Goal: Task Accomplishment & Management: Use online tool/utility

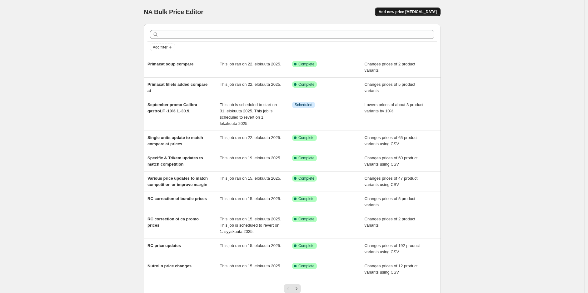
click at [429, 9] on span "Add new price [MEDICAL_DATA]" at bounding box center [408, 11] width 58 height 5
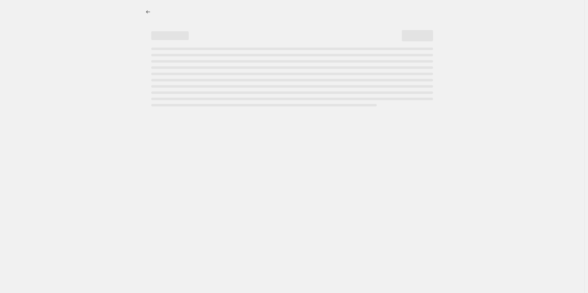
select select "percentage"
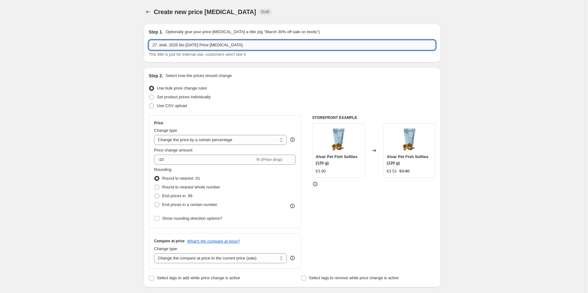
click at [239, 44] on input "27. elok. 2025 klo [DATE] Price [MEDICAL_DATA]" at bounding box center [292, 45] width 287 height 10
paste input "September promo - Churu treats for cats -25% - 1.-30.9."
type input "September promo - Churu treats for cats -25% - 1.-30.9."
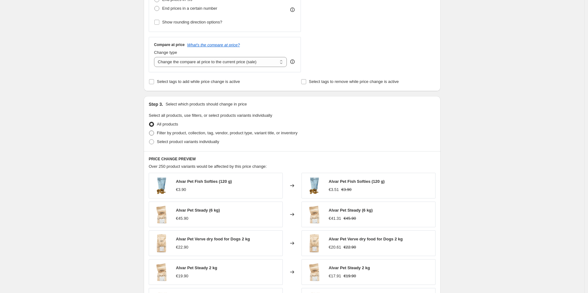
scroll to position [208, 0]
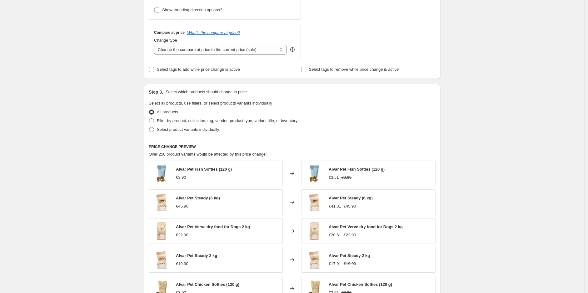
click at [212, 122] on span "Filter by product, collection, tag, vendor, product type, variant title, or inv…" at bounding box center [227, 120] width 141 height 5
click at [149, 118] on input "Filter by product, collection, tag, vendor, product type, variant title, or inv…" at bounding box center [149, 118] width 0 height 0
radio input "true"
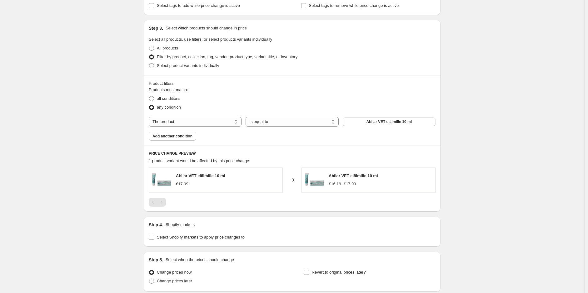
scroll to position [278, 0]
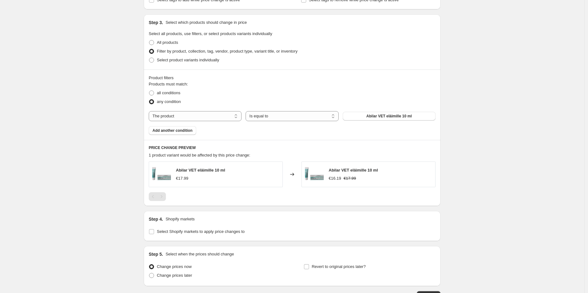
click at [208, 123] on div "Products must match: all conditions any condition The product The product's col…" at bounding box center [292, 108] width 287 height 54
click at [208, 119] on select "The product The product's collection The product's tag The product's vendor The…" at bounding box center [195, 116] width 93 height 10
select select "collection"
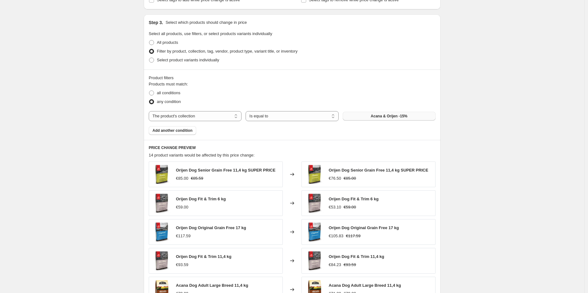
click at [364, 118] on button "Acana & Orijen -15%" at bounding box center [389, 116] width 93 height 9
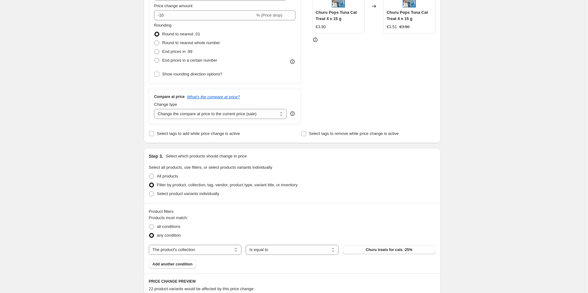
scroll to position [104, 0]
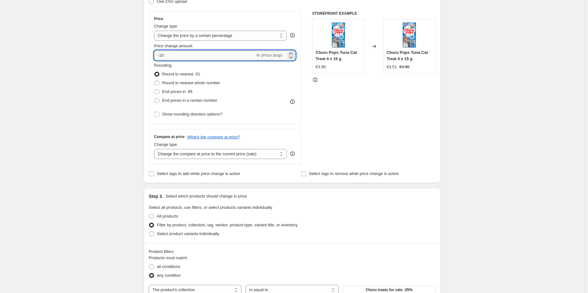
click at [202, 53] on input "-10" at bounding box center [204, 55] width 101 height 10
type input "-1"
type input "-25"
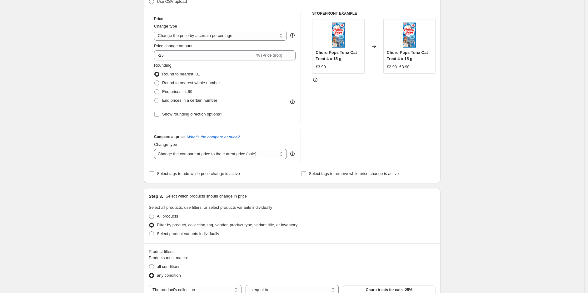
click at [517, 107] on div "Create new price [MEDICAL_DATA]. This page is ready Create new price [MEDICAL_D…" at bounding box center [292, 261] width 585 height 730
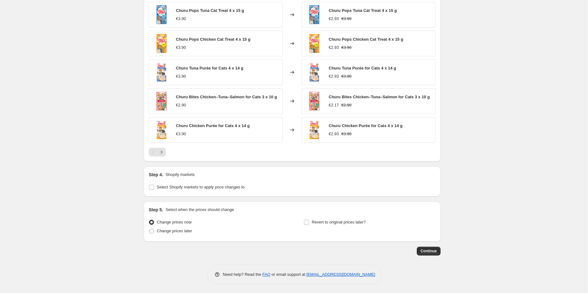
scroll to position [438, 0]
click at [223, 188] on span "Select Shopify markets to apply price changes to" at bounding box center [201, 186] width 88 height 5
click at [154, 188] on input "Select Shopify markets to apply price changes to" at bounding box center [151, 186] width 5 height 5
checkbox input "true"
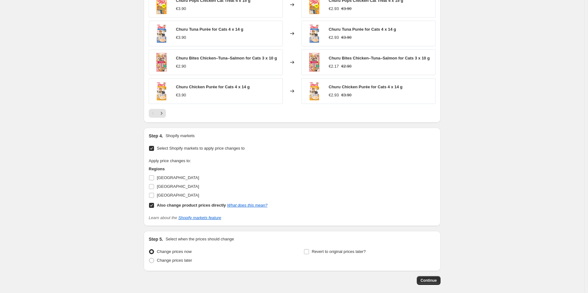
scroll to position [507, 0]
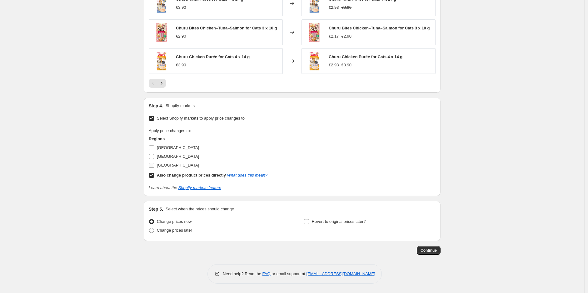
click at [164, 164] on span "[GEOGRAPHIC_DATA]" at bounding box center [178, 165] width 42 height 5
click at [154, 164] on input "[GEOGRAPHIC_DATA]" at bounding box center [151, 165] width 5 height 5
checkbox input "true"
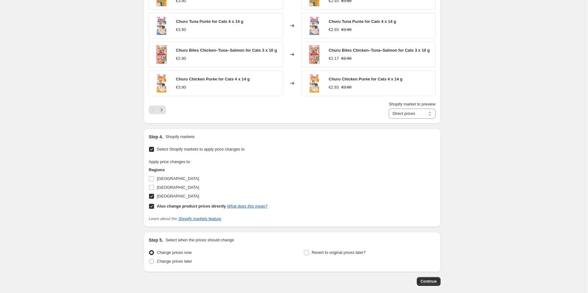
scroll to position [472, 0]
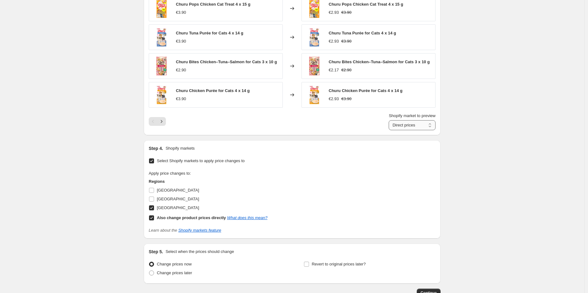
click at [427, 128] on select "Direct prices [GEOGRAPHIC_DATA]" at bounding box center [412, 125] width 47 height 10
select select "88164925744"
click at [390, 121] on select "Direct prices [GEOGRAPHIC_DATA]" at bounding box center [412, 125] width 47 height 10
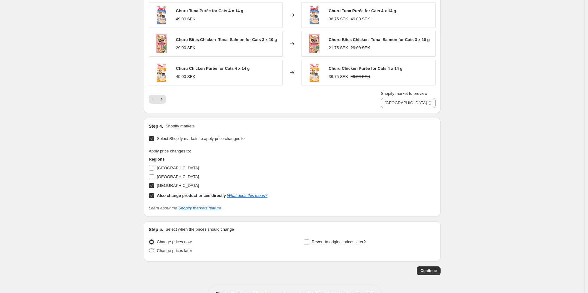
scroll to position [515, 0]
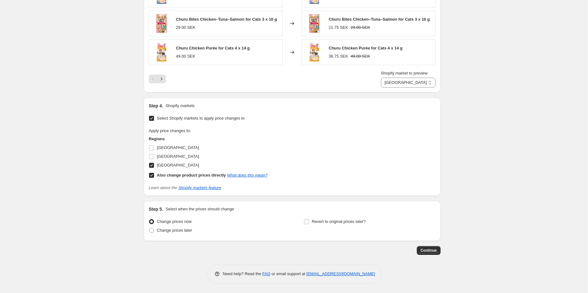
click at [193, 229] on div "Change prices later" at bounding box center [215, 230] width 132 height 9
click at [183, 231] on span "Change prices later" at bounding box center [174, 230] width 35 height 5
click at [149, 228] on input "Change prices later" at bounding box center [149, 228] width 0 height 0
radio input "true"
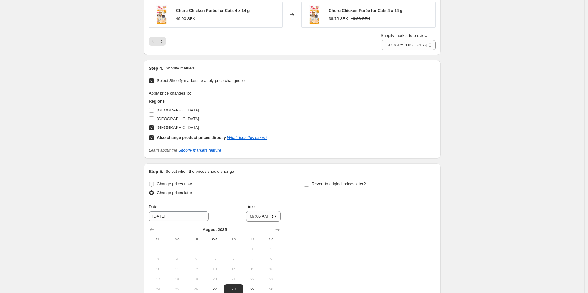
scroll to position [620, 0]
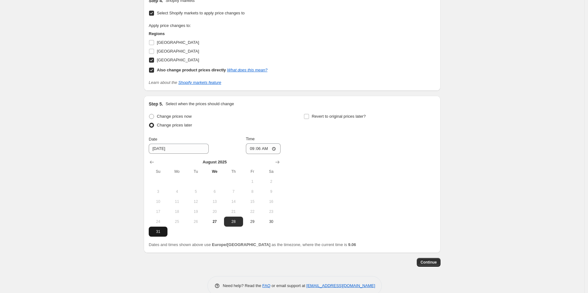
click at [158, 233] on span "31" at bounding box center [158, 231] width 14 height 5
type input "[DATE]"
click at [266, 151] on input "09:06" at bounding box center [263, 148] width 35 height 11
click at [263, 151] on input "09:06" at bounding box center [263, 148] width 35 height 11
type input "23:59"
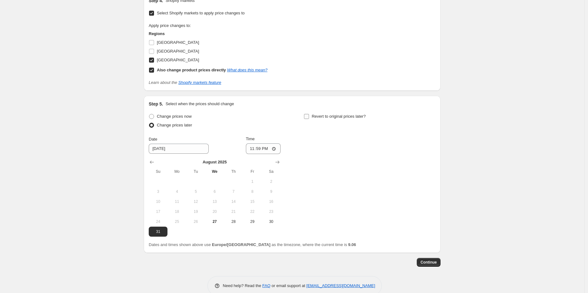
click at [308, 114] on label "Revert to original prices later?" at bounding box center [335, 116] width 62 height 9
click at [308, 114] on input "Revert to original prices later?" at bounding box center [306, 116] width 5 height 5
checkbox input "true"
click at [436, 164] on icon "Show next month, October 2025" at bounding box center [432, 162] width 6 height 6
click at [307, 163] on icon "Show previous month, September 2025" at bounding box center [307, 162] width 4 height 3
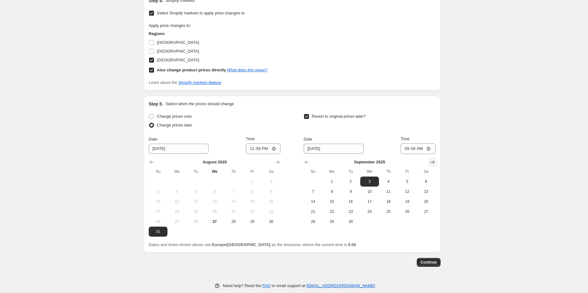
click at [436, 164] on icon "Show next month, October 2025" at bounding box center [432, 162] width 6 height 6
click at [369, 181] on span "1" at bounding box center [370, 181] width 14 height 5
type input "[DATE]"
click at [419, 151] on input "09:06" at bounding box center [418, 148] width 35 height 11
click at [418, 151] on input "09:06" at bounding box center [418, 148] width 35 height 11
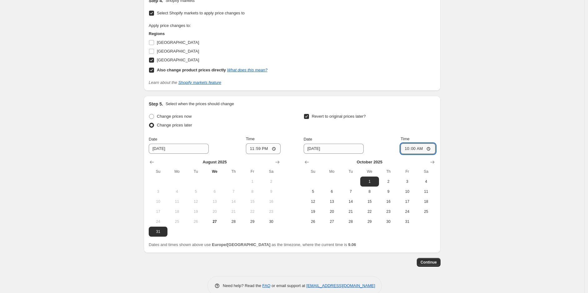
click at [416, 149] on input "10:00" at bounding box center [418, 148] width 35 height 11
type input "12:00"
click at [427, 264] on span "Continue" at bounding box center [429, 261] width 16 height 5
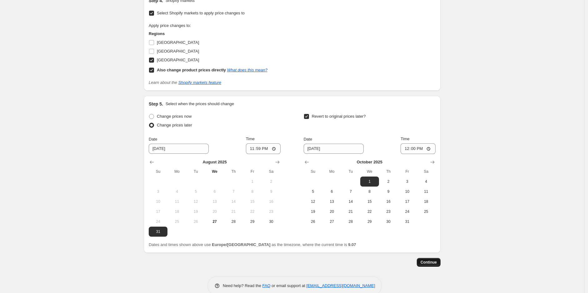
scroll to position [0, 0]
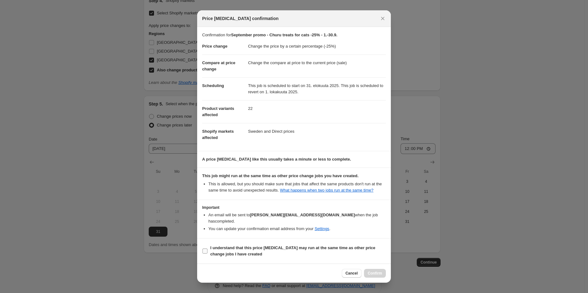
click at [289, 245] on b "I understand that this price [MEDICAL_DATA] may run at the same time as other p…" at bounding box center [292, 250] width 165 height 11
click at [208, 248] on input "I understand that this price [MEDICAL_DATA] may run at the same time as other p…" at bounding box center [205, 250] width 5 height 5
checkbox input "true"
click at [371, 270] on span "Confirm" at bounding box center [375, 272] width 14 height 5
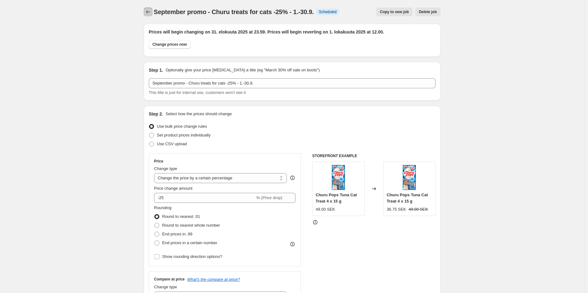
click at [149, 11] on icon "Price change jobs" at bounding box center [148, 12] width 6 height 6
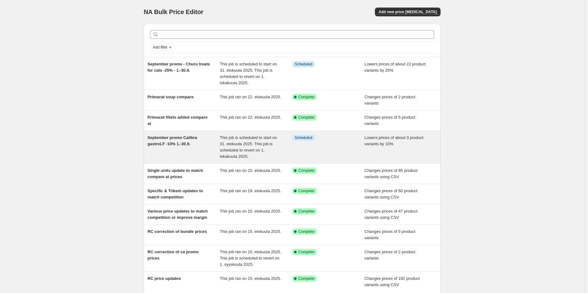
click at [252, 144] on span "This job is scheduled to start on 31. elokuuta 2025. This job is scheduled to r…" at bounding box center [248, 146] width 57 height 23
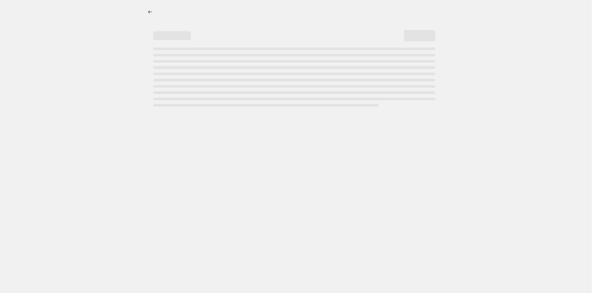
select select "percentage"
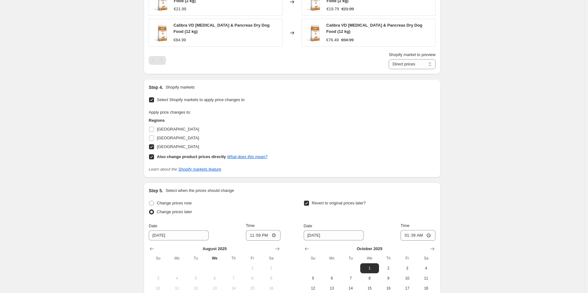
scroll to position [521, 0]
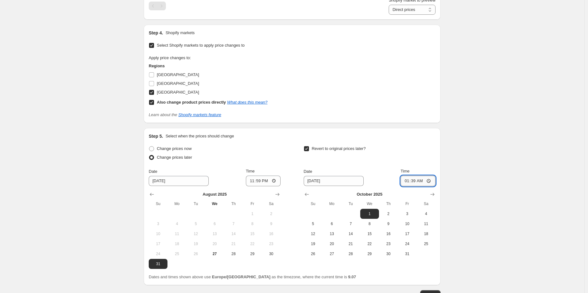
click at [417, 182] on input "01:39" at bounding box center [418, 180] width 35 height 11
type input "12:00"
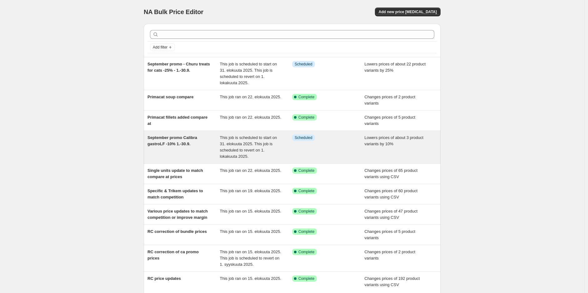
click at [197, 145] on div "September promo Calibra gastroLF -10% 1.-30.9." at bounding box center [184, 146] width 73 height 25
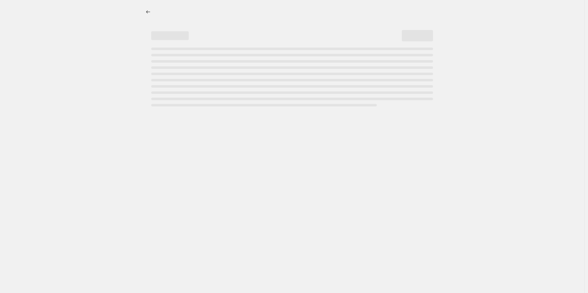
select select "percentage"
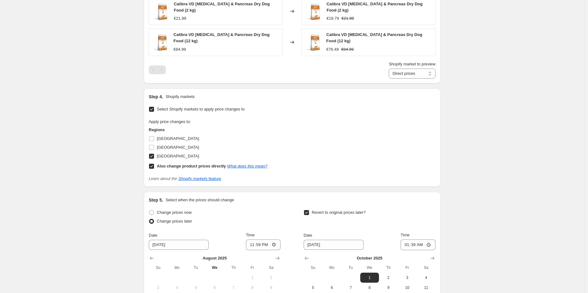
scroll to position [521, 0]
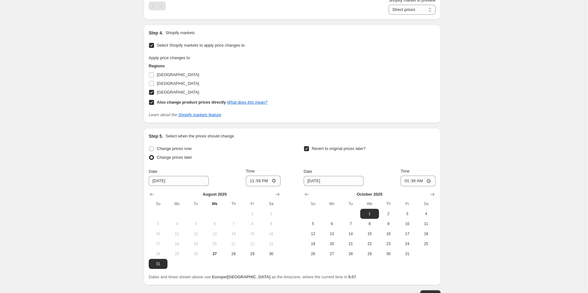
click at [408, 180] on div "Date [DATE] Time 01:39" at bounding box center [370, 177] width 132 height 18
click at [416, 183] on input "01:39" at bounding box center [418, 180] width 35 height 11
type input "12:00"
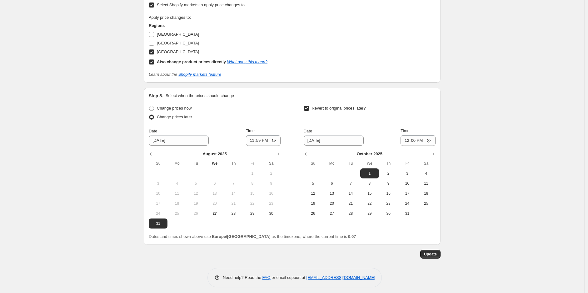
scroll to position [565, 0]
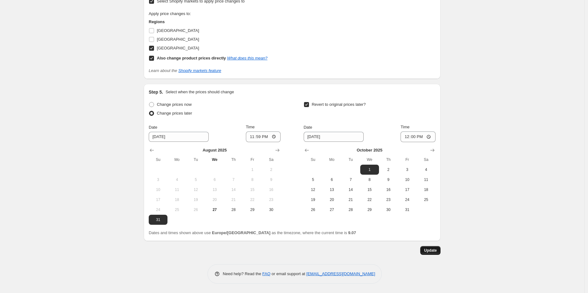
click at [433, 250] on span "Update" at bounding box center [430, 250] width 13 height 5
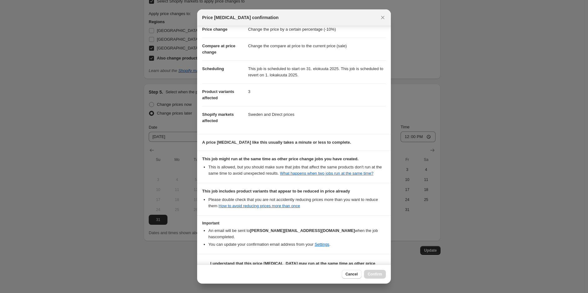
scroll to position [31, 0]
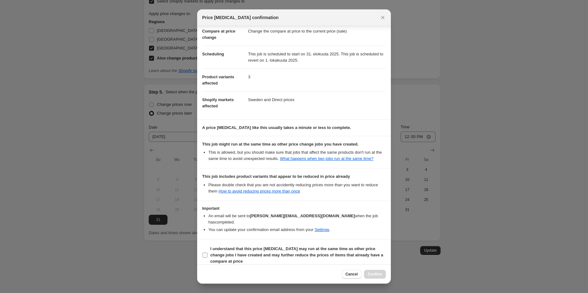
click at [307, 246] on b "I understand that this price [MEDICAL_DATA] may run at the same time as other p…" at bounding box center [296, 254] width 173 height 17
click at [208, 252] on input "I understand that this price [MEDICAL_DATA] may run at the same time as other p…" at bounding box center [205, 254] width 5 height 5
checkbox input "true"
click at [377, 275] on span "Confirm" at bounding box center [375, 273] width 14 height 5
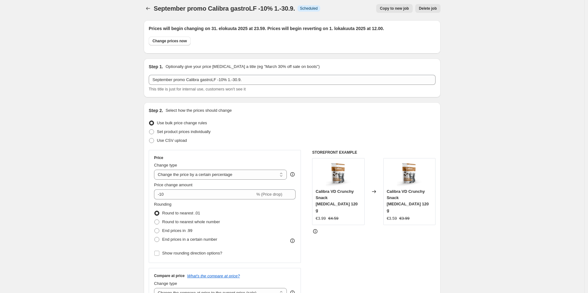
scroll to position [0, 0]
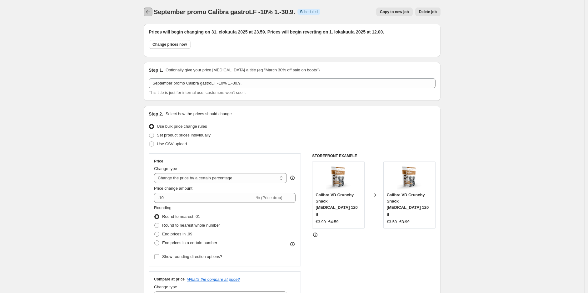
click at [148, 16] on button "Price change jobs" at bounding box center [148, 12] width 9 height 9
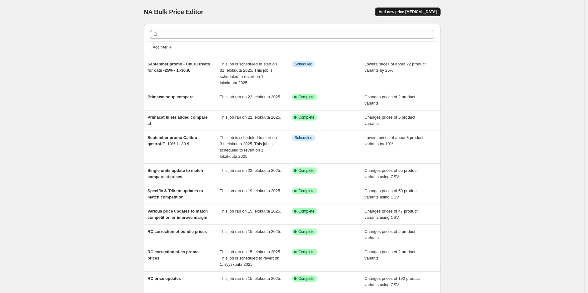
click at [419, 9] on span "Add new price [MEDICAL_DATA]" at bounding box center [408, 11] width 58 height 5
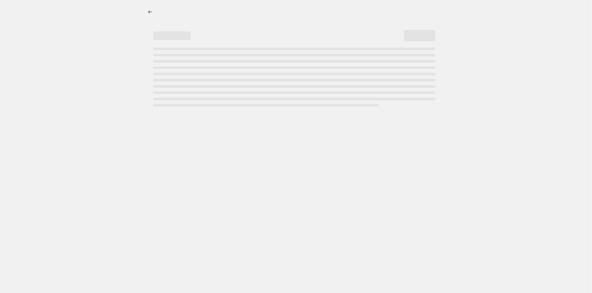
select select "percentage"
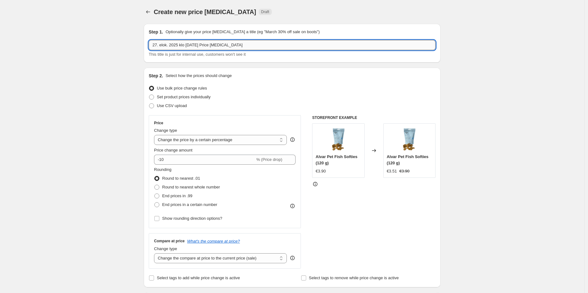
click at [232, 47] on input "27. elok. 2025 klo [DATE] Price [MEDICAL_DATA]" at bounding box center [292, 45] width 287 height 10
paste input "September promo - Churu treats for dogs -25% - 1.-30.9."
type input "September promo - Churu treats for dogs -25% - 1.-30.9."
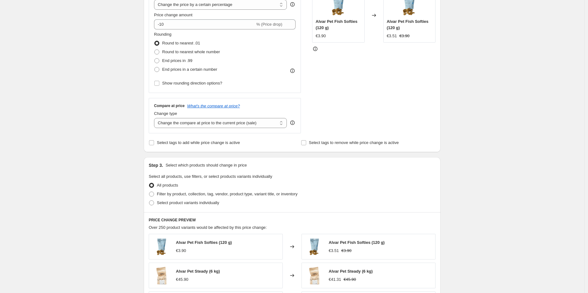
scroll to position [173, 0]
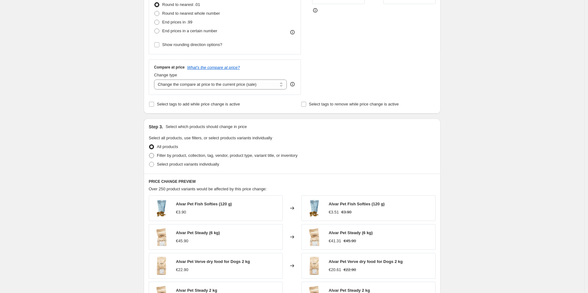
click at [190, 154] on span "Filter by product, collection, tag, vendor, product type, variant title, or inv…" at bounding box center [227, 155] width 141 height 5
click at [149, 153] on input "Filter by product, collection, tag, vendor, product type, variant title, or inv…" at bounding box center [149, 153] width 0 height 0
radio input "true"
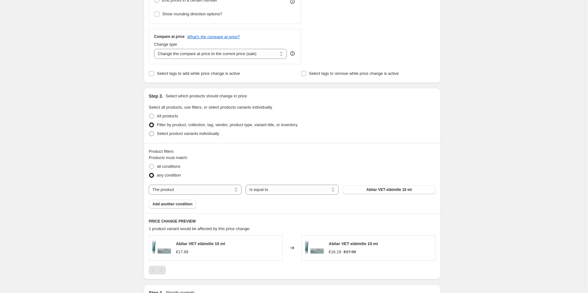
scroll to position [243, 0]
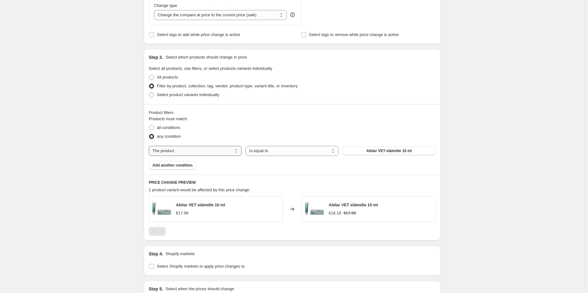
click at [198, 150] on select "The product The product's collection The product's tag The product's vendor The…" at bounding box center [195, 151] width 93 height 10
select select "collection"
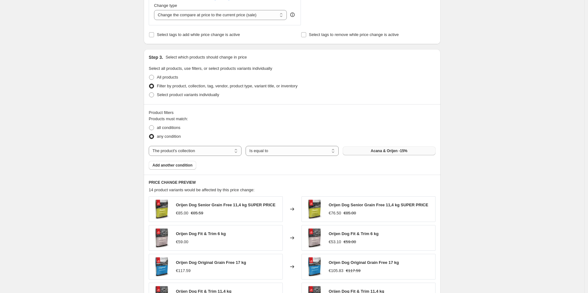
click at [385, 147] on button "Acana & Orijen -15%" at bounding box center [389, 150] width 93 height 9
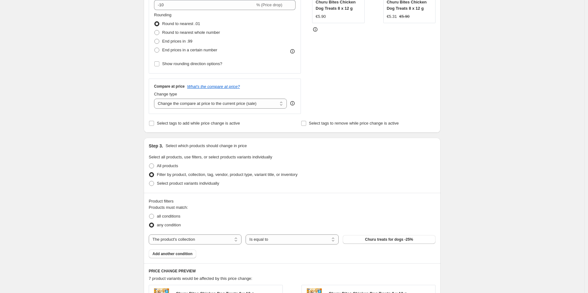
scroll to position [139, 0]
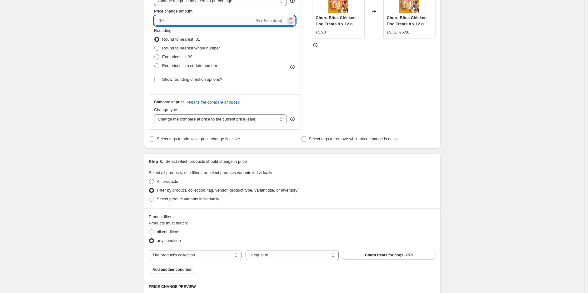
click at [169, 20] on input "-10" at bounding box center [204, 21] width 101 height 10
type input "-1"
type input "-25"
click at [489, 91] on div "Create new price [MEDICAL_DATA]. This page is ready Create new price [MEDICAL_D…" at bounding box center [292, 228] width 585 height 734
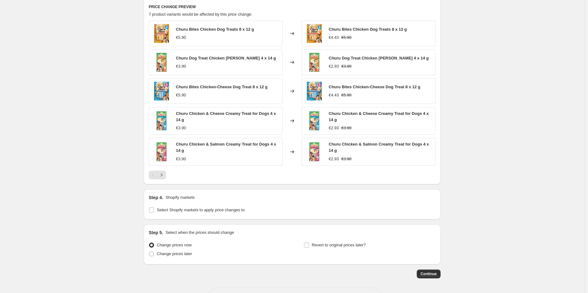
scroll to position [408, 0]
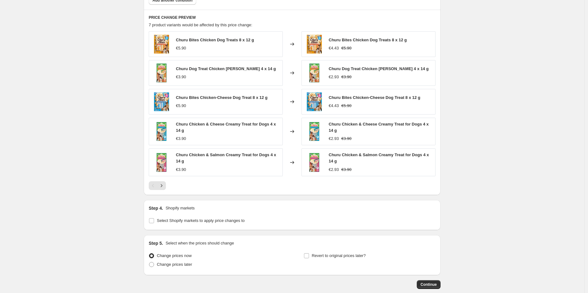
click at [147, 223] on div "Step 4. Shopify markets Select Shopify markets to apply price changes to" at bounding box center [292, 215] width 297 height 30
click at [156, 222] on label "Select Shopify markets to apply price changes to" at bounding box center [197, 220] width 96 height 9
click at [154, 222] on input "Select Shopify markets to apply price changes to" at bounding box center [151, 220] width 5 height 5
checkbox input "true"
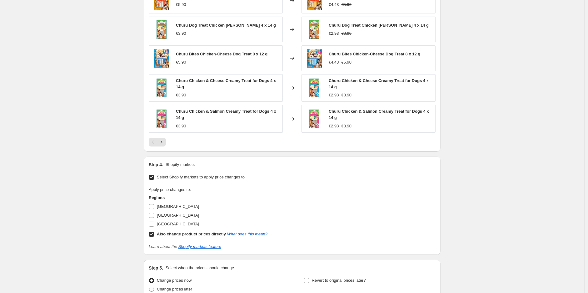
scroll to position [510, 0]
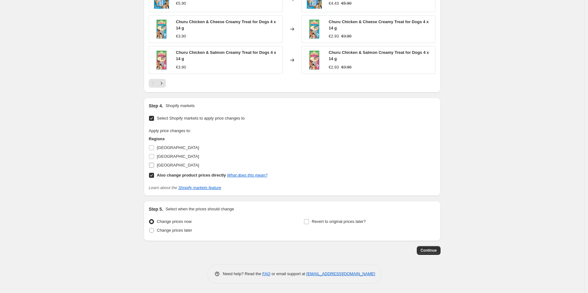
click at [167, 164] on span "[GEOGRAPHIC_DATA]" at bounding box center [178, 165] width 42 height 5
click at [154, 164] on input "[GEOGRAPHIC_DATA]" at bounding box center [151, 165] width 5 height 5
checkbox input "true"
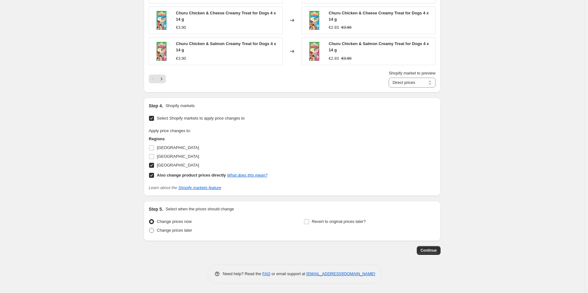
click at [184, 229] on span "Change prices later" at bounding box center [174, 230] width 35 height 5
click at [149, 228] on input "Change prices later" at bounding box center [149, 228] width 0 height 0
radio input "true"
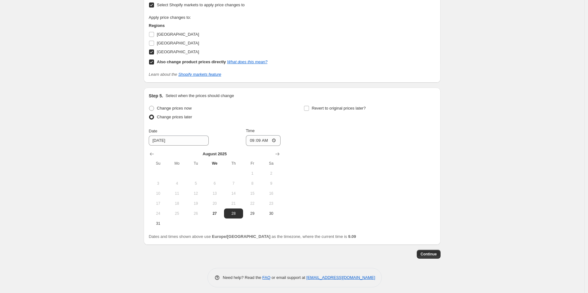
scroll to position [636, 0]
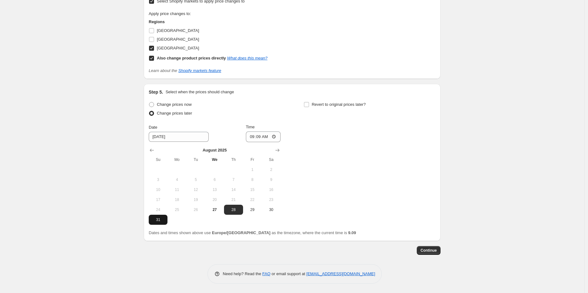
click at [160, 221] on span "31" at bounding box center [158, 219] width 14 height 5
type input "[DATE]"
click at [260, 136] on input "09:09" at bounding box center [263, 136] width 35 height 11
type input "23:59"
click at [308, 104] on input "Revert to original prices later?" at bounding box center [306, 104] width 5 height 5
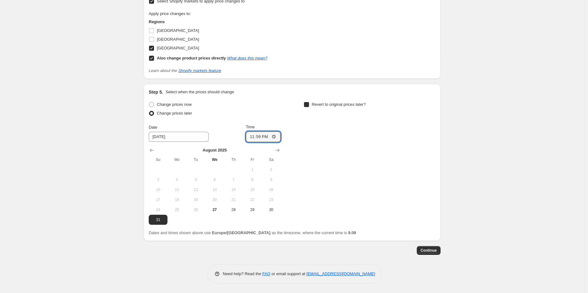
checkbox input "true"
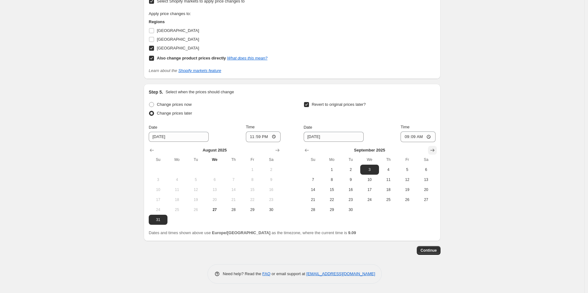
click at [435, 149] on icon "Show next month, October 2025" at bounding box center [433, 149] width 4 height 3
click at [372, 168] on span "1" at bounding box center [370, 169] width 14 height 5
type input "[DATE]"
click at [415, 136] on input "09:09" at bounding box center [418, 136] width 35 height 11
type input "12:00"
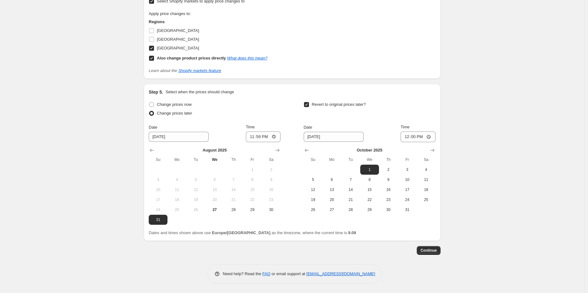
click at [434, 252] on span "Continue" at bounding box center [429, 250] width 16 height 5
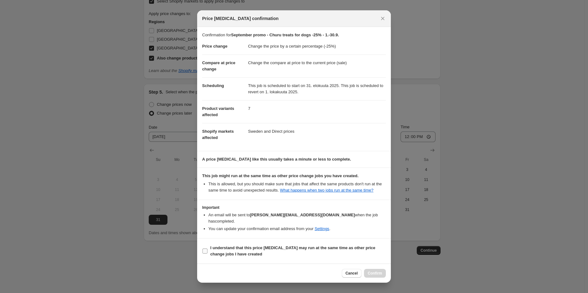
click at [272, 243] on label "I understand that this price [MEDICAL_DATA] may run at the same time as other p…" at bounding box center [294, 250] width 184 height 15
click at [208, 248] on input "I understand that this price [MEDICAL_DATA] may run at the same time as other p…" at bounding box center [205, 250] width 5 height 5
checkbox input "true"
click at [382, 269] on button "Confirm" at bounding box center [375, 273] width 22 height 9
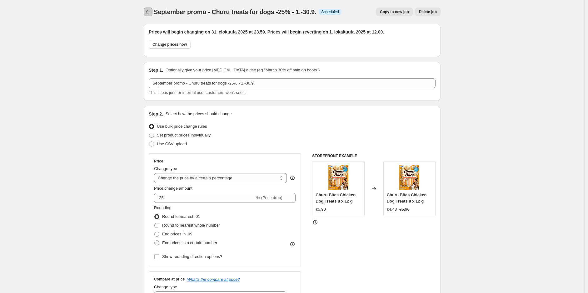
click at [151, 13] on icon "Price change jobs" at bounding box center [148, 12] width 6 height 6
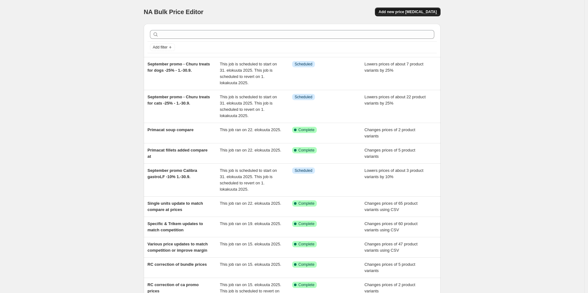
click at [416, 13] on span "Add new price [MEDICAL_DATA]" at bounding box center [408, 11] width 58 height 5
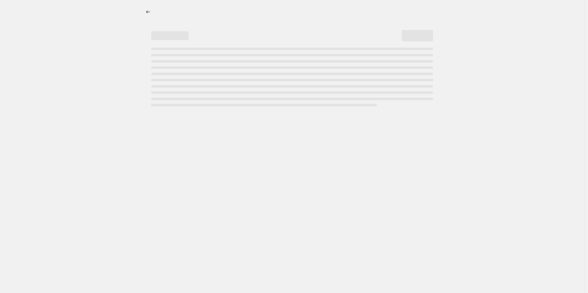
select select "percentage"
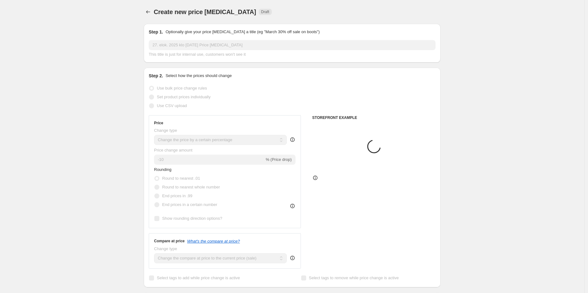
click at [274, 44] on input "27. elok. 2025 klo [DATE] Price [MEDICAL_DATA]" at bounding box center [292, 45] width 287 height 10
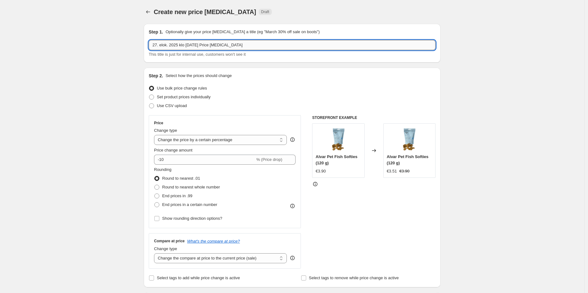
click at [274, 44] on input "27. elok. 2025 klo [DATE] Price [MEDICAL_DATA]" at bounding box center [292, 45] width 287 height 10
paste input "September promo - Bozita cat wet food in sauce 12 x 85g 14.9€ - 1.-30.9."
type input "September promo - Bozita cat wet food in sauce 12 x 85g 14.9€ - 1.-30.9."
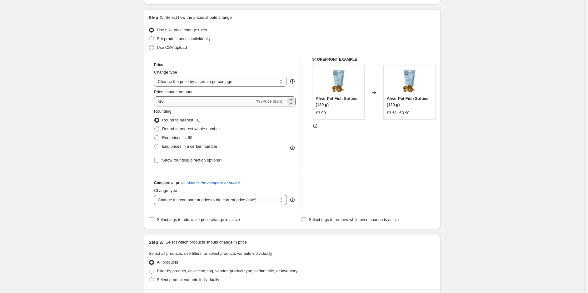
scroll to position [69, 0]
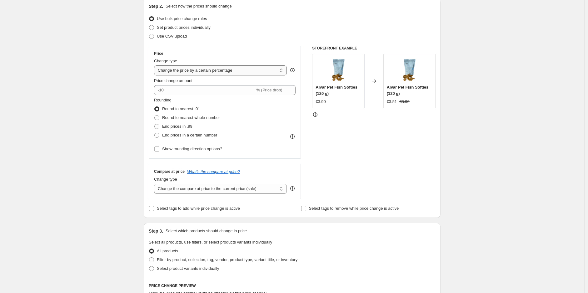
click at [240, 73] on select "Change the price to a certain amount Change the price by a certain amount Chang…" at bounding box center [220, 70] width 133 height 10
select select "by"
click at [156, 65] on select "Change the price to a certain amount Change the price by a certain amount Chang…" at bounding box center [220, 70] width 133 height 10
type input "-10.00"
click at [227, 73] on select "Change the price to a certain amount Change the price by a certain amount Chang…" at bounding box center [220, 70] width 133 height 10
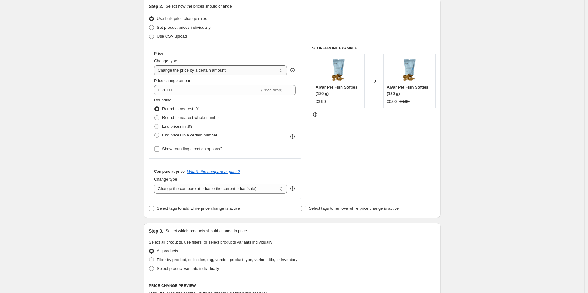
select select "percentage"
click at [156, 65] on select "Change the price to a certain amount Change the price by a certain amount Chang…" at bounding box center [220, 70] width 133 height 10
type input "-15"
click at [240, 66] on select "Change the price to a certain amount Change the price by a certain amount Chang…" at bounding box center [220, 70] width 133 height 10
click at [500, 104] on div "Create new price [MEDICAL_DATA]. This page is ready Create new price [MEDICAL_D…" at bounding box center [292, 261] width 585 height 660
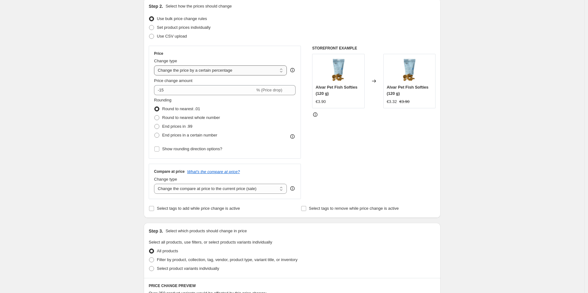
click at [246, 68] on select "Change the price to a certain amount Change the price by a certain amount Chang…" at bounding box center [220, 70] width 133 height 10
select select "to"
click at [156, 65] on select "Change the price to a certain amount Change the price by a certain amount Chang…" at bounding box center [220, 70] width 133 height 10
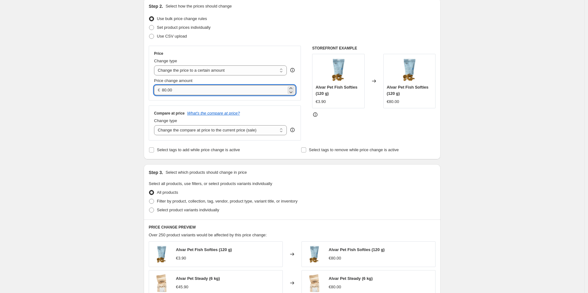
click at [249, 91] on input "80.00" at bounding box center [224, 90] width 124 height 10
type input "1"
type input "14.90"
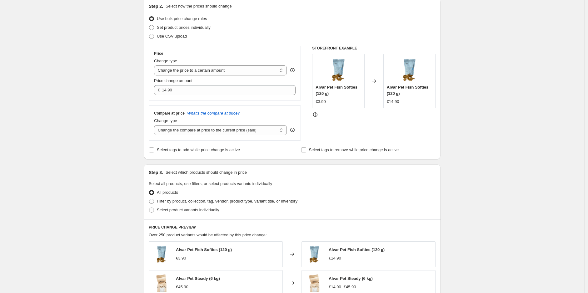
click at [499, 104] on div "Create new price [MEDICAL_DATA]. This page is ready Create new price [MEDICAL_D…" at bounding box center [292, 232] width 585 height 602
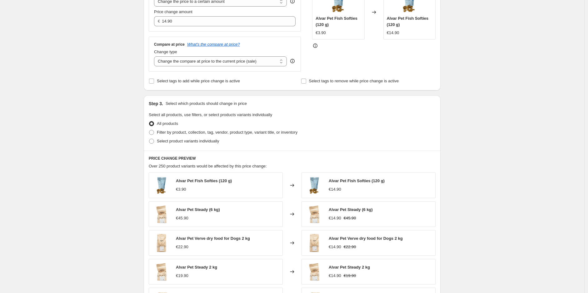
scroll to position [139, 0]
click at [227, 134] on span "Filter by product, collection, tag, vendor, product type, variant title, or inv…" at bounding box center [227, 131] width 141 height 5
click at [149, 129] on input "Filter by product, collection, tag, vendor, product type, variant title, or inv…" at bounding box center [149, 129] width 0 height 0
radio input "true"
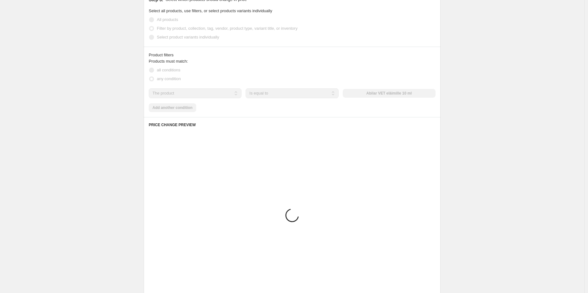
scroll to position [243, 0]
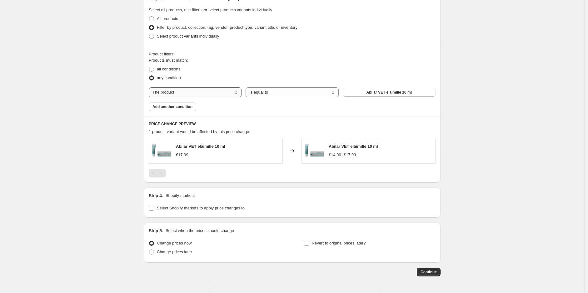
click at [210, 95] on select "The product The product's collection The product's tag The product's vendor The…" at bounding box center [195, 92] width 93 height 10
select select "collection"
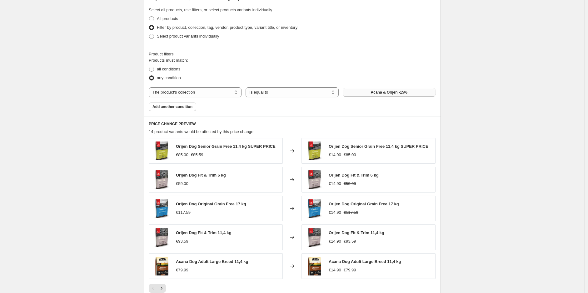
click at [358, 94] on button "Acana & Orijen -15%" at bounding box center [389, 92] width 93 height 9
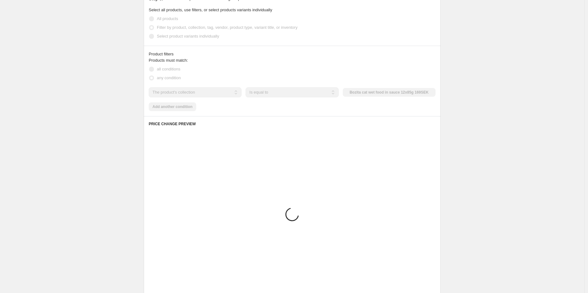
click at [493, 137] on div "Create new price [MEDICAL_DATA]. This page is ready Create new price [MEDICAL_D…" at bounding box center [292, 93] width 585 height 672
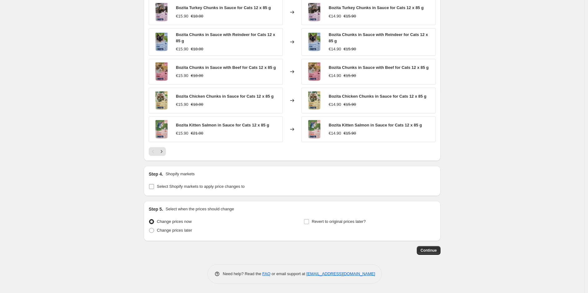
click at [200, 189] on span "Select Shopify markets to apply price changes to" at bounding box center [201, 186] width 88 height 6
click at [154, 189] on input "Select Shopify markets to apply price changes to" at bounding box center [151, 186] width 5 height 5
checkbox input "true"
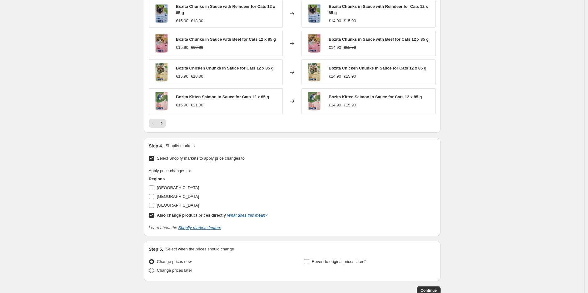
scroll to position [450, 0]
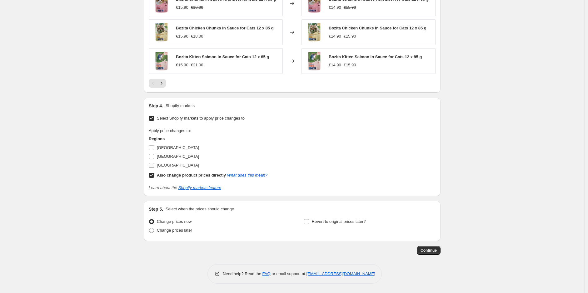
click at [170, 166] on span "[GEOGRAPHIC_DATA]" at bounding box center [178, 165] width 42 height 5
click at [154, 166] on input "[GEOGRAPHIC_DATA]" at bounding box center [151, 165] width 5 height 5
checkbox input "true"
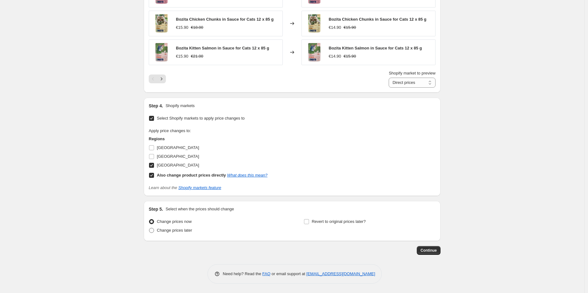
click at [174, 231] on span "Change prices later" at bounding box center [174, 230] width 35 height 5
click at [149, 228] on input "Change prices later" at bounding box center [149, 228] width 0 height 0
radio input "true"
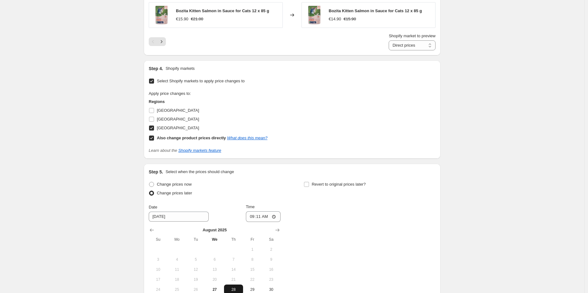
scroll to position [563, 0]
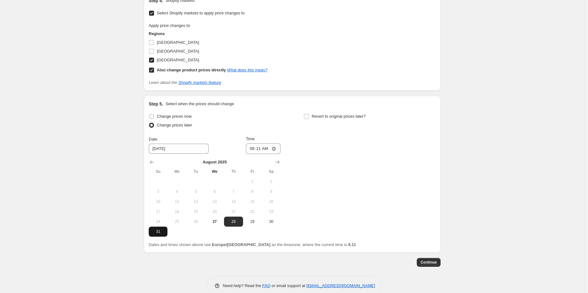
click at [163, 232] on span "31" at bounding box center [158, 231] width 14 height 5
type input "[DATE]"
click at [266, 151] on input "09:11" at bounding box center [263, 148] width 35 height 11
click at [264, 150] on input "09:11" at bounding box center [263, 148] width 35 height 11
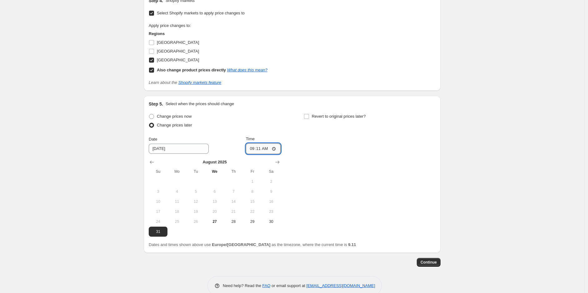
click at [263, 150] on input "09:11" at bounding box center [263, 148] width 35 height 11
type input "23:59"
click at [311, 115] on label "Revert to original prices later?" at bounding box center [335, 116] width 62 height 9
click at [309, 115] on input "Revert to original prices later?" at bounding box center [306, 116] width 5 height 5
checkbox input "true"
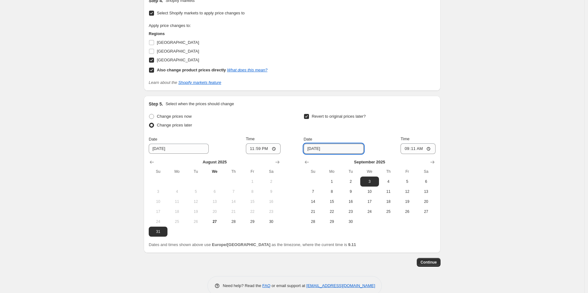
click at [340, 147] on input "[DATE]" at bounding box center [334, 148] width 60 height 10
click at [436, 161] on icon "Show next month, October 2025" at bounding box center [432, 162] width 6 height 6
click at [373, 182] on span "1" at bounding box center [370, 181] width 14 height 5
type input "[DATE]"
click at [417, 150] on input "09:11" at bounding box center [418, 148] width 35 height 11
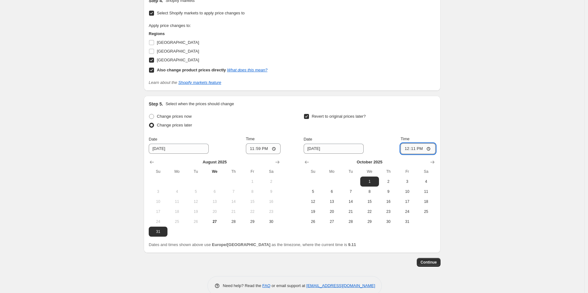
type input "12:00"
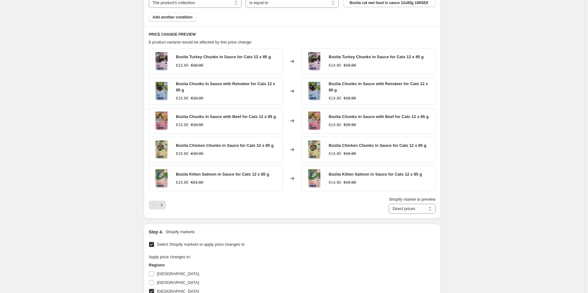
scroll to position [320, 0]
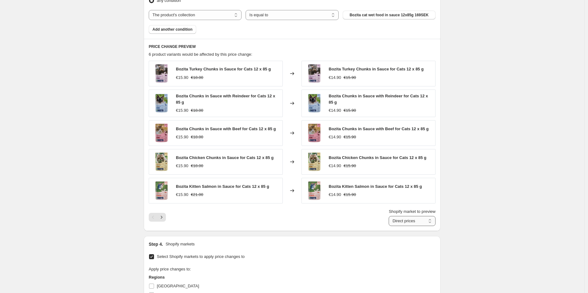
click at [429, 217] on select "Direct prices [GEOGRAPHIC_DATA]" at bounding box center [412, 221] width 47 height 10
select select "88164925744"
click at [390, 216] on select "Direct prices [GEOGRAPHIC_DATA]" at bounding box center [412, 221] width 47 height 10
click at [483, 190] on div "Create new price [MEDICAL_DATA]. This page is ready Create new price [MEDICAL_D…" at bounding box center [292, 114] width 585 height 868
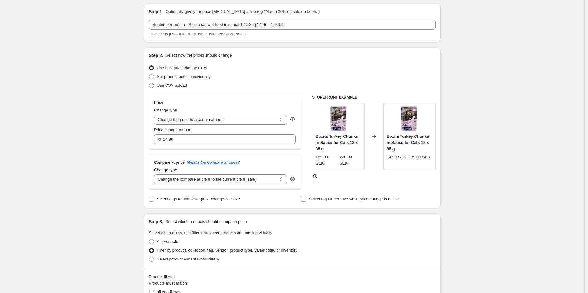
scroll to position [0, 0]
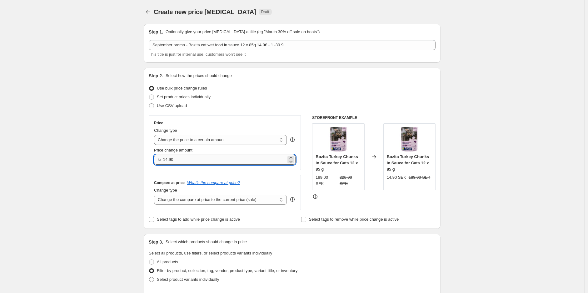
click at [191, 163] on input "14.90" at bounding box center [224, 159] width 123 height 10
type input "169.00"
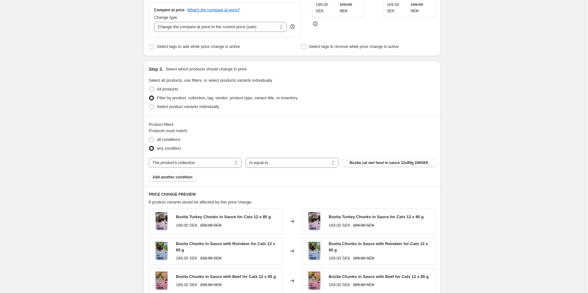
scroll to position [139, 0]
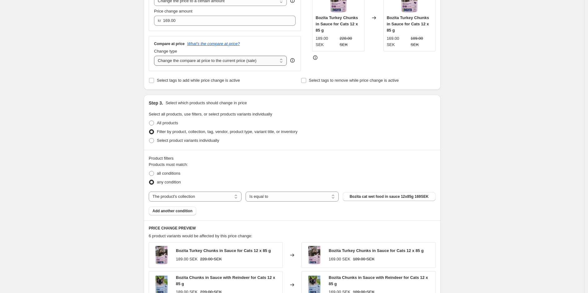
click at [260, 63] on select "Change the compare at price to the current price (sale) Change the compare at p…" at bounding box center [220, 61] width 133 height 10
click at [156, 56] on select "Change the compare at price to the current price (sale) Change the compare at p…" at bounding box center [220, 61] width 133 height 10
click at [480, 113] on div "Create new price [MEDICAL_DATA]. This page is ready Create new price [MEDICAL_D…" at bounding box center [292, 295] width 585 height 868
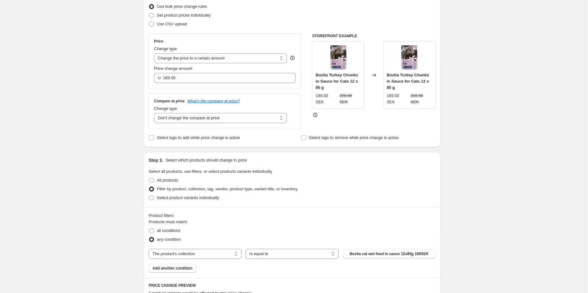
scroll to position [69, 0]
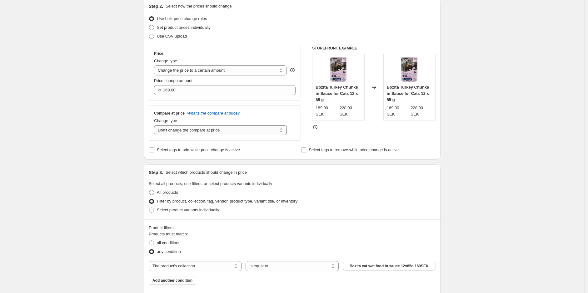
click at [237, 129] on select "Change the compare at price to the current price (sale) Change the compare at p…" at bounding box center [220, 130] width 133 height 10
click at [156, 125] on select "Change the compare at price to the current price (sale) Change the compare at p…" at bounding box center [220, 130] width 133 height 10
click at [252, 126] on select "Change the compare at price to the current price (sale) Change the compare at p…" at bounding box center [220, 130] width 133 height 10
select select "no_change"
click at [156, 125] on select "Change the compare at price to the current price (sale) Change the compare at p…" at bounding box center [220, 130] width 133 height 10
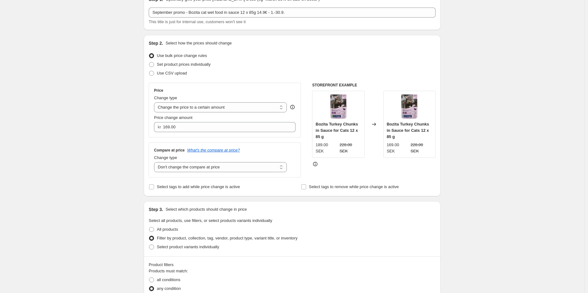
scroll to position [0, 0]
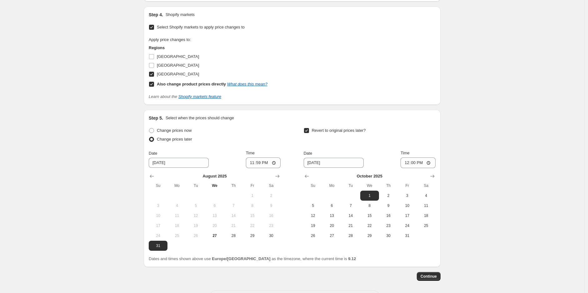
scroll to position [576, 0]
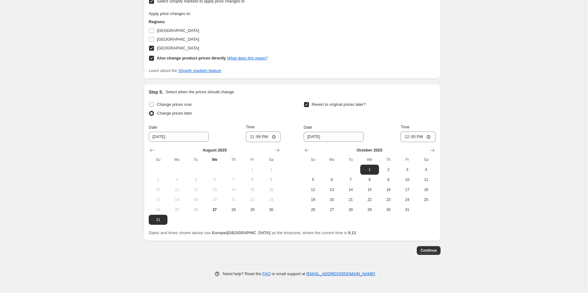
click at [440, 249] on button "Continue" at bounding box center [429, 250] width 24 height 9
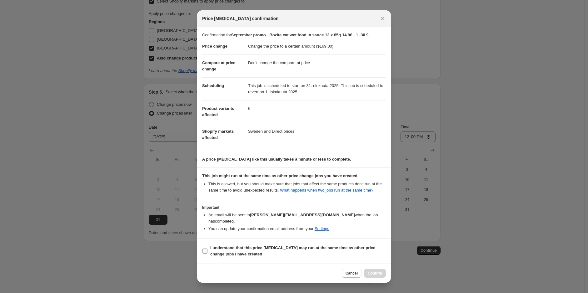
click at [273, 245] on b "I understand that this price [MEDICAL_DATA] may run at the same time as other p…" at bounding box center [292, 250] width 165 height 11
click at [343, 249] on span "I understand that this price [MEDICAL_DATA] may run at the same time as other p…" at bounding box center [298, 250] width 176 height 13
click at [208, 249] on input "I understand that this price [MEDICAL_DATA] may run at the same time as other p…" at bounding box center [205, 250] width 5 height 5
checkbox input "true"
click at [379, 273] on button "Confirm" at bounding box center [375, 273] width 22 height 9
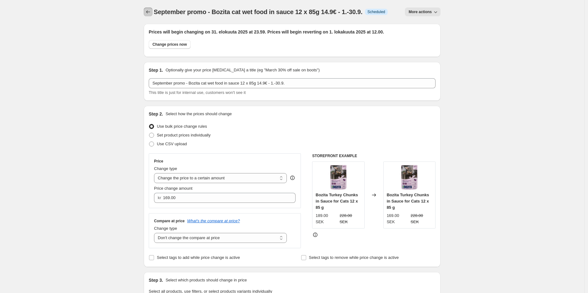
click at [147, 14] on icon "Price change jobs" at bounding box center [148, 12] width 6 height 6
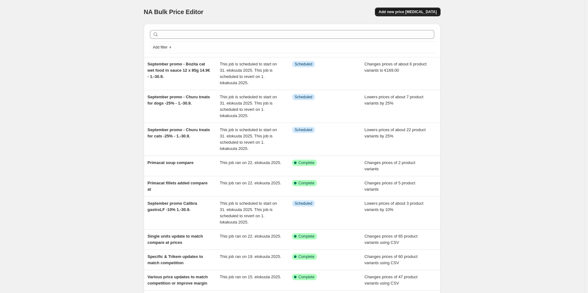
click at [414, 11] on span "Add new price [MEDICAL_DATA]" at bounding box center [408, 11] width 58 height 5
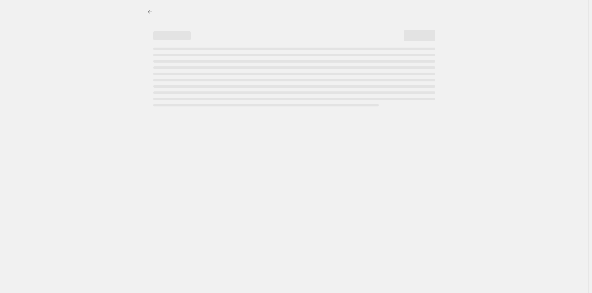
select select "percentage"
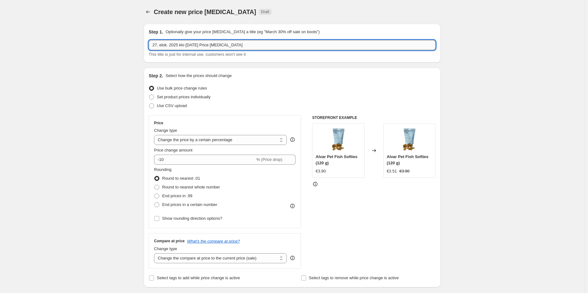
click at [243, 46] on input "27. elok. 2025 klo [DATE] Price [MEDICAL_DATA]" at bounding box center [292, 45] width 287 height 10
click at [249, 43] on input "27. elok. 2025 klo [DATE] Price [MEDICAL_DATA]" at bounding box center [292, 45] width 287 height 10
paste input "September promo - Extreme Classic cat litters 14 kg 19.99€ - 1.-30.9."
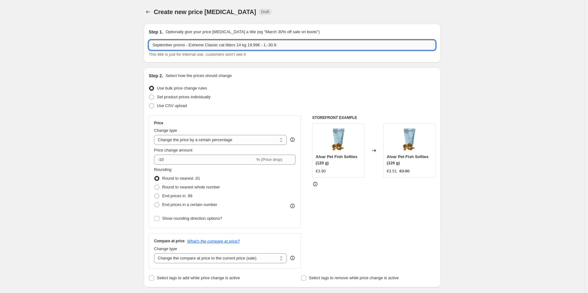
click at [251, 45] on input "September promo - Extreme Classic cat litters 14 kg 19.99€ - 1.-30.9." at bounding box center [292, 45] width 287 height 10
click at [258, 45] on input "September promo - Extreme Classic cat litters 14 kg 19.99€ - 1.-30.9." at bounding box center [292, 45] width 287 height 10
click at [254, 45] on input "September promo - Extreme Classic cat litters 14 kg 19€ - 1.-30.9." at bounding box center [292, 45] width 287 height 10
click at [246, 42] on input "September promo - Extreme Classic cat litters 14 kg - 1.-30.9." at bounding box center [292, 45] width 287 height 10
click at [249, 45] on input "September promo - Extreme Classic cat litters 14 kg - 1.-30.9." at bounding box center [292, 45] width 287 height 10
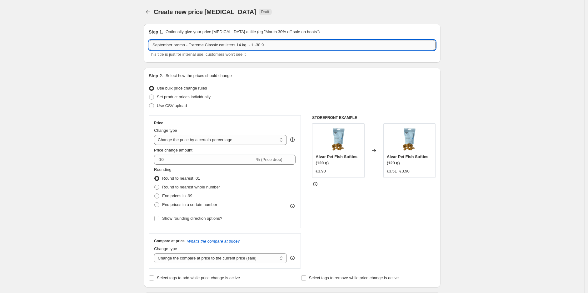
click at [247, 47] on input "September promo - Extreme Classic cat litters 14 kg - 1.-30.9." at bounding box center [292, 45] width 287 height 10
type input "September promo - Extreme Classic cat litters 14 kg 219SEK - 1.-30.9."
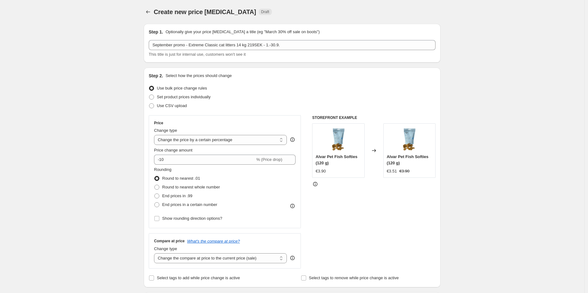
click at [246, 143] on select "Change the price to a certain amount Change the price by a certain amount Chang…" at bounding box center [220, 140] width 133 height 10
select select "to"
click at [156, 135] on select "Change the price to a certain amount Change the price by a certain amount Chang…" at bounding box center [220, 140] width 133 height 10
type input "80.00"
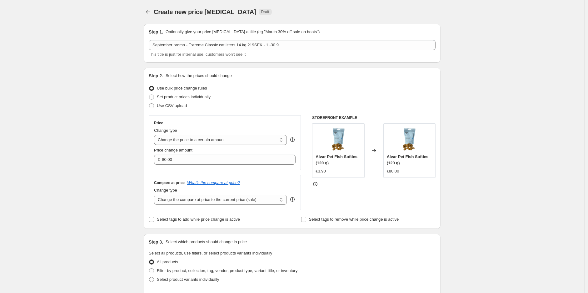
click at [213, 165] on div "Price Change type Change the price to a certain amount Change the price by a ce…" at bounding box center [225, 142] width 152 height 55
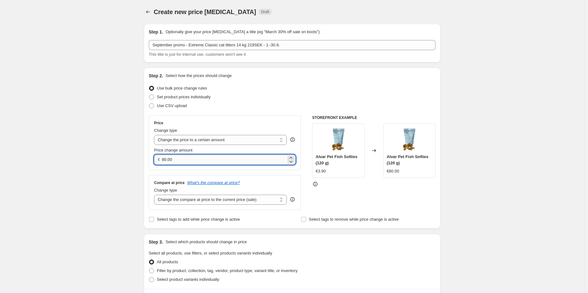
click at [213, 163] on input "80.00" at bounding box center [224, 159] width 124 height 10
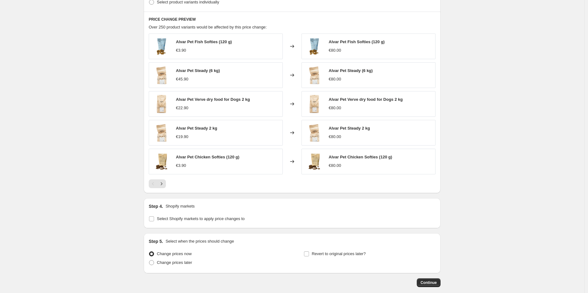
scroll to position [310, 0]
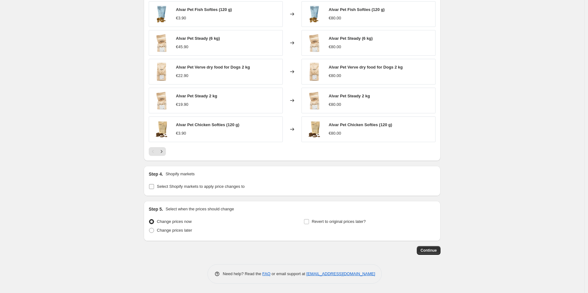
click at [188, 189] on span "Select Shopify markets to apply price changes to" at bounding box center [201, 186] width 88 height 6
click at [154, 189] on input "Select Shopify markets to apply price changes to" at bounding box center [151, 186] width 5 height 5
checkbox input "true"
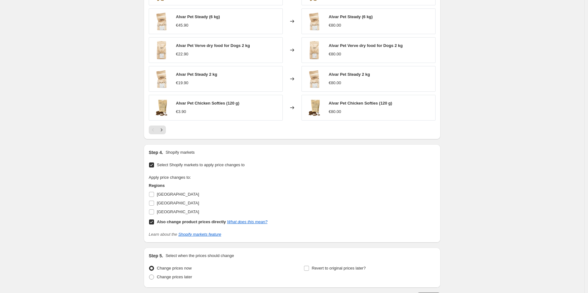
scroll to position [378, 0]
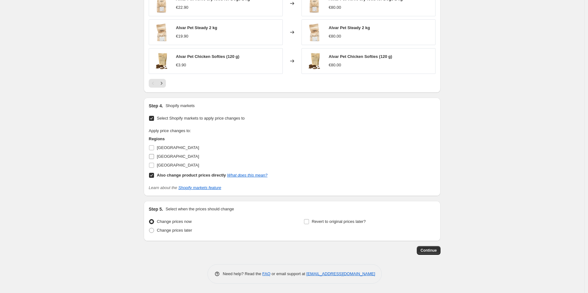
click at [169, 165] on span "[GEOGRAPHIC_DATA]" at bounding box center [178, 165] width 42 height 5
click at [154, 165] on input "[GEOGRAPHIC_DATA]" at bounding box center [151, 165] width 5 height 5
checkbox input "true"
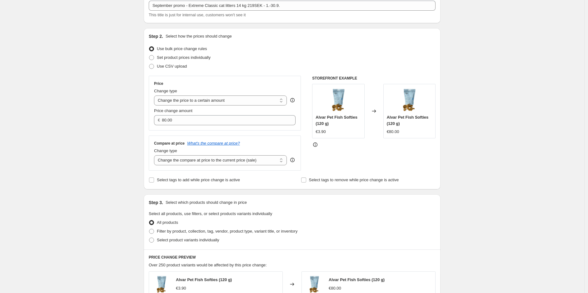
scroll to position [0, 0]
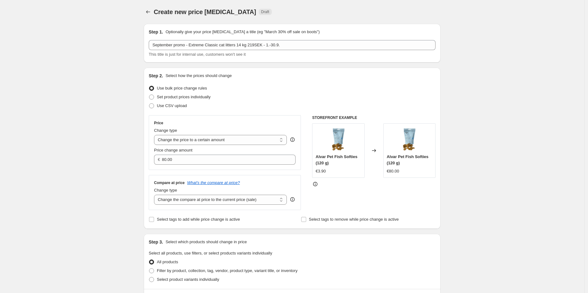
click at [195, 166] on div "Price Change type Change the price to a certain amount Change the price by a ce…" at bounding box center [225, 142] width 152 height 55
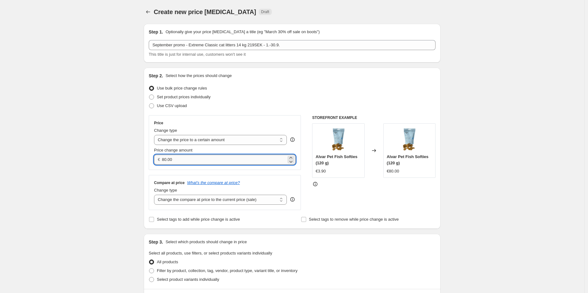
click at [213, 157] on input "80.00" at bounding box center [224, 159] width 124 height 10
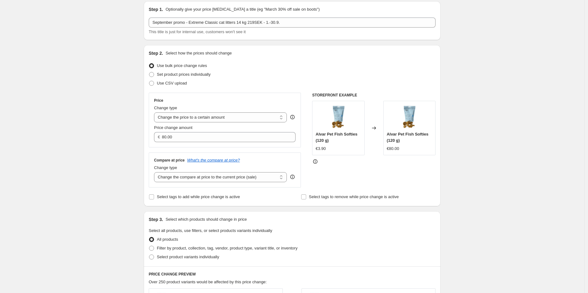
scroll to position [35, 0]
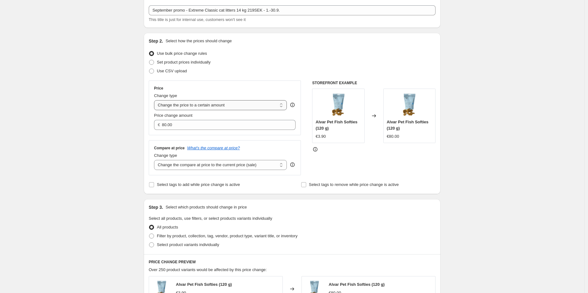
click at [270, 107] on select "Change the price to a certain amount Change the price by a certain amount Chang…" at bounding box center [220, 105] width 133 height 10
select select "by"
click at [156, 100] on select "Change the price to a certain amount Change the price by a certain amount Chang…" at bounding box center [220, 105] width 133 height 10
type input "-10.00"
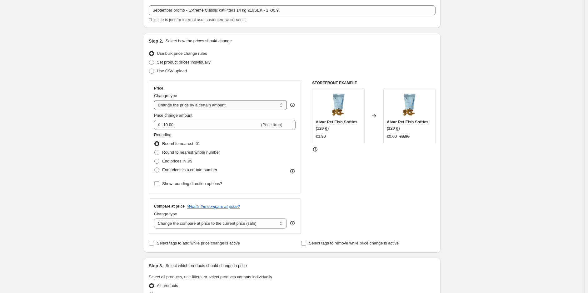
click at [269, 104] on select "Change the price to a certain amount Change the price by a certain amount Chang…" at bounding box center [220, 105] width 133 height 10
select select "to"
click at [156, 100] on select "Change the price to a certain amount Change the price by a certain amount Chang…" at bounding box center [220, 105] width 133 height 10
type input "80.00"
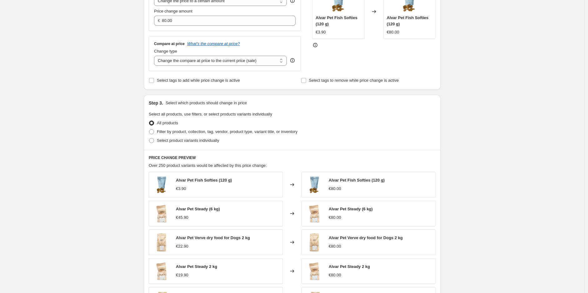
scroll to position [173, 0]
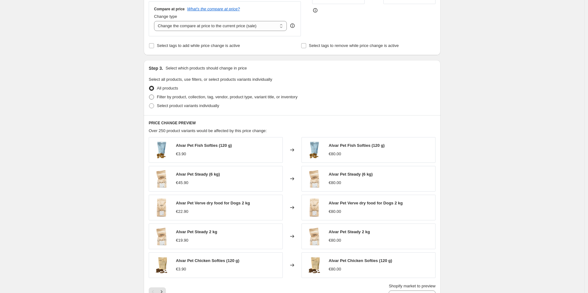
click at [214, 96] on span "Filter by product, collection, tag, vendor, product type, variant title, or inv…" at bounding box center [227, 96] width 141 height 5
click at [149, 95] on input "Filter by product, collection, tag, vendor, product type, variant title, or inv…" at bounding box center [149, 94] width 0 height 0
radio input "true"
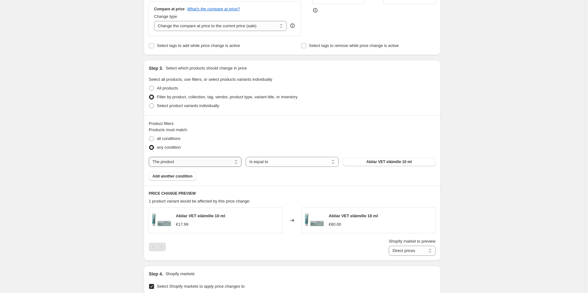
click at [197, 156] on div "Products must match: all conditions any condition The product The product's col…" at bounding box center [292, 154] width 287 height 54
click at [197, 161] on select "The product The product's collection The product's tag The product's vendor The…" at bounding box center [195, 162] width 93 height 10
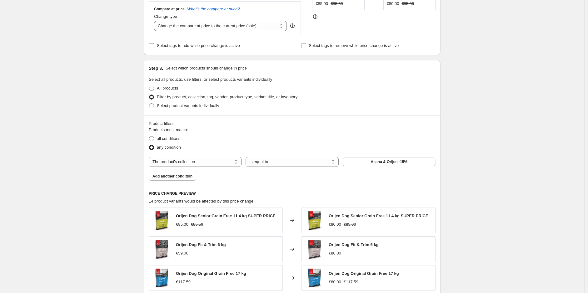
click at [389, 162] on span "Acana & Orijen -15%" at bounding box center [389, 161] width 37 height 5
click at [473, 140] on div "Create new price [MEDICAL_DATA]. This page is ready Create new price [MEDICAL_D…" at bounding box center [292, 201] width 585 height 749
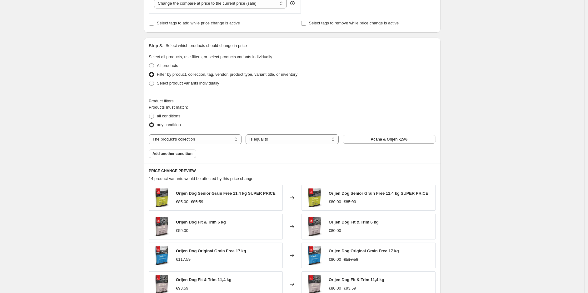
scroll to position [208, 0]
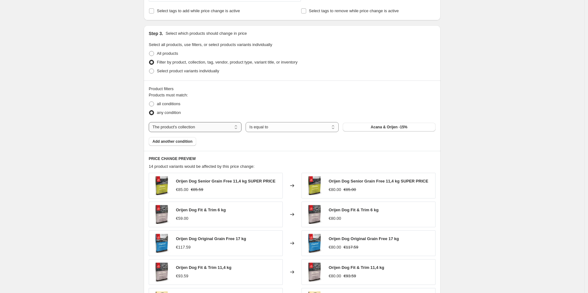
click at [211, 123] on select "The product The product's collection The product's tag The product's vendor The…" at bounding box center [195, 127] width 93 height 10
click at [209, 119] on div "Products must match: all conditions any condition The product The product's col…" at bounding box center [292, 119] width 287 height 54
click at [204, 128] on select "The product The product's collection The product's tag The product's vendor The…" at bounding box center [195, 127] width 93 height 10
select select "product"
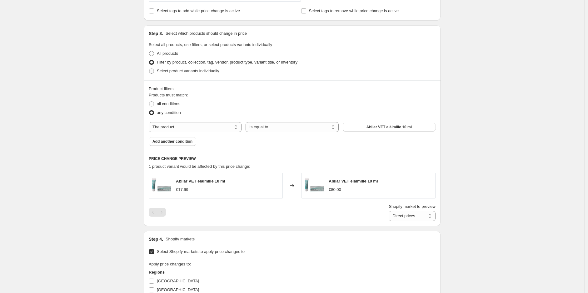
click at [174, 68] on span "Select product variants individually" at bounding box center [188, 70] width 62 height 5
click at [149, 68] on input "Select product variants individually" at bounding box center [149, 68] width 0 height 0
radio input "true"
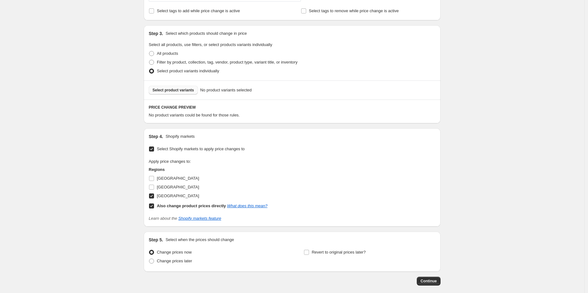
click at [183, 91] on span "Select product variants" at bounding box center [174, 90] width 42 height 5
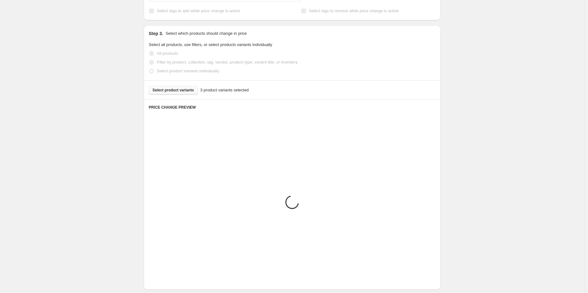
click at [480, 134] on div "Create new price [MEDICAL_DATA]. This page is ready Create new price [MEDICAL_D…" at bounding box center [292, 141] width 585 height 698
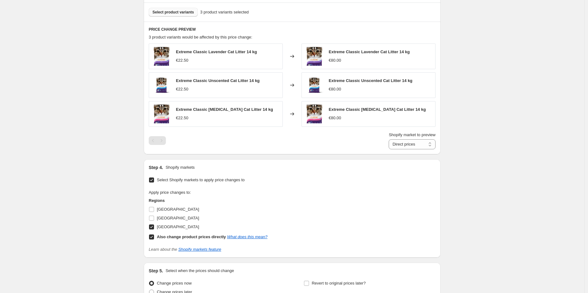
scroll to position [278, 0]
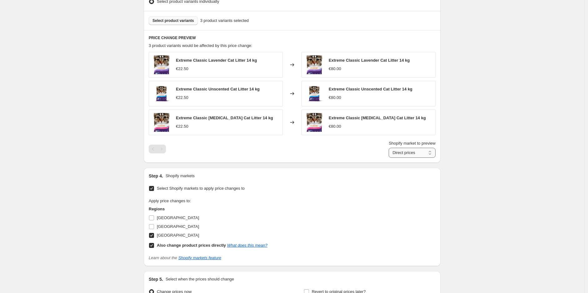
click at [415, 153] on select "Direct prices [GEOGRAPHIC_DATA]" at bounding box center [412, 153] width 47 height 10
click at [419, 148] on select "Direct prices [GEOGRAPHIC_DATA]" at bounding box center [412, 153] width 47 height 10
select select "88164925744"
click at [390, 158] on select "Direct prices [GEOGRAPHIC_DATA]" at bounding box center [412, 153] width 47 height 10
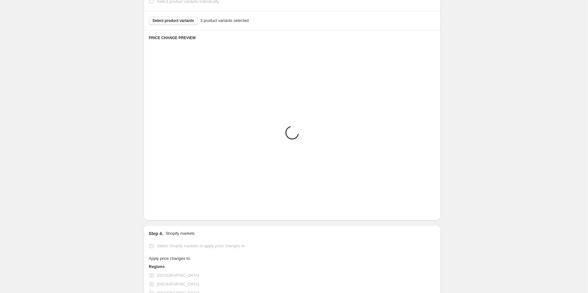
click at [470, 140] on div "Create new price [MEDICAL_DATA]. This page is ready Create new price [MEDICAL_D…" at bounding box center [292, 71] width 585 height 698
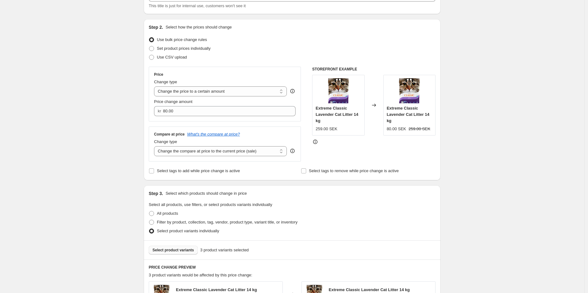
scroll to position [0, 0]
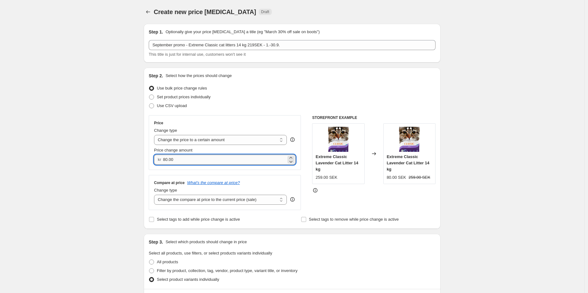
click at [232, 162] on input "80.00" at bounding box center [224, 159] width 123 height 10
type input "219.00"
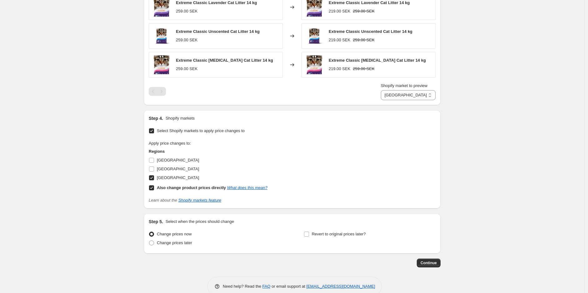
scroll to position [348, 0]
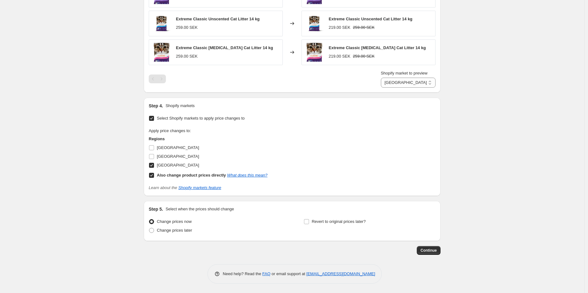
click at [194, 232] on div "Change prices later" at bounding box center [215, 230] width 132 height 9
click at [187, 231] on span "Change prices later" at bounding box center [174, 230] width 35 height 5
click at [149, 228] on input "Change prices later" at bounding box center [149, 228] width 0 height 0
radio input "true"
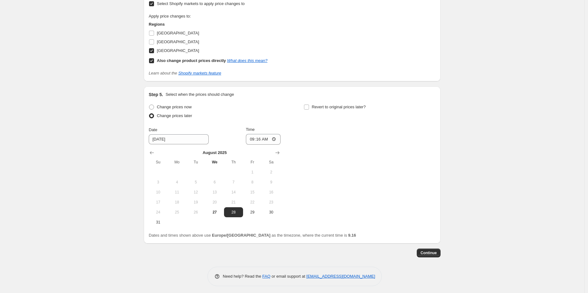
scroll to position [465, 0]
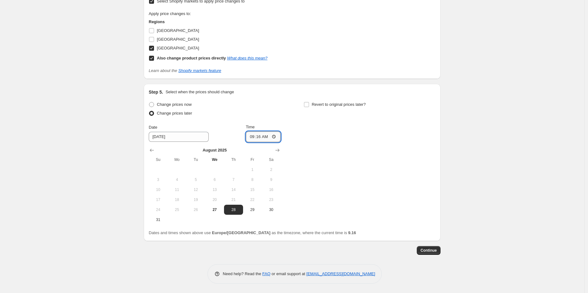
click at [260, 138] on input "09:16" at bounding box center [263, 136] width 35 height 11
click at [160, 222] on span "31" at bounding box center [158, 219] width 14 height 5
type input "[DATE]"
click at [263, 138] on input "09:16" at bounding box center [263, 136] width 35 height 11
click at [257, 137] on input "10:16" at bounding box center [263, 136] width 35 height 11
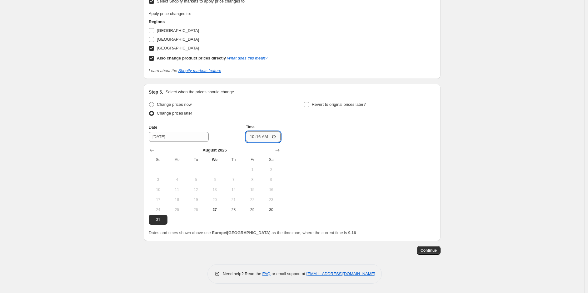
click at [257, 137] on input "10:16" at bounding box center [263, 136] width 35 height 11
click at [259, 137] on input "10:16" at bounding box center [263, 136] width 35 height 11
type input "23:59"
click at [316, 102] on span "Revert to original prices later?" at bounding box center [339, 104] width 54 height 5
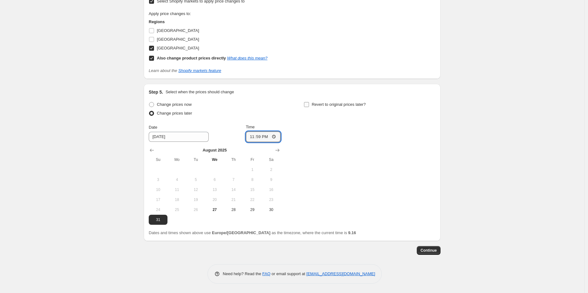
click at [309, 102] on input "Revert to original prices later?" at bounding box center [306, 104] width 5 height 5
checkbox input "true"
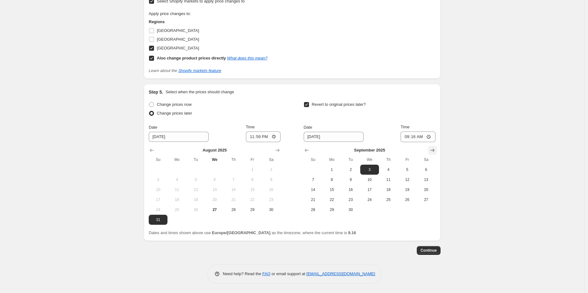
click at [436, 152] on icon "Show next month, October 2025" at bounding box center [432, 150] width 6 height 6
click at [372, 165] on button "1" at bounding box center [369, 169] width 19 height 10
type input "[DATE]"
click at [414, 141] on input "09:16" at bounding box center [418, 136] width 35 height 11
type input "12:00"
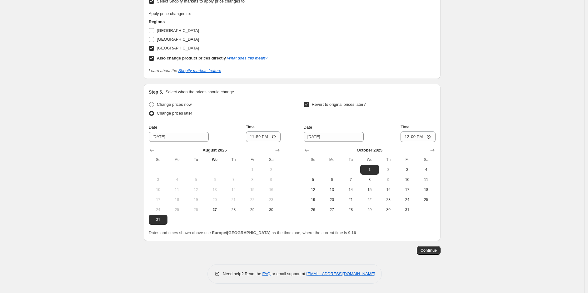
click at [429, 253] on button "Continue" at bounding box center [429, 250] width 24 height 9
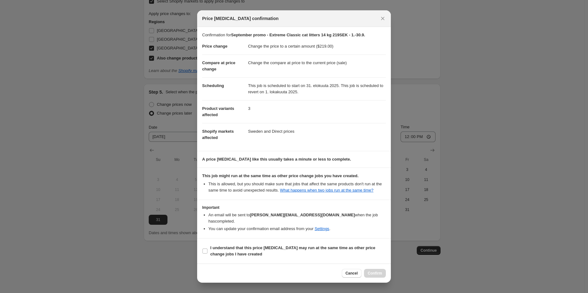
click at [298, 239] on section "I understand that this price [MEDICAL_DATA] may run at the same time as other p…" at bounding box center [294, 250] width 194 height 25
click at [298, 243] on label "I understand that this price [MEDICAL_DATA] may run at the same time as other p…" at bounding box center [294, 250] width 184 height 15
click at [208, 248] on input "I understand that this price [MEDICAL_DATA] may run at the same time as other p…" at bounding box center [205, 250] width 5 height 5
checkbox input "true"
click at [382, 272] on span "Confirm" at bounding box center [375, 272] width 14 height 5
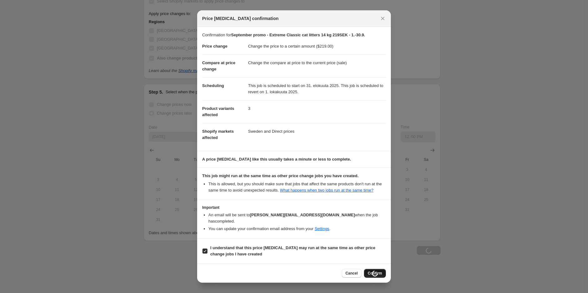
scroll to position [465, 0]
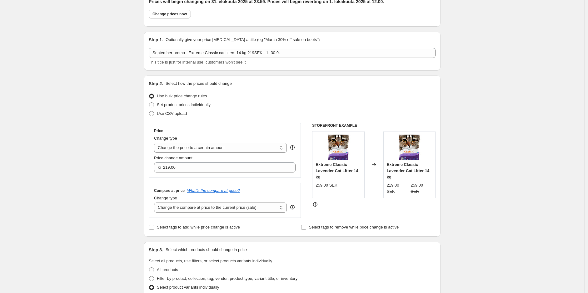
scroll to position [0, 0]
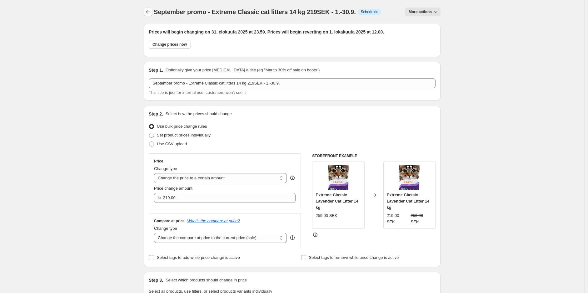
click at [149, 11] on icon "Price change jobs" at bounding box center [148, 12] width 6 height 6
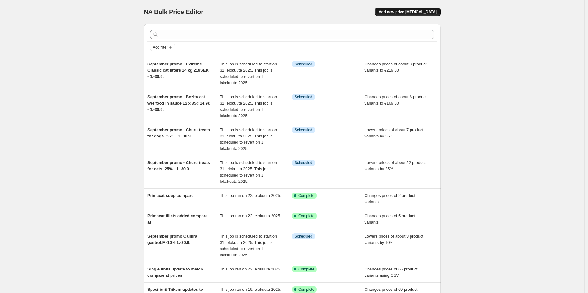
click at [430, 11] on span "Add new price [MEDICAL_DATA]" at bounding box center [408, 11] width 58 height 5
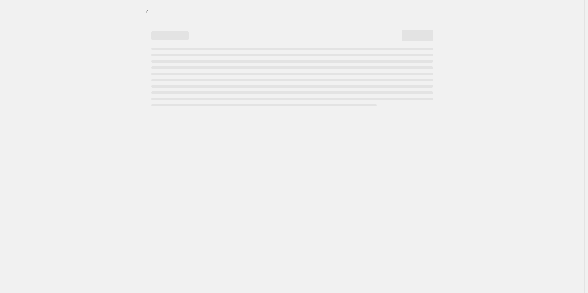
select select "percentage"
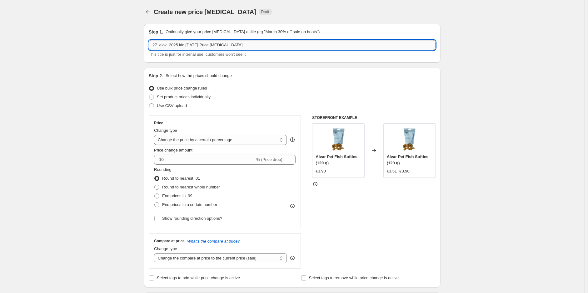
click at [299, 47] on input "27. elok. 2025 klo [DATE] Price [MEDICAL_DATA]" at bounding box center [292, 45] width 287 height 10
paste input "September promo - Applaws cat wet foods -15% - 1.-30.9."
click at [330, 44] on input "27. elok. 2025 klo [DATE] Price change jobSeptember promo - Applaws cat wet foo…" at bounding box center [292, 45] width 287 height 10
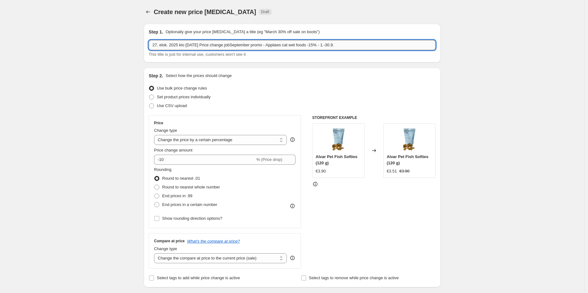
paste input "text"
type input "September promo - Applaws cat wet foods -15% - 1.-30.9."
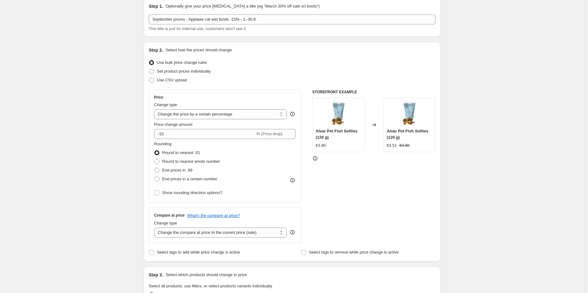
scroll to position [35, 0]
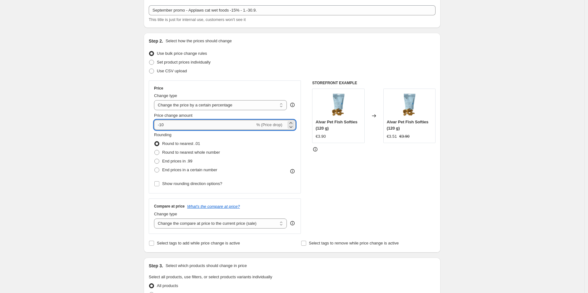
click at [207, 125] on input "-10" at bounding box center [204, 125] width 101 height 10
type input "-15"
click at [464, 174] on div "Create new price [MEDICAL_DATA]. This page is ready Create new price [MEDICAL_D…" at bounding box center [292, 295] width 585 height 660
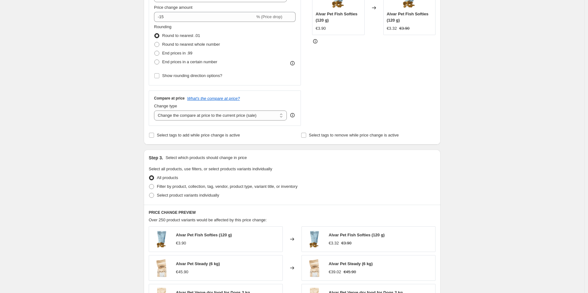
scroll to position [173, 0]
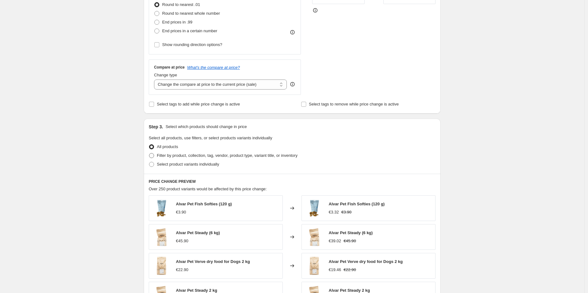
click at [251, 159] on label "Filter by product, collection, tag, vendor, product type, variant title, or inv…" at bounding box center [223, 155] width 149 height 9
click at [149, 153] on input "Filter by product, collection, tag, vendor, product type, variant title, or inv…" at bounding box center [149, 153] width 0 height 0
radio input "true"
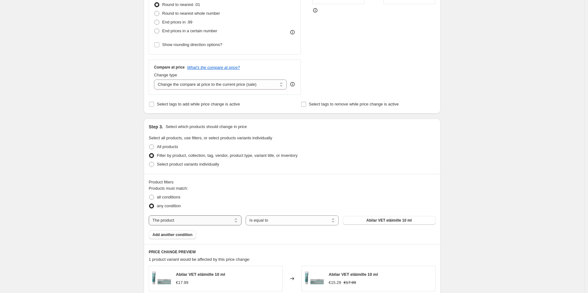
click at [196, 219] on select "The product The product's collection The product's tag The product's vendor The…" at bounding box center [195, 220] width 93 height 10
select select "collection"
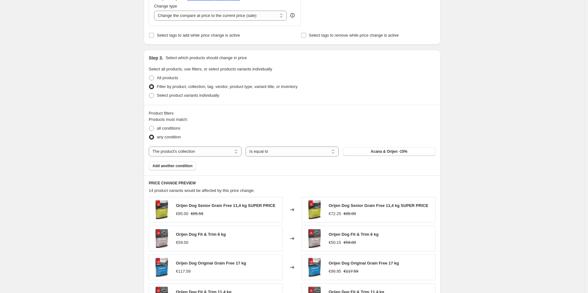
scroll to position [243, 0]
click at [377, 151] on span "Acana & Orijen -15%" at bounding box center [389, 150] width 37 height 5
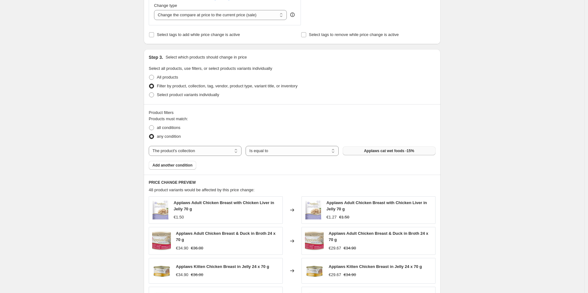
click at [519, 163] on div "Create new price [MEDICAL_DATA]. This page is ready Create new price [MEDICAL_D…" at bounding box center [292, 124] width 585 height 734
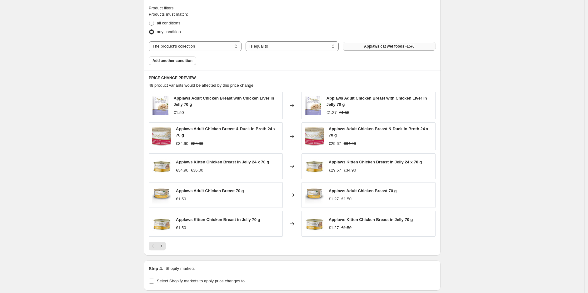
scroll to position [442, 0]
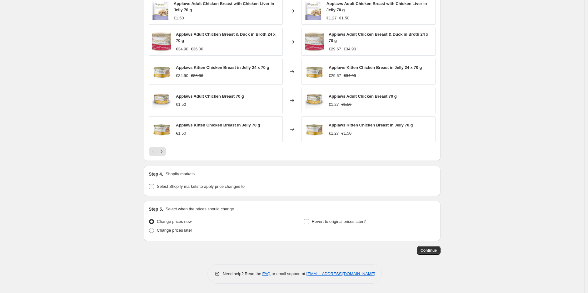
click at [191, 185] on span "Select Shopify markets to apply price changes to" at bounding box center [201, 186] width 88 height 5
click at [154, 185] on input "Select Shopify markets to apply price changes to" at bounding box center [151, 186] width 5 height 5
checkbox input "true"
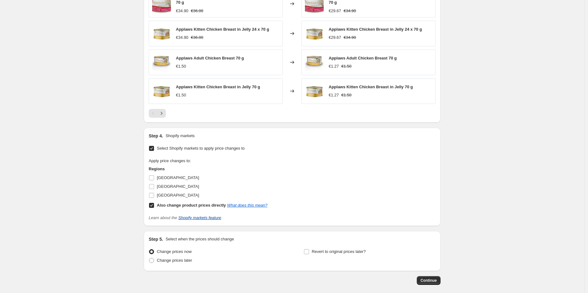
scroll to position [510, 0]
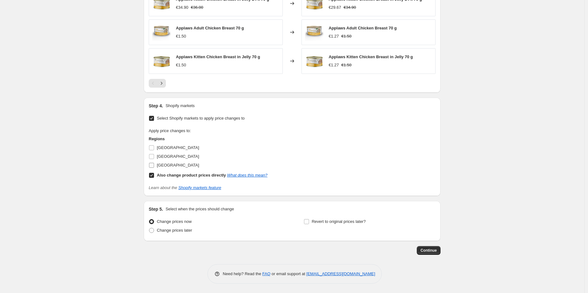
click at [168, 163] on span "[GEOGRAPHIC_DATA]" at bounding box center [178, 165] width 42 height 5
click at [154, 163] on input "[GEOGRAPHIC_DATA]" at bounding box center [151, 165] width 5 height 5
checkbox input "true"
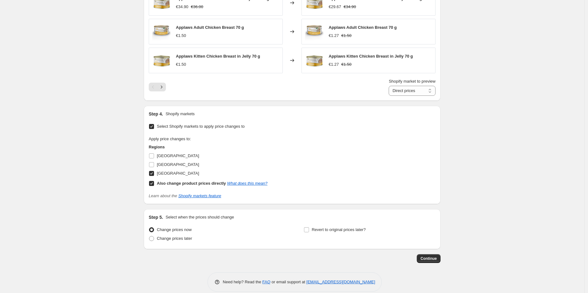
click at [189, 236] on span "Change prices later" at bounding box center [174, 238] width 35 height 5
click at [149, 236] on input "Change prices later" at bounding box center [149, 236] width 0 height 0
radio input "true"
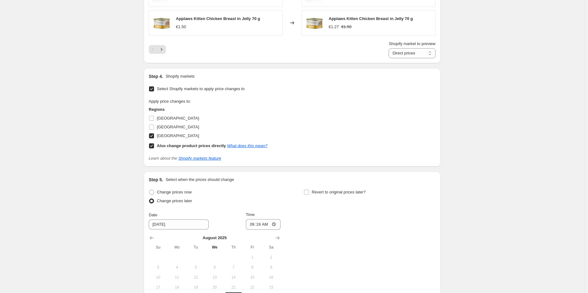
scroll to position [636, 0]
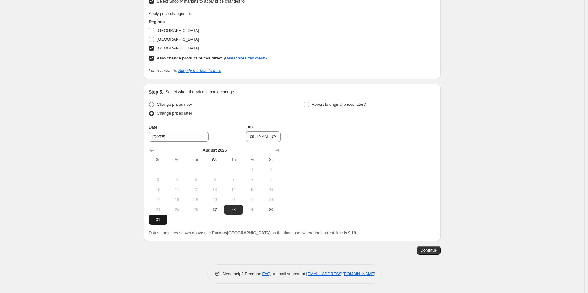
click at [161, 220] on span "31" at bounding box center [158, 219] width 14 height 5
type input "[DATE]"
click at [260, 138] on input "09:19" at bounding box center [263, 136] width 35 height 11
type input "23:59"
click at [309, 102] on span at bounding box center [307, 105] width 6 height 6
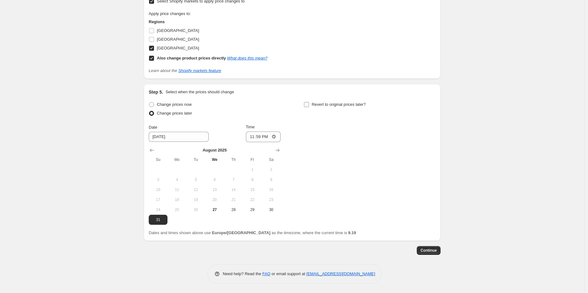
click at [309, 102] on input "Revert to original prices later?" at bounding box center [306, 104] width 5 height 5
checkbox input "true"
click at [435, 151] on icon "Show next month, October 2025" at bounding box center [433, 149] width 4 height 3
click at [370, 168] on span "1" at bounding box center [370, 169] width 14 height 5
type input "[DATE]"
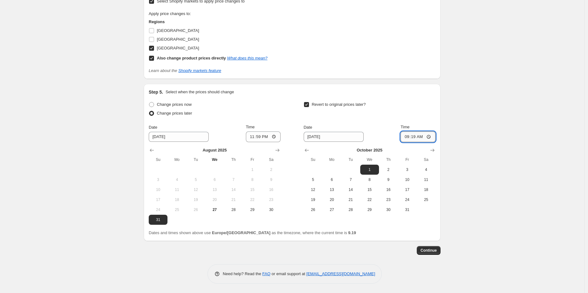
click at [419, 136] on input "09:19" at bounding box center [418, 136] width 35 height 11
type input "12:00"
click at [432, 251] on span "Continue" at bounding box center [429, 250] width 16 height 5
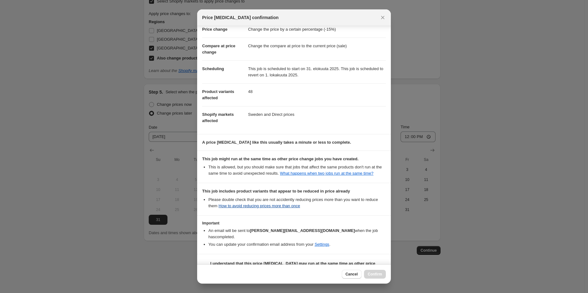
scroll to position [31, 0]
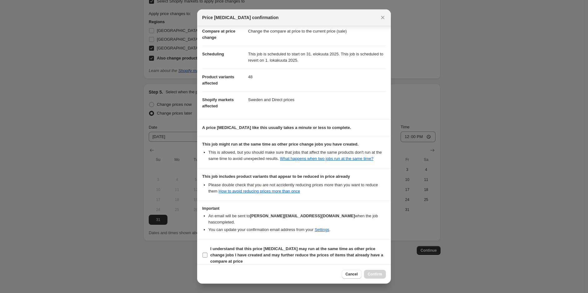
click at [275, 246] on b "I understand that this price [MEDICAL_DATA] may run at the same time as other p…" at bounding box center [296, 254] width 173 height 17
click at [208, 252] on input "I understand that this price [MEDICAL_DATA] may run at the same time as other p…" at bounding box center [205, 254] width 5 height 5
checkbox input "true"
click at [378, 276] on span "Confirm" at bounding box center [375, 273] width 14 height 5
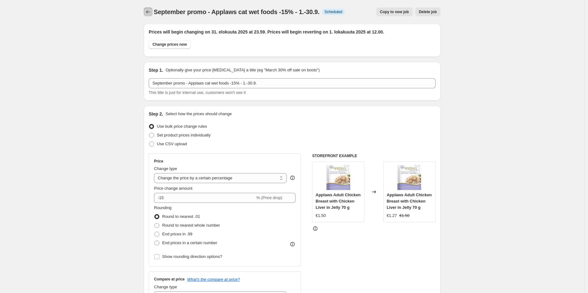
click at [153, 12] on button "Price change jobs" at bounding box center [148, 12] width 9 height 9
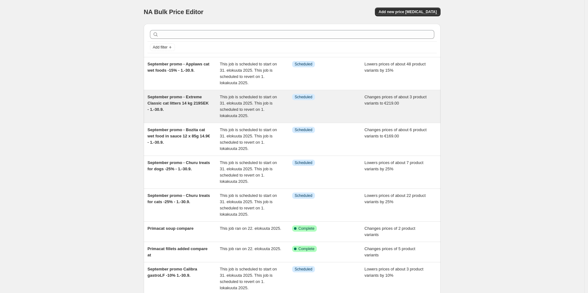
click at [178, 110] on div "September promo - Extreme Classic cat litters 14 kg 219SEK - 1.-30.9." at bounding box center [184, 106] width 73 height 25
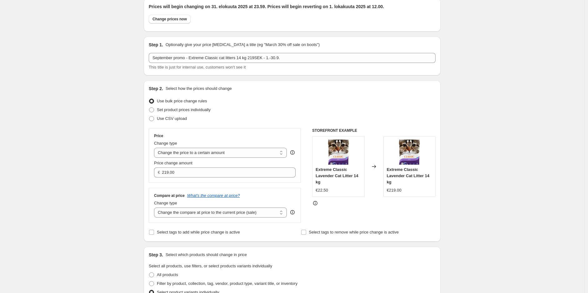
scroll to position [69, 0]
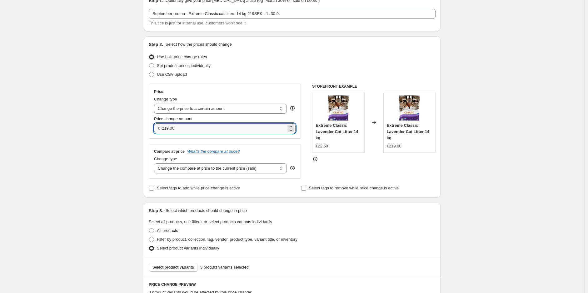
click at [245, 128] on input "219.00" at bounding box center [224, 128] width 124 height 10
type input "19.99"
click at [436, 174] on div "STOREFRONT EXAMPLE Extreme Classic Lavender Cat Litter 14 kg €22.50 Changed to …" at bounding box center [373, 131] width 123 height 95
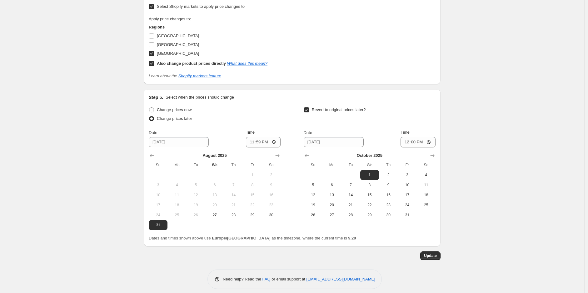
scroll to position [503, 0]
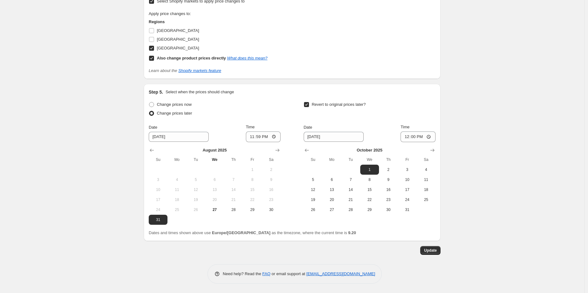
click at [437, 250] on span "Update" at bounding box center [430, 250] width 13 height 5
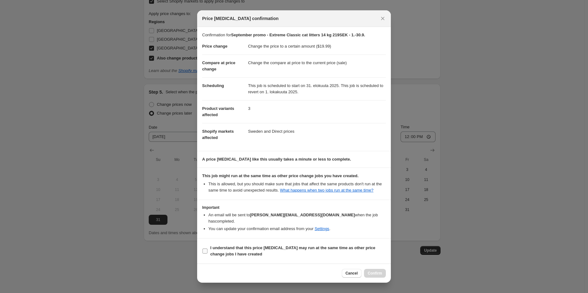
click at [290, 245] on b "I understand that this price [MEDICAL_DATA] may run at the same time as other p…" at bounding box center [292, 250] width 165 height 11
click at [208, 248] on input "I understand that this price [MEDICAL_DATA] may run at the same time as other p…" at bounding box center [205, 250] width 5 height 5
checkbox input "true"
click at [370, 269] on button "Confirm" at bounding box center [375, 273] width 22 height 9
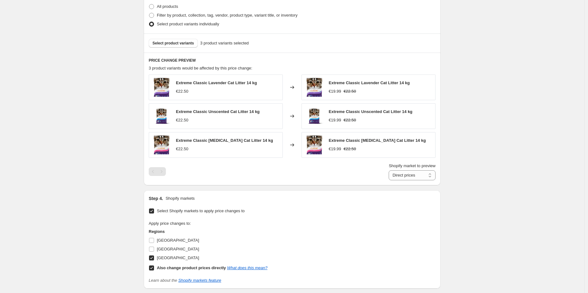
scroll to position [191, 0]
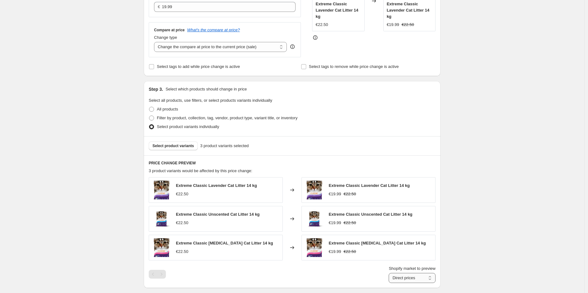
click at [422, 278] on select "Direct prices [GEOGRAPHIC_DATA]" at bounding box center [412, 278] width 47 height 10
select select "88164925744"
click at [390, 283] on select "Direct prices [GEOGRAPHIC_DATA]" at bounding box center [412, 278] width 47 height 10
click at [492, 168] on div "September promo - Extreme Classic cat litters 14 kg 219SEK - 1.-30.9.. This pag…" at bounding box center [292, 206] width 585 height 795
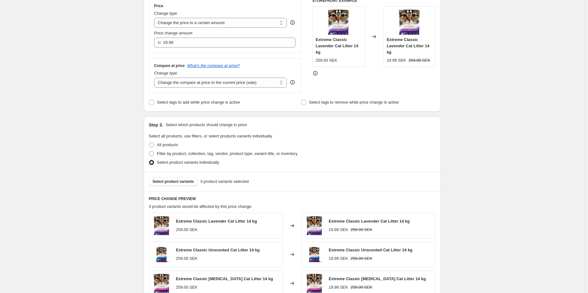
scroll to position [121, 0]
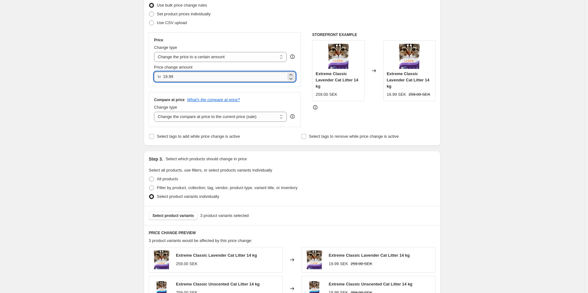
click at [211, 73] on input "19.99" at bounding box center [224, 77] width 123 height 10
type input "219.00"
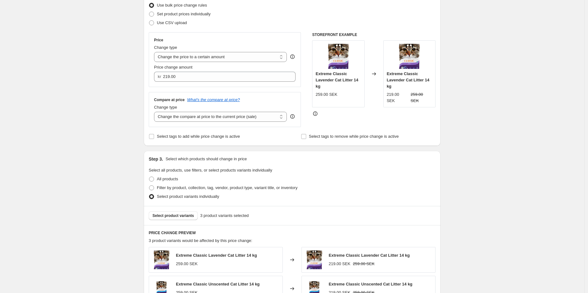
click at [501, 123] on div "September promo - Extreme Classic cat litters 14 kg 219SEK - 1.-30.9.. This pag…" at bounding box center [292, 276] width 585 height 795
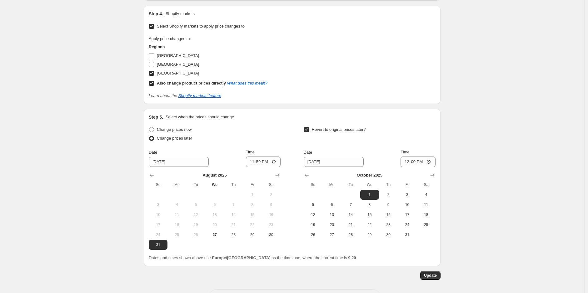
scroll to position [503, 0]
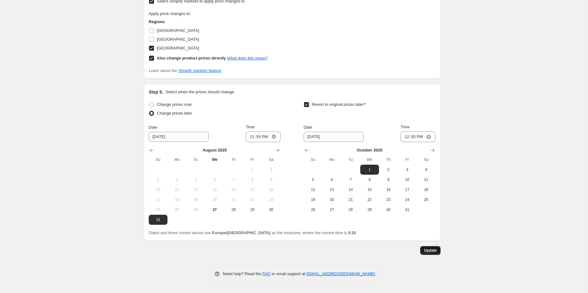
click at [435, 248] on span "Update" at bounding box center [430, 250] width 13 height 5
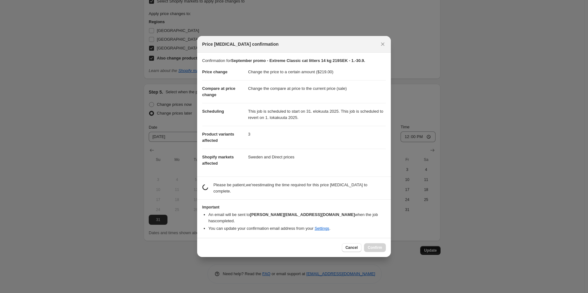
scroll to position [0, 0]
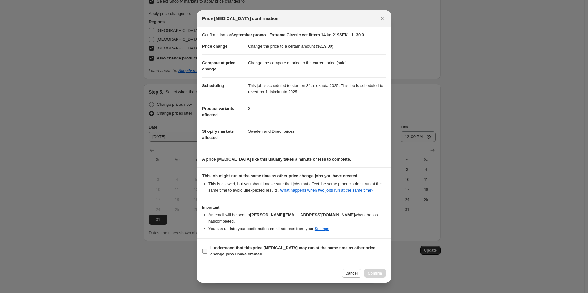
click at [242, 253] on span "I understand that this price [MEDICAL_DATA] may run at the same time as other p…" at bounding box center [298, 250] width 176 height 13
click at [208, 253] on input "I understand that this price [MEDICAL_DATA] may run at the same time as other p…" at bounding box center [205, 250] width 5 height 5
checkbox input "true"
click at [377, 270] on span "Confirm" at bounding box center [375, 272] width 14 height 5
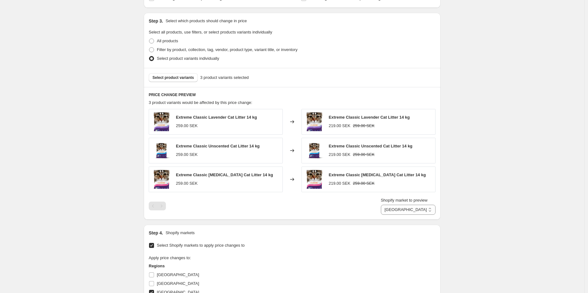
scroll to position [313, 0]
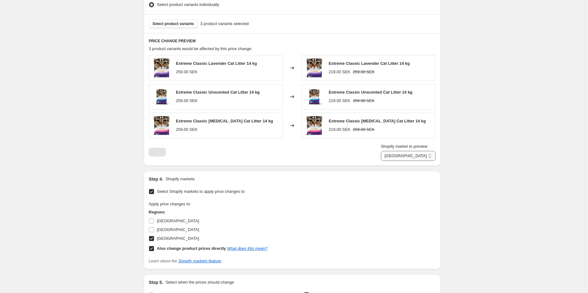
drag, startPoint x: 437, startPoint y: 146, endPoint x: 423, endPoint y: 156, distance: 16.9
click at [428, 146] on span "Shopify market to preview" at bounding box center [404, 146] width 47 height 5
click at [436, 151] on select "Direct prices [GEOGRAPHIC_DATA]" at bounding box center [408, 156] width 55 height 10
click at [415, 158] on select "Direct prices [GEOGRAPHIC_DATA]" at bounding box center [408, 156] width 55 height 10
select select "direct"
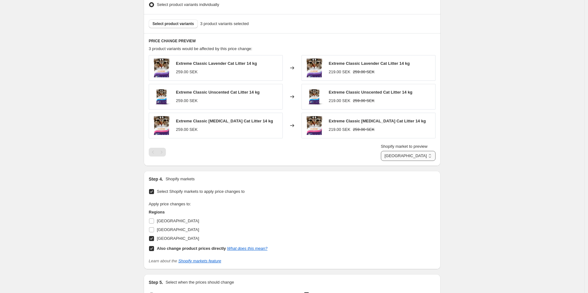
click at [390, 161] on select "Direct prices [GEOGRAPHIC_DATA]" at bounding box center [408, 156] width 55 height 10
click at [479, 134] on div "September promo - Extreme Classic cat litters 14 kg 219SEK - 1.-30.9.. This pag…" at bounding box center [292, 84] width 585 height 795
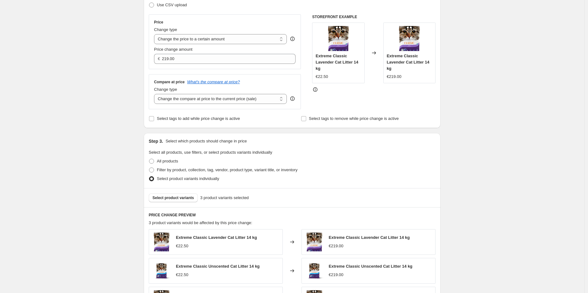
scroll to position [0, 0]
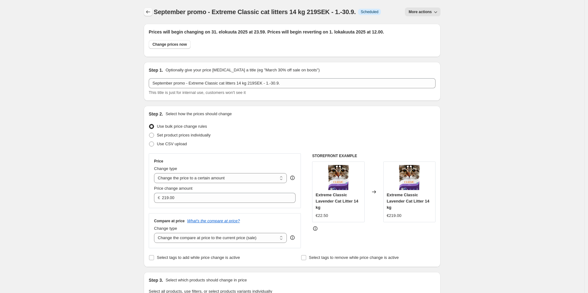
click at [150, 9] on icon "Price change jobs" at bounding box center [148, 12] width 6 height 6
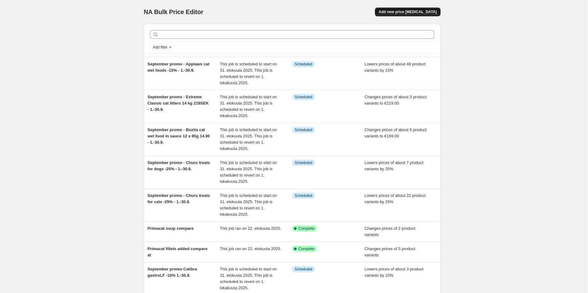
click at [435, 11] on span "Add new price [MEDICAL_DATA]" at bounding box center [408, 11] width 58 height 5
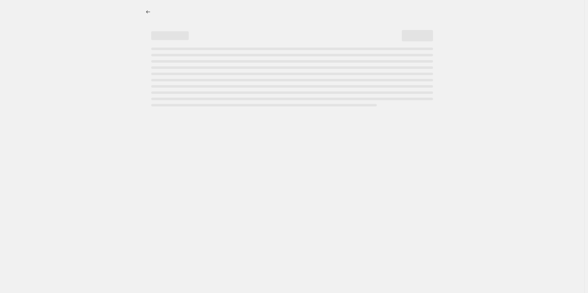
select select "percentage"
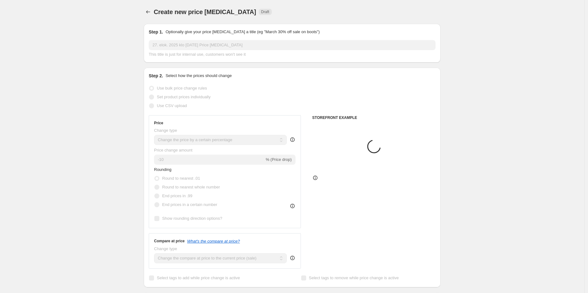
click at [302, 40] on input "27. elok. 2025 klo [DATE] Price [MEDICAL_DATA]" at bounding box center [292, 45] width 287 height 10
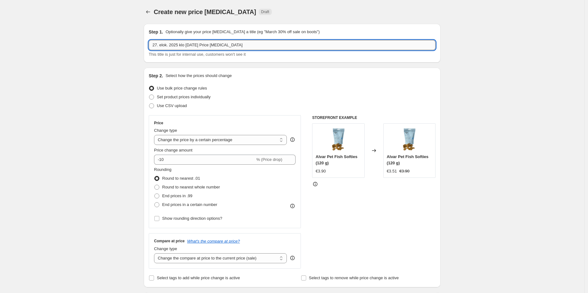
click at [301, 43] on input "27. elok. 2025 klo [DATE] Price [MEDICAL_DATA]" at bounding box center [292, 45] width 287 height 10
paste input "September promo - Ziwipeak dog and cat dry foods -25% - 1.-30.9."
type input "September promo - Ziwipeak dog and cat dry foods -25% - 1.-30.9."
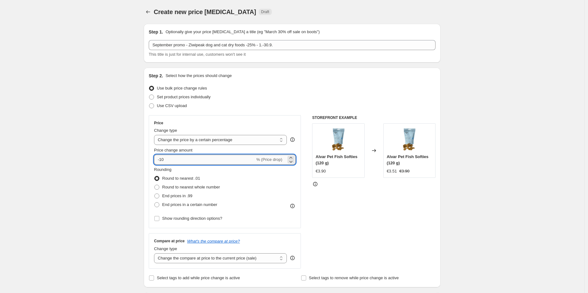
click at [205, 162] on input "-10" at bounding box center [204, 159] width 101 height 10
type input "-1"
type input "-25"
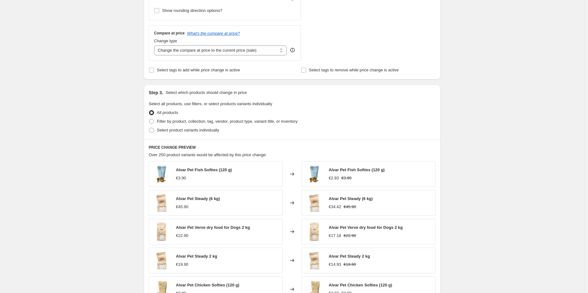
scroll to position [208, 0]
click at [225, 121] on span "Filter by product, collection, tag, vendor, product type, variant title, or inv…" at bounding box center [227, 120] width 141 height 5
click at [149, 118] on input "Filter by product, collection, tag, vendor, product type, variant title, or inv…" at bounding box center [149, 118] width 0 height 0
radio input "true"
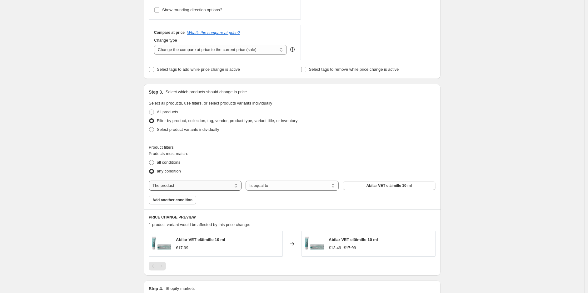
click at [208, 183] on select "The product The product's collection The product's tag The product's vendor The…" at bounding box center [195, 185] width 93 height 10
select select "collection"
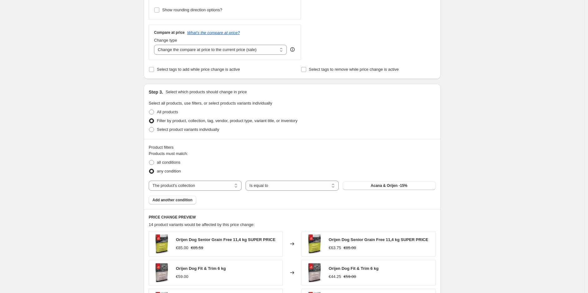
click at [388, 185] on span "Acana & Orijen -15%" at bounding box center [389, 185] width 37 height 5
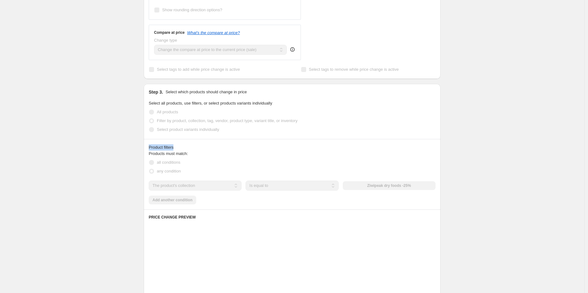
click at [508, 139] on div "Create new price [MEDICAL_DATA]. This page is ready Create new price [MEDICAL_D…" at bounding box center [292, 157] width 585 height 730
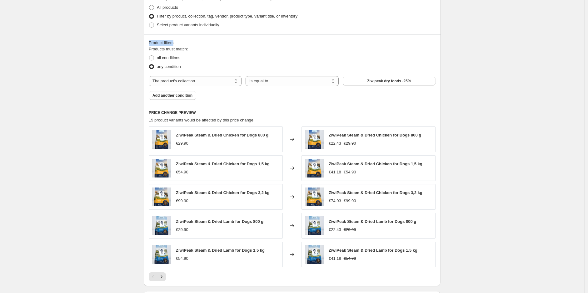
scroll to position [417, 0]
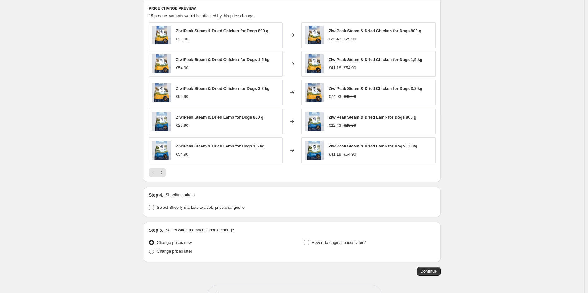
click at [161, 209] on span "Select Shopify markets to apply price changes to" at bounding box center [201, 207] width 88 height 5
click at [154, 210] on input "Select Shopify markets to apply price changes to" at bounding box center [151, 207] width 5 height 5
checkbox input "true"
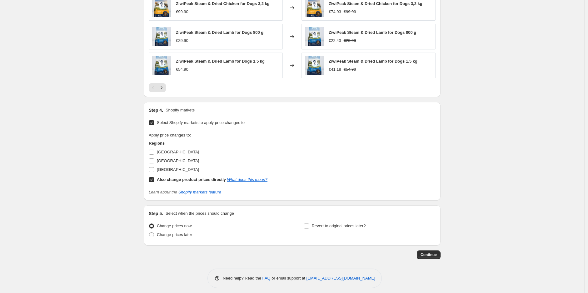
scroll to position [507, 0]
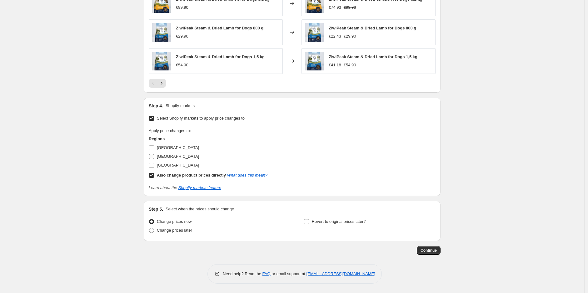
click at [166, 164] on span "[GEOGRAPHIC_DATA]" at bounding box center [178, 165] width 42 height 5
click at [154, 164] on input "[GEOGRAPHIC_DATA]" at bounding box center [151, 165] width 5 height 5
checkbox input "true"
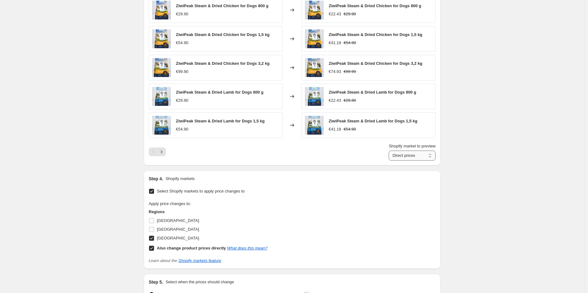
scroll to position [437, 0]
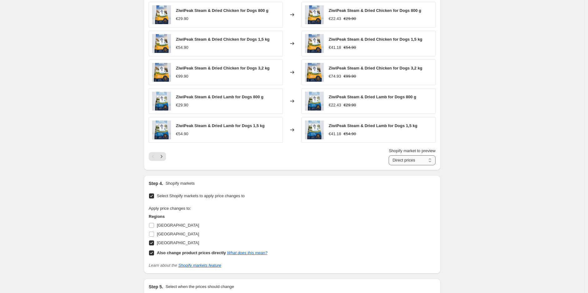
click at [431, 163] on select "Direct prices [GEOGRAPHIC_DATA]" at bounding box center [412, 160] width 47 height 10
select select "88164925744"
click at [390, 156] on select "Direct prices [GEOGRAPHIC_DATA]" at bounding box center [412, 160] width 47 height 10
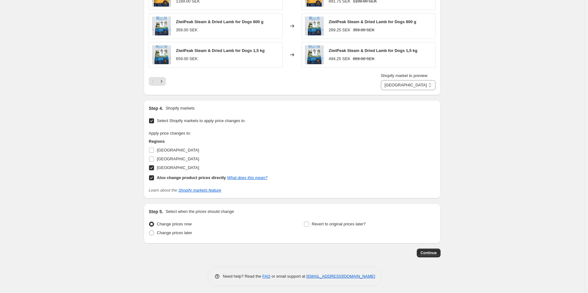
scroll to position [515, 0]
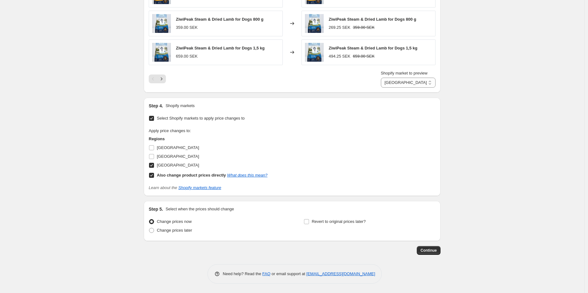
click at [195, 229] on div "Change prices later" at bounding box center [215, 230] width 132 height 9
click at [194, 229] on div "Change prices later" at bounding box center [215, 230] width 132 height 9
click at [191, 230] on span "Change prices later" at bounding box center [174, 230] width 35 height 5
click at [149, 228] on input "Change prices later" at bounding box center [149, 228] width 0 height 0
radio input "true"
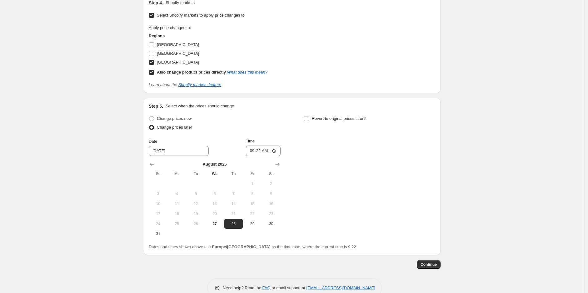
scroll to position [632, 0]
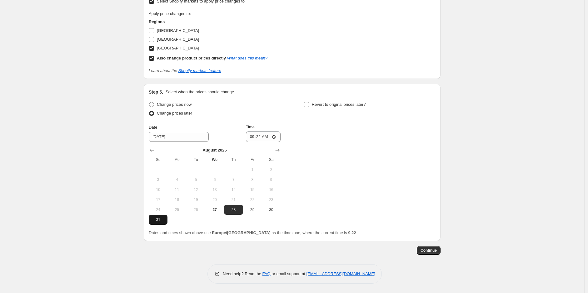
click at [162, 222] on button "31" at bounding box center [158, 219] width 19 height 10
type input "[DATE]"
click at [263, 138] on input "09:22" at bounding box center [263, 136] width 35 height 11
type input "23:59"
click at [336, 108] on label "Revert to original prices later?" at bounding box center [335, 104] width 62 height 9
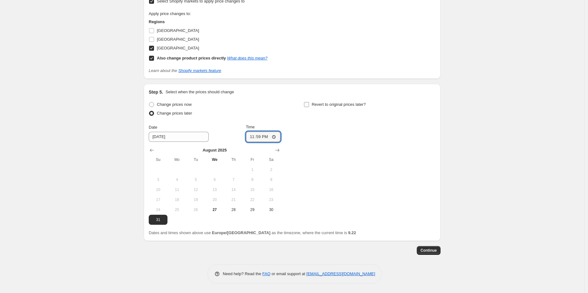
click at [309, 107] on input "Revert to original prices later?" at bounding box center [306, 104] width 5 height 5
checkbox input "true"
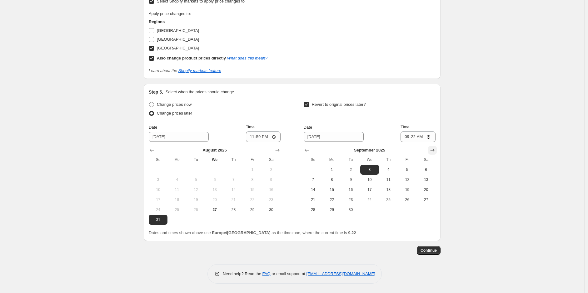
click at [436, 152] on icon "Show next month, October 2025" at bounding box center [432, 150] width 6 height 6
click at [373, 168] on span "1" at bounding box center [370, 169] width 14 height 5
type input "[DATE]"
click at [413, 136] on input "09:22" at bounding box center [418, 136] width 35 height 11
type input "12:00"
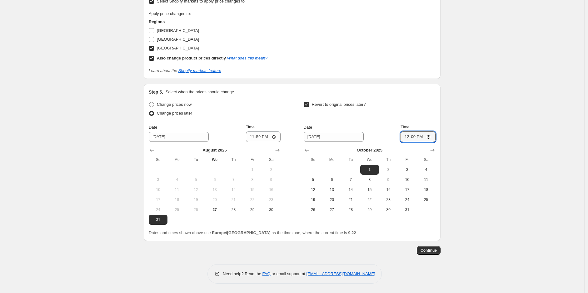
click at [434, 249] on span "Continue" at bounding box center [429, 250] width 16 height 5
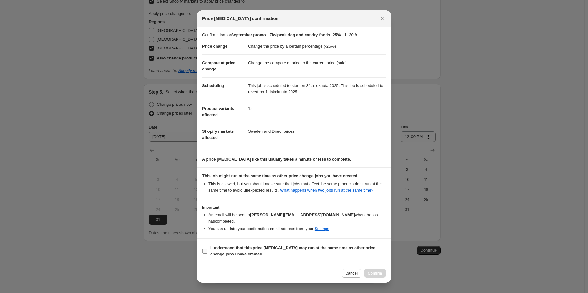
drag, startPoint x: 260, startPoint y: 249, endPoint x: 288, endPoint y: 248, distance: 27.8
click at [260, 249] on span "I understand that this price [MEDICAL_DATA] may run at the same time as other p…" at bounding box center [298, 250] width 176 height 13
click at [208, 249] on input "I understand that this price [MEDICAL_DATA] may run at the same time as other p…" at bounding box center [205, 250] width 5 height 5
checkbox input "true"
click at [374, 270] on span "Confirm" at bounding box center [375, 272] width 14 height 5
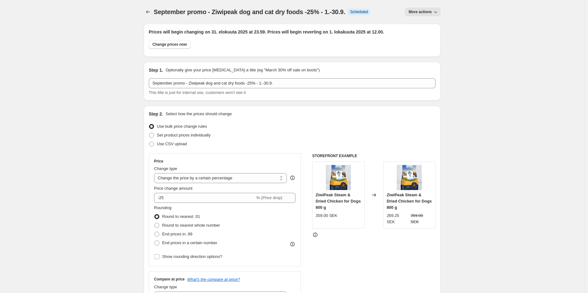
scroll to position [632, 0]
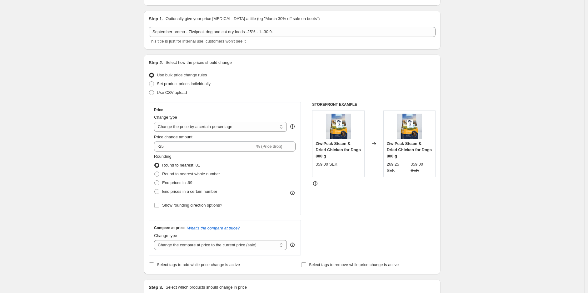
scroll to position [0, 0]
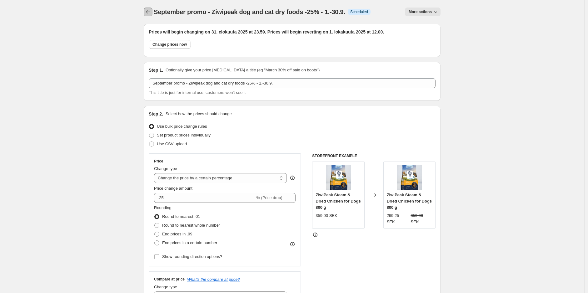
click at [151, 10] on icon "Price change jobs" at bounding box center [148, 12] width 6 height 6
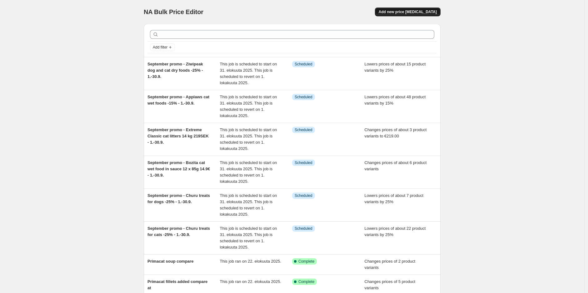
click at [416, 11] on span "Add new price [MEDICAL_DATA]" at bounding box center [408, 11] width 58 height 5
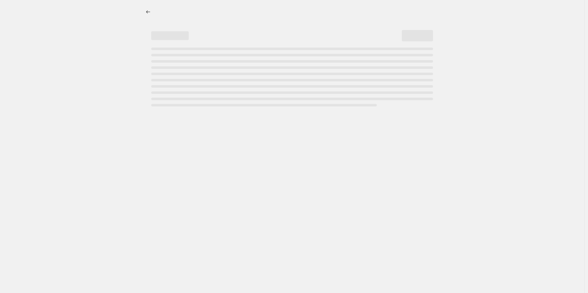
select select "percentage"
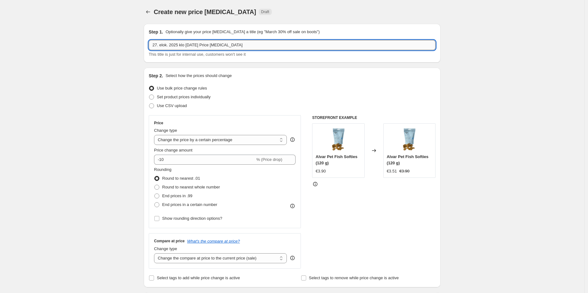
click at [298, 44] on input "27. elok. 2025 klo [DATE] Price [MEDICAL_DATA]" at bounding box center [292, 45] width 287 height 10
paste input "September promo - Arion dry dogs foods -10 % - 1.-30.9."
type input "September promo - Arion dry dogs foods -10 % - 1.-30.9."
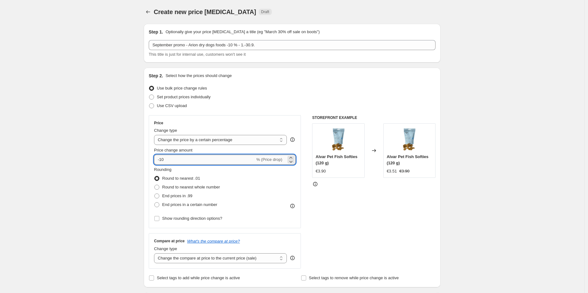
click at [229, 162] on input "-10" at bounding box center [204, 159] width 101 height 10
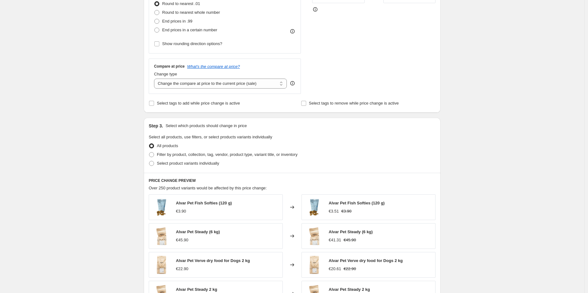
scroll to position [208, 0]
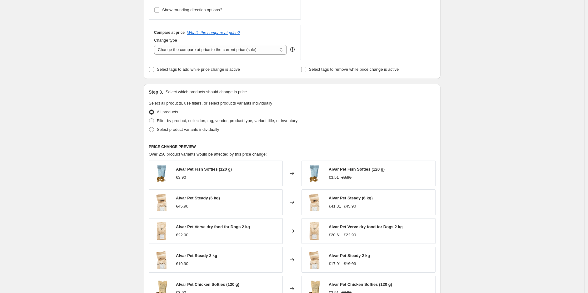
click at [225, 116] on div "All products" at bounding box center [292, 112] width 287 height 9
click at [220, 121] on span "Filter by product, collection, tag, vendor, product type, variant title, or inv…" at bounding box center [227, 120] width 141 height 5
click at [149, 118] on input "Filter by product, collection, tag, vendor, product type, variant title, or inv…" at bounding box center [149, 118] width 0 height 0
radio input "true"
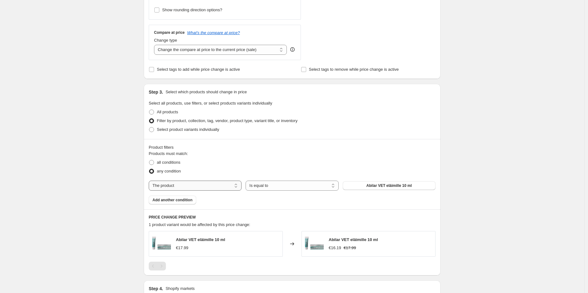
click at [212, 187] on select "The product The product's collection The product's tag The product's vendor The…" at bounding box center [195, 185] width 93 height 10
select select "collection"
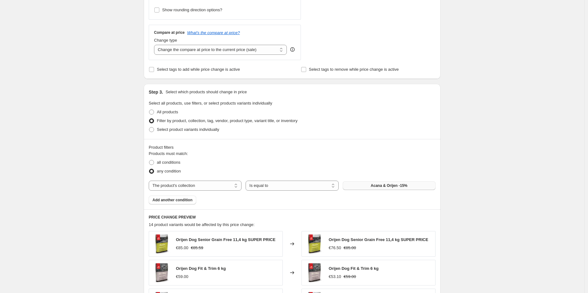
drag, startPoint x: 385, startPoint y: 187, endPoint x: 390, endPoint y: 188, distance: 5.0
click at [390, 188] on span "Acana & Orijen -15%" at bounding box center [389, 185] width 37 height 5
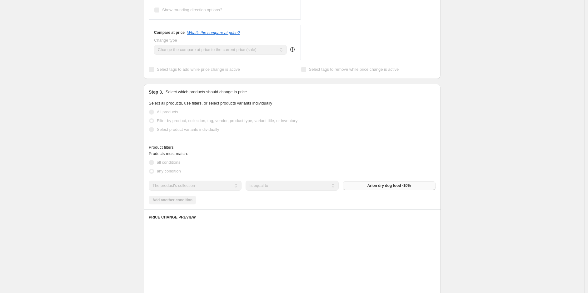
click at [489, 141] on div "Create new price [MEDICAL_DATA]. This page is ready Create new price [MEDICAL_D…" at bounding box center [292, 157] width 585 height 730
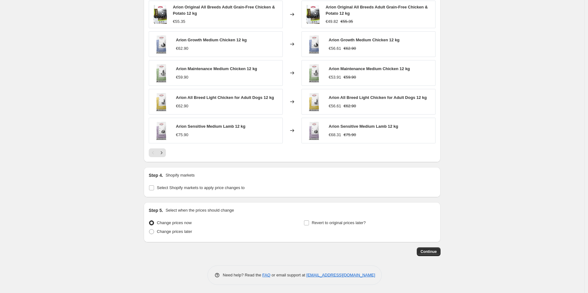
scroll to position [440, 0]
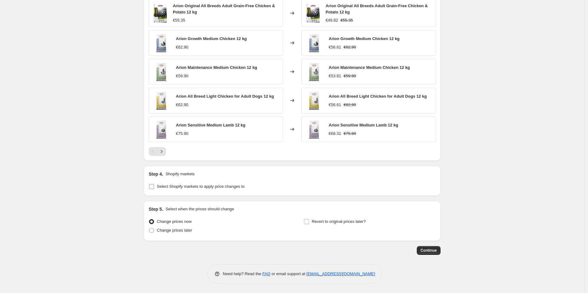
click at [217, 186] on span "Select Shopify markets to apply price changes to" at bounding box center [201, 186] width 88 height 5
click at [154, 186] on input "Select Shopify markets to apply price changes to" at bounding box center [151, 186] width 5 height 5
checkbox input "true"
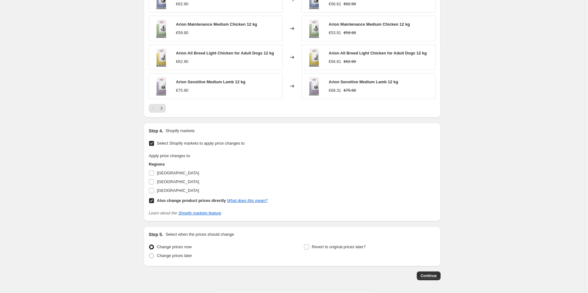
scroll to position [508, 0]
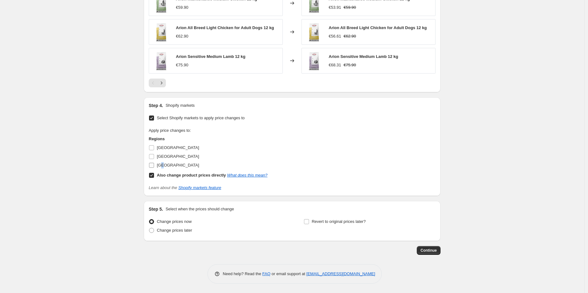
click at [164, 166] on span "[GEOGRAPHIC_DATA]" at bounding box center [178, 165] width 42 height 5
click at [163, 166] on span "[GEOGRAPHIC_DATA]" at bounding box center [178, 165] width 42 height 5
click at [154, 166] on input "[GEOGRAPHIC_DATA]" at bounding box center [151, 165] width 5 height 5
checkbox input "true"
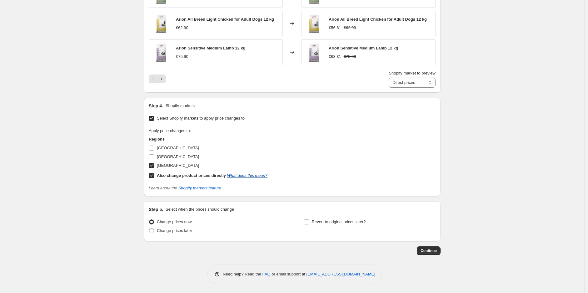
scroll to position [517, 0]
click at [179, 233] on label "Change prices later" at bounding box center [170, 230] width 43 height 9
click at [149, 228] on input "Change prices later" at bounding box center [149, 228] width 0 height 0
radio input "true"
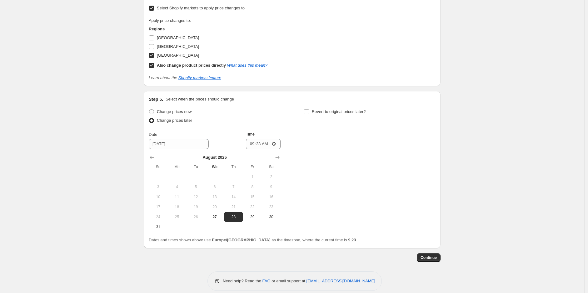
scroll to position [634, 0]
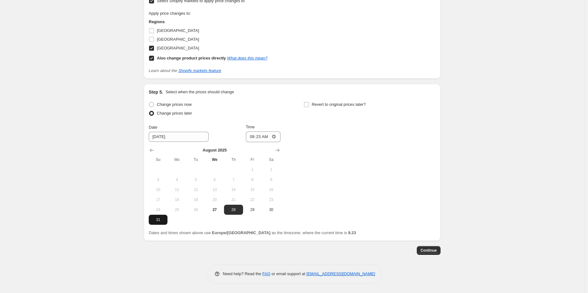
click at [161, 223] on button "31" at bounding box center [158, 219] width 19 height 10
type input "[DATE]"
click at [265, 137] on input "09:23" at bounding box center [263, 136] width 35 height 11
click at [260, 138] on input "09:23" at bounding box center [263, 136] width 35 height 11
type input "23:59"
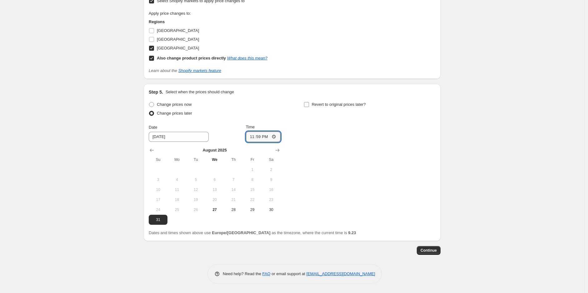
click at [352, 105] on span "Revert to original prices later?" at bounding box center [339, 104] width 54 height 5
click at [309, 105] on input "Revert to original prices later?" at bounding box center [306, 104] width 5 height 5
checkbox input "true"
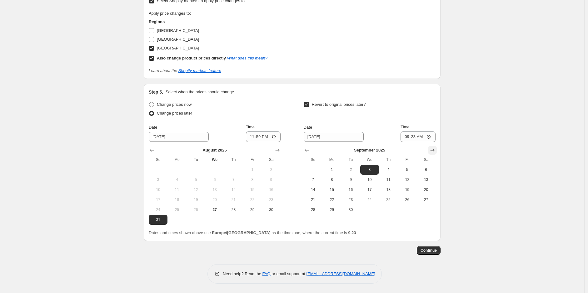
click at [431, 150] on icon "Show next month, October 2025" at bounding box center [432, 150] width 6 height 6
click at [371, 169] on span "1" at bounding box center [370, 169] width 14 height 5
type input "[DATE]"
click at [420, 135] on input "09:23" at bounding box center [418, 136] width 35 height 11
click at [414, 135] on input "09:23" at bounding box center [418, 136] width 35 height 11
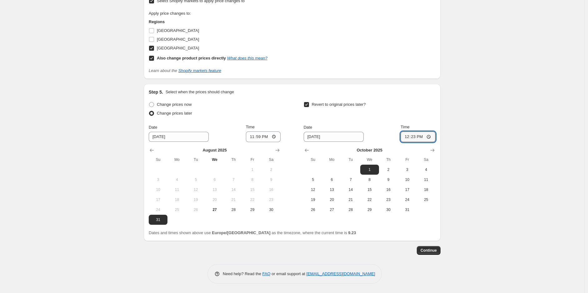
type input "12:00"
click at [430, 253] on button "Continue" at bounding box center [429, 250] width 24 height 9
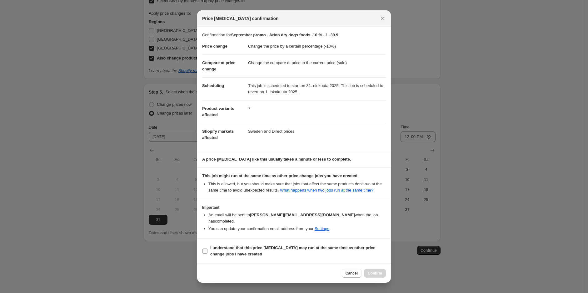
click at [256, 249] on span "I understand that this price [MEDICAL_DATA] may run at the same time as other p…" at bounding box center [298, 250] width 176 height 13
click at [208, 249] on input "I understand that this price [MEDICAL_DATA] may run at the same time as other p…" at bounding box center [205, 250] width 5 height 5
checkbox input "true"
click at [379, 270] on span "Confirm" at bounding box center [375, 272] width 14 height 5
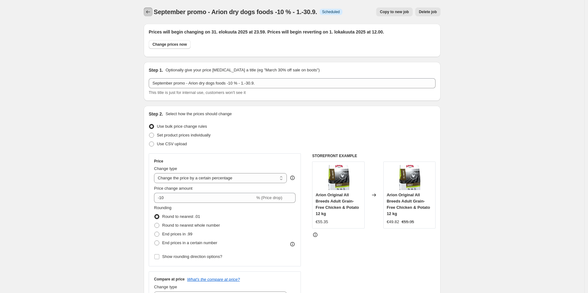
click at [148, 13] on icon "Price change jobs" at bounding box center [148, 12] width 6 height 6
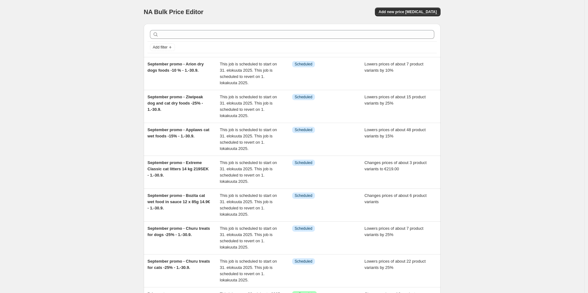
click at [497, 100] on div "NA Bulk Price Editor. This page is ready NA Bulk Price Editor Add new price [ME…" at bounding box center [292, 211] width 585 height 422
click at [419, 16] on button "Add new price [MEDICAL_DATA]" at bounding box center [408, 12] width 66 height 9
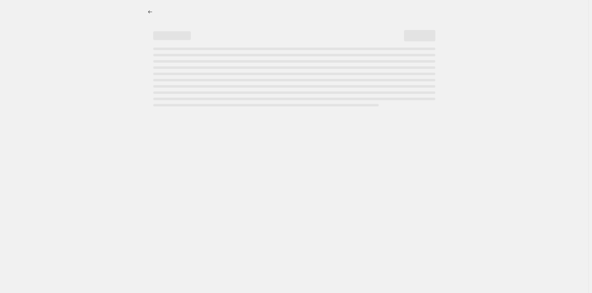
select select "percentage"
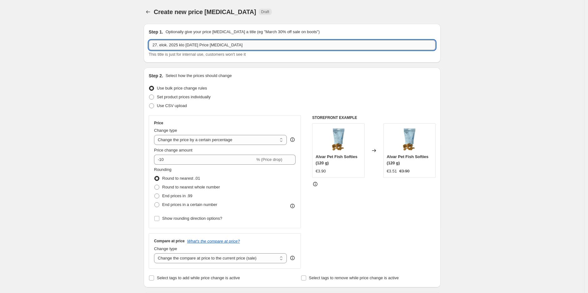
click at [245, 48] on input "27. elok. 2025 klo [DATE] Price [MEDICAL_DATA]" at bounding box center [292, 45] width 287 height 10
paste input "September promo - Zylkene -10% - 1.-30.9."
type input "September promo - Zylkene -10% - 1.-30.9."
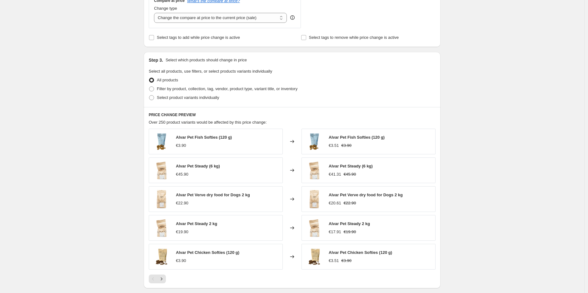
scroll to position [243, 0]
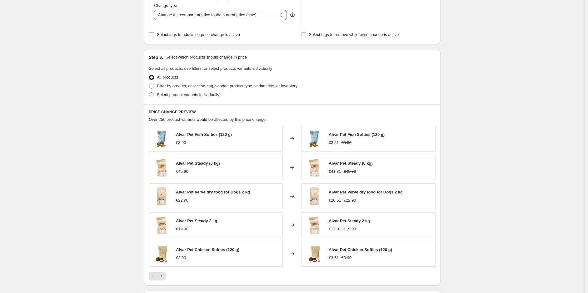
click at [193, 96] on span "Select product variants individually" at bounding box center [188, 94] width 62 height 5
click at [149, 93] on input "Select product variants individually" at bounding box center [149, 92] width 0 height 0
radio input "true"
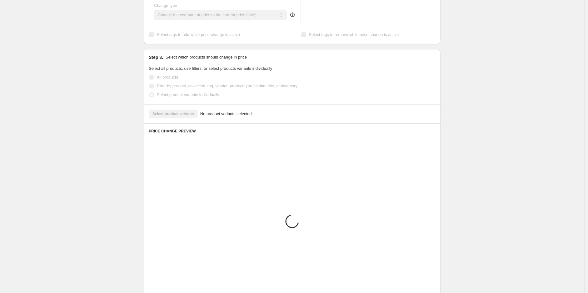
scroll to position [229, 0]
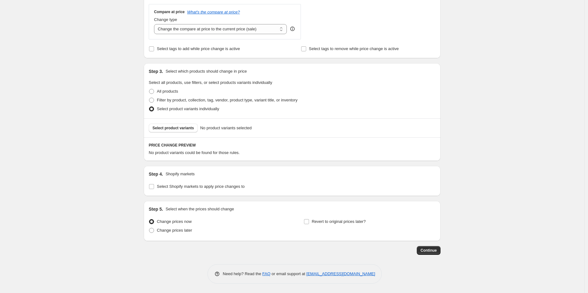
click at [194, 132] on div "Select product variants No product variants selected" at bounding box center [292, 127] width 297 height 19
click at [190, 129] on span "Select product variants" at bounding box center [174, 127] width 42 height 5
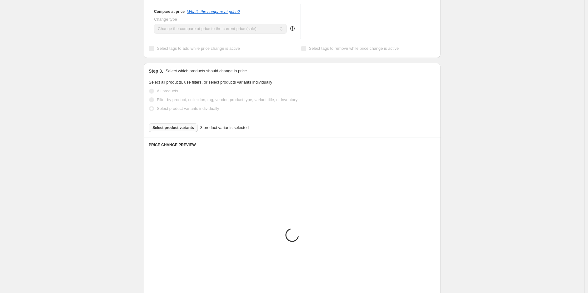
click at [502, 120] on div "Create new price [MEDICAL_DATA]. This page is ready Create new price [MEDICAL_D…" at bounding box center [292, 110] width 585 height 679
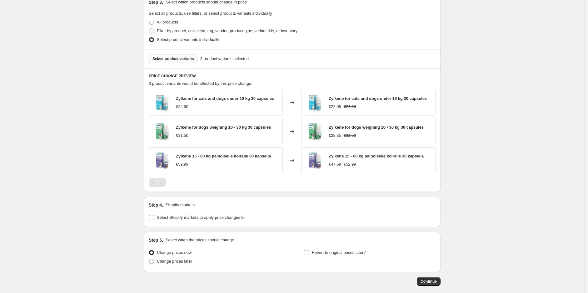
scroll to position [299, 0]
click at [217, 223] on div "Step 4. Shopify markets Select Shopify markets to apply price changes to" at bounding box center [292, 211] width 297 height 30
click at [214, 219] on span "Select Shopify markets to apply price changes to" at bounding box center [201, 216] width 88 height 5
click at [154, 219] on input "Select Shopify markets to apply price changes to" at bounding box center [151, 216] width 5 height 5
checkbox input "true"
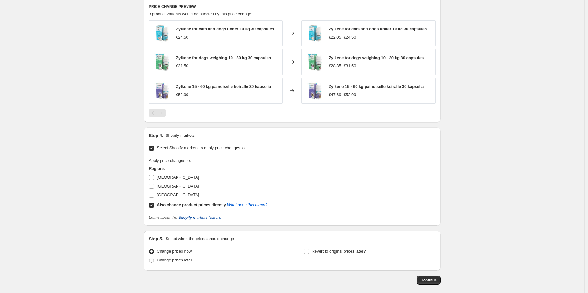
scroll to position [368, 0]
click at [164, 196] on span "[GEOGRAPHIC_DATA]" at bounding box center [178, 194] width 42 height 5
click at [154, 197] on input "[GEOGRAPHIC_DATA]" at bounding box center [151, 194] width 5 height 5
checkbox input "true"
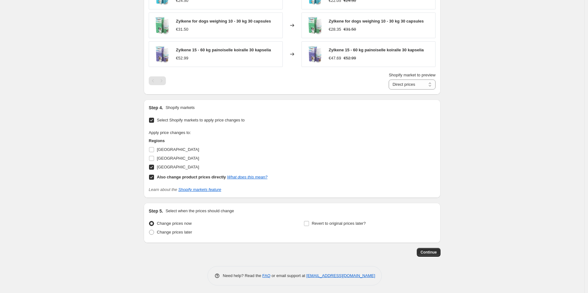
scroll to position [406, 0]
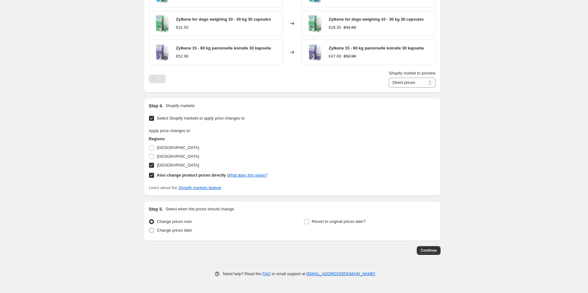
click at [186, 232] on span "Change prices later" at bounding box center [174, 230] width 35 height 5
click at [149, 228] on input "Change prices later" at bounding box center [149, 228] width 0 height 0
radio input "true"
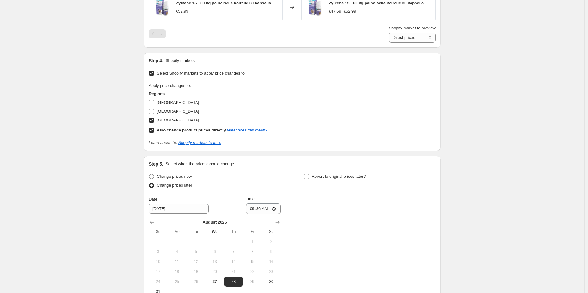
scroll to position [510, 0]
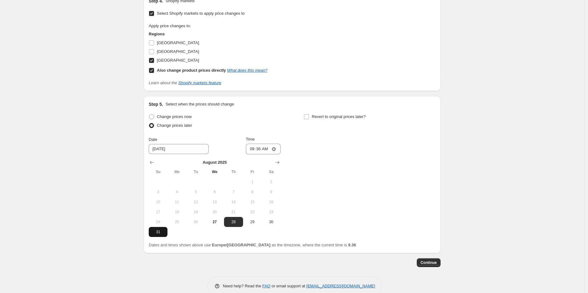
click at [163, 231] on span "31" at bounding box center [158, 231] width 14 height 5
type input "[DATE]"
click at [263, 152] on input "09:36" at bounding box center [263, 148] width 35 height 11
type input "23:59"
click at [349, 114] on span "Revert to original prices later?" at bounding box center [339, 116] width 54 height 5
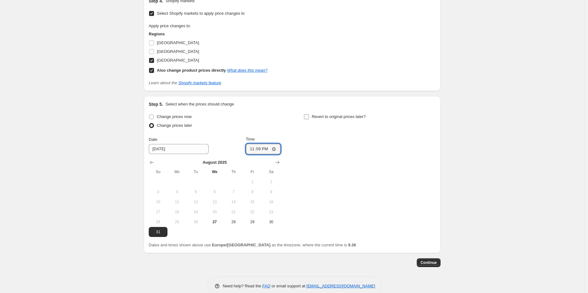
click at [309, 114] on input "Revert to original prices later?" at bounding box center [306, 116] width 5 height 5
checkbox input "true"
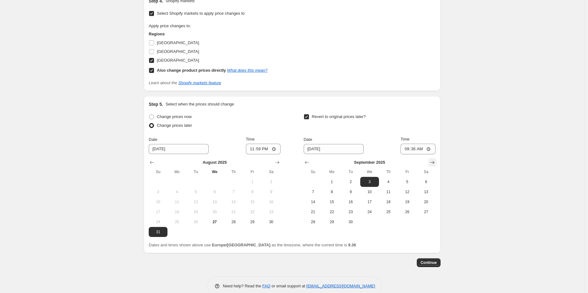
click at [435, 163] on icon "Show next month, October 2025" at bounding box center [433, 162] width 4 height 3
click at [377, 182] on span "1" at bounding box center [370, 181] width 14 height 5
type input "[DATE]"
click at [419, 149] on input "09:36" at bounding box center [418, 148] width 35 height 11
type input "12:00"
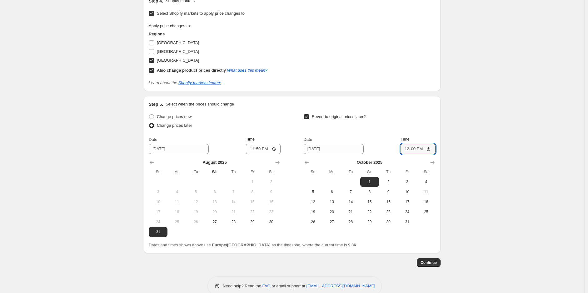
click at [436, 261] on span "Continue" at bounding box center [429, 262] width 16 height 5
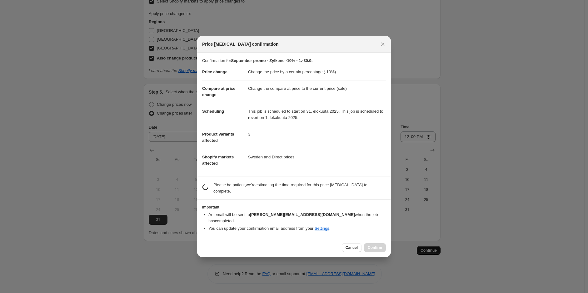
scroll to position [0, 0]
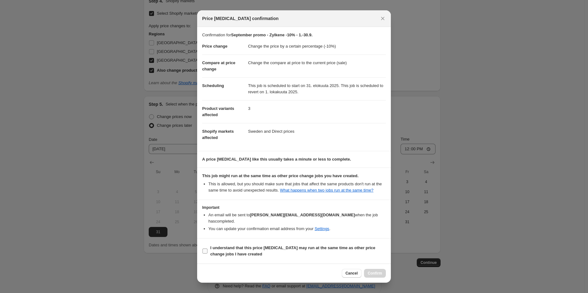
click at [264, 245] on b "I understand that this price [MEDICAL_DATA] may run at the same time as other p…" at bounding box center [292, 250] width 165 height 11
click at [208, 248] on input "I understand that this price [MEDICAL_DATA] may run at the same time as other p…" at bounding box center [205, 250] width 5 height 5
checkbox input "true"
click at [375, 272] on span "Confirm" at bounding box center [375, 272] width 14 height 5
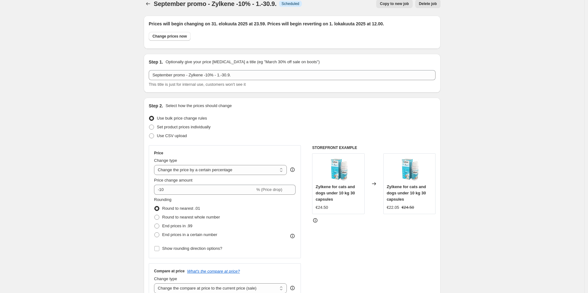
scroll to position [0, 0]
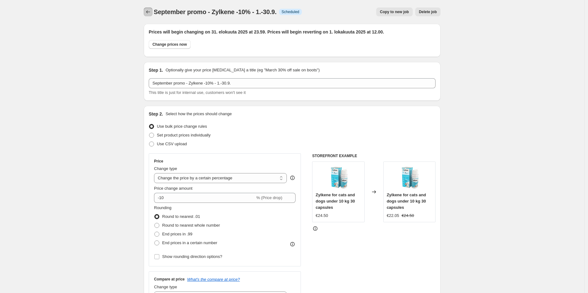
click at [151, 14] on icon "Price change jobs" at bounding box center [148, 12] width 6 height 6
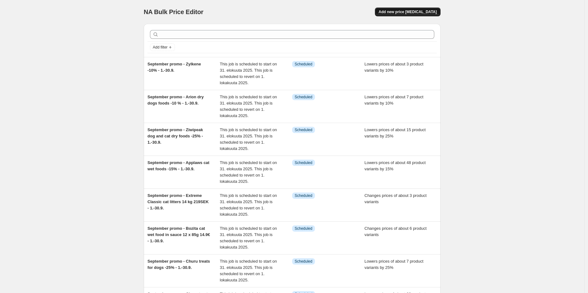
click at [402, 11] on span "Add new price [MEDICAL_DATA]" at bounding box center [408, 11] width 58 height 5
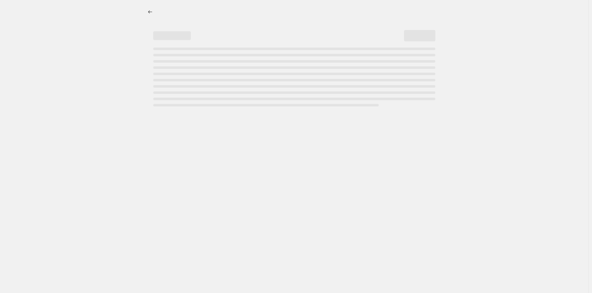
select select "percentage"
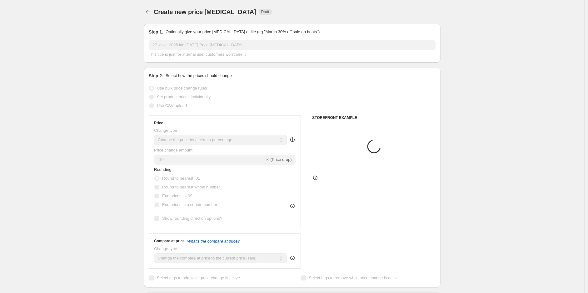
click at [246, 42] on input "27. elok. 2025 klo [DATE] Price [MEDICAL_DATA]" at bounding box center [292, 45] width 287 height 10
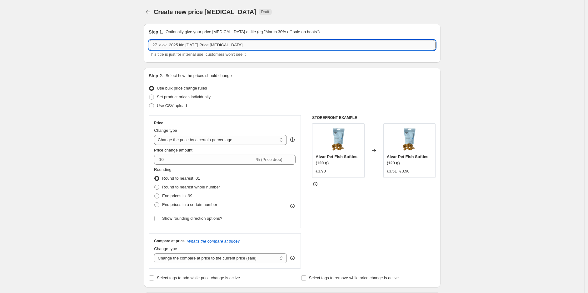
click at [246, 42] on input "27. elok. 2025 klo [DATE] Price [MEDICAL_DATA]" at bounding box center [292, 45] width 287 height 10
paste input "Pro Plan dog dry foods -25%"
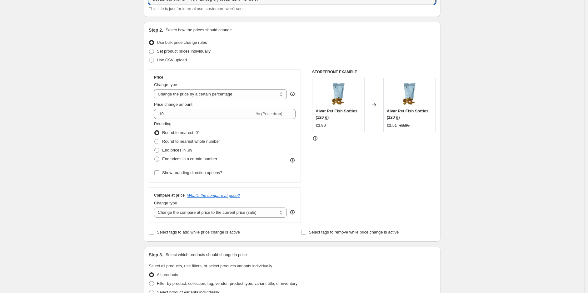
scroll to position [69, 0]
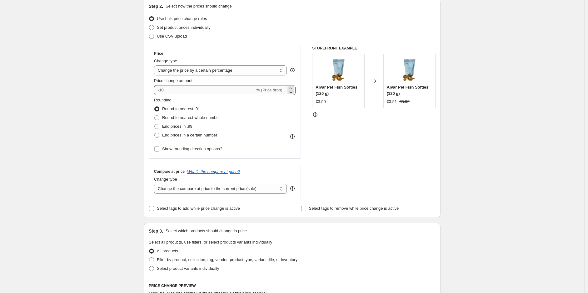
type input "September promo - Pro Plan dog dry foods -25% - 3.-30.9."
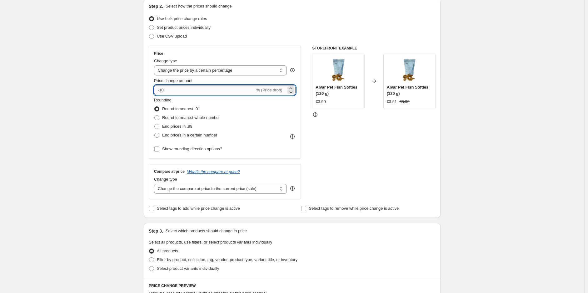
click at [223, 92] on input "-10" at bounding box center [204, 90] width 101 height 10
type input "-1"
type input "-25"
click at [515, 79] on div "Create new price [MEDICAL_DATA]. This page is ready Create new price [MEDICAL_D…" at bounding box center [292, 261] width 585 height 660
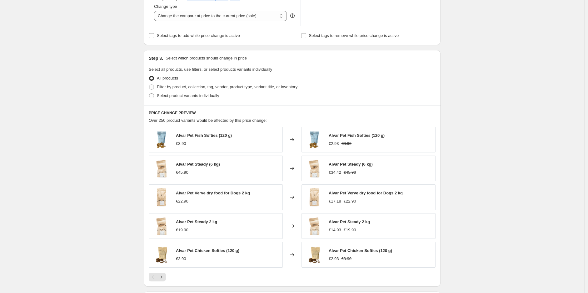
scroll to position [243, 0]
click at [219, 85] on span "Filter by product, collection, tag, vendor, product type, variant title, or inv…" at bounding box center [227, 85] width 141 height 5
click at [149, 84] on input "Filter by product, collection, tag, vendor, product type, variant title, or inv…" at bounding box center [149, 83] width 0 height 0
radio input "true"
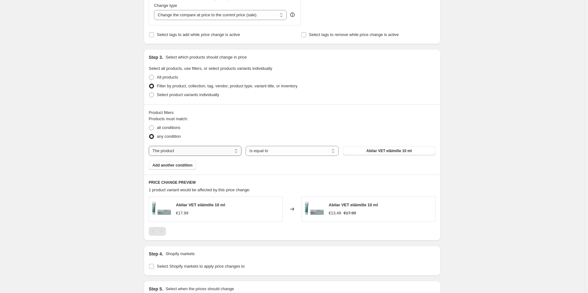
click at [188, 150] on select "The product The product's collection The product's tag The product's vendor The…" at bounding box center [195, 151] width 93 height 10
select select "collection"
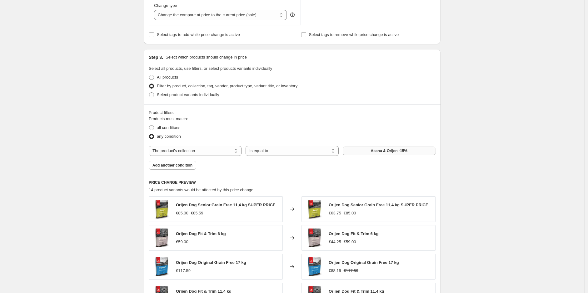
click at [389, 151] on span "Acana & Orijen -15%" at bounding box center [389, 150] width 37 height 5
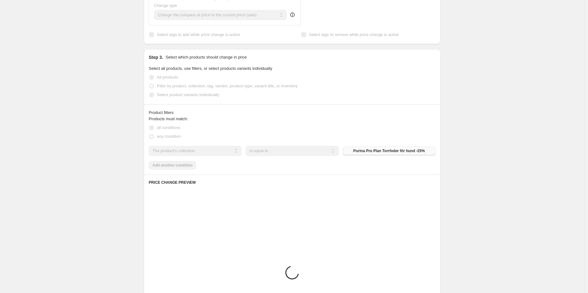
click at [479, 126] on div "Create new price [MEDICAL_DATA]. This page is ready Create new price [MEDICAL_D…" at bounding box center [292, 122] width 585 height 730
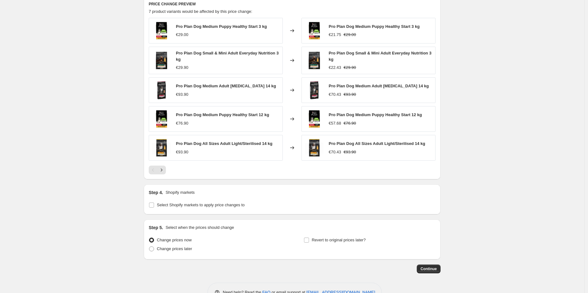
scroll to position [440, 0]
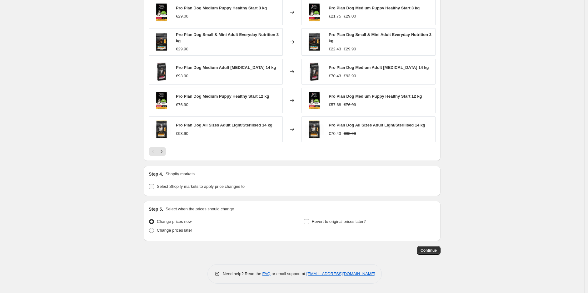
click at [186, 187] on span "Select Shopify markets to apply price changes to" at bounding box center [201, 186] width 88 height 5
click at [154, 187] on input "Select Shopify markets to apply price changes to" at bounding box center [151, 186] width 5 height 5
checkbox input "true"
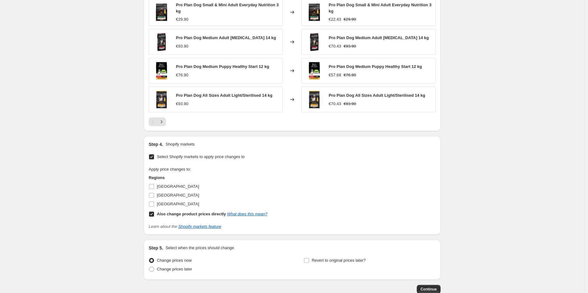
scroll to position [508, 0]
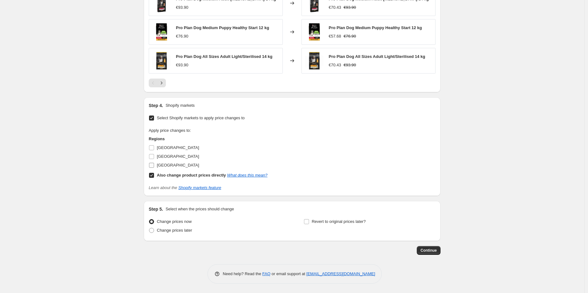
click at [168, 164] on span "[GEOGRAPHIC_DATA]" at bounding box center [178, 165] width 42 height 5
click at [154, 164] on input "[GEOGRAPHIC_DATA]" at bounding box center [151, 165] width 5 height 5
checkbox input "true"
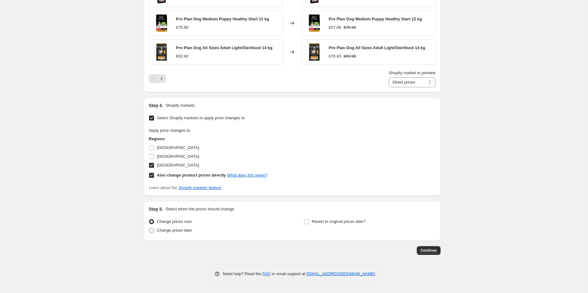
click at [175, 229] on span "Change prices later" at bounding box center [174, 230] width 35 height 5
click at [149, 228] on input "Change prices later" at bounding box center [149, 228] width 0 height 0
radio input "true"
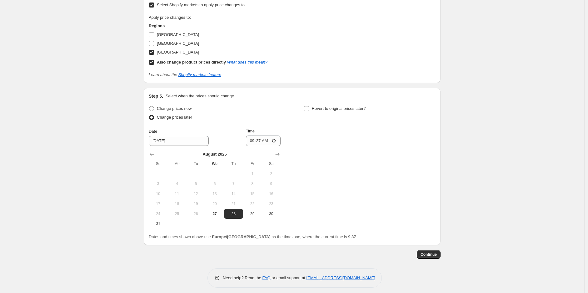
scroll to position [634, 0]
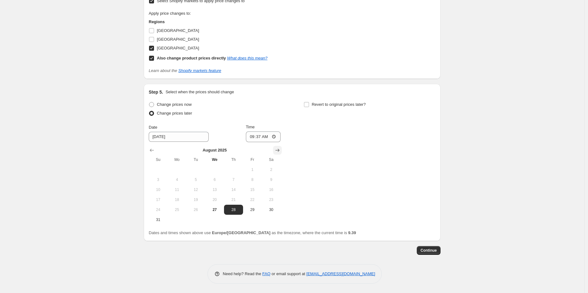
click at [277, 150] on icon "Show next month, September 2025" at bounding box center [277, 150] width 6 height 6
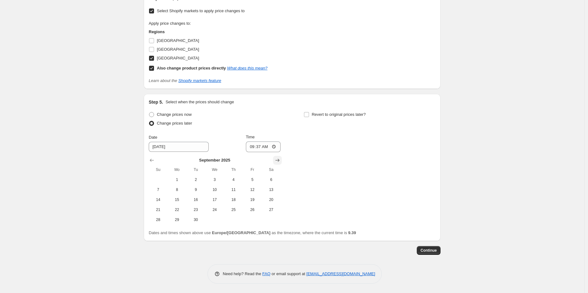
scroll to position [624, 0]
click at [202, 181] on span "2" at bounding box center [196, 179] width 14 height 5
type input "[DATE]"
click at [265, 144] on input "09:37" at bounding box center [263, 146] width 35 height 11
click at [261, 148] on input "09:37" at bounding box center [263, 146] width 35 height 11
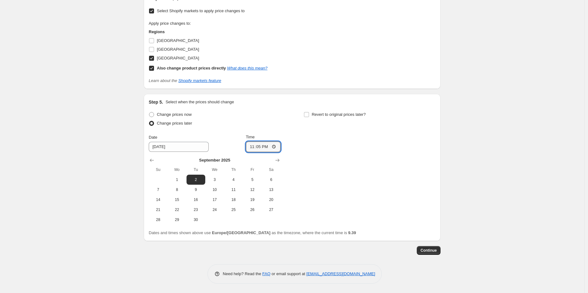
type input "23:59"
click at [333, 115] on span "Revert to original prices later?" at bounding box center [339, 114] width 54 height 5
click at [309, 115] on input "Revert to original prices later?" at bounding box center [306, 114] width 5 height 5
checkbox input "true"
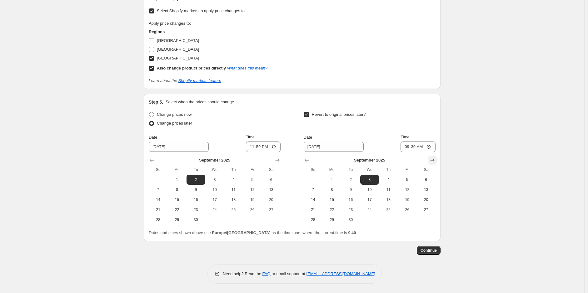
click at [434, 162] on icon "Show next month, October 2025" at bounding box center [432, 160] width 6 height 6
click at [377, 179] on span "1" at bounding box center [370, 179] width 14 height 5
type input "[DATE]"
click at [416, 148] on input "09:39" at bounding box center [418, 146] width 35 height 11
type input "12:00"
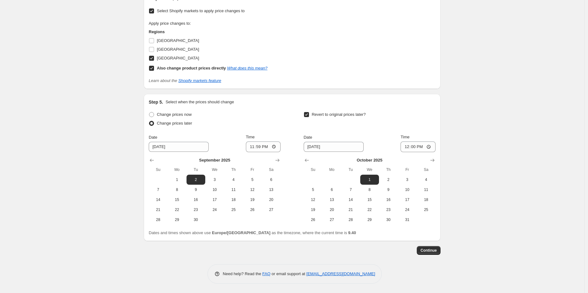
click at [432, 252] on span "Continue" at bounding box center [429, 250] width 16 height 5
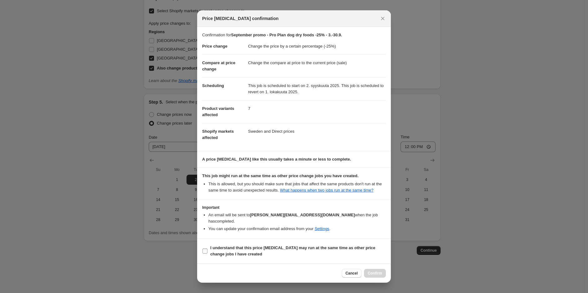
click at [279, 245] on b "I understand that this price [MEDICAL_DATA] may run at the same time as other p…" at bounding box center [292, 250] width 165 height 11
click at [208, 248] on input "I understand that this price [MEDICAL_DATA] may run at the same time as other p…" at bounding box center [205, 250] width 5 height 5
checkbox input "true"
click at [373, 273] on button "Confirm" at bounding box center [375, 273] width 22 height 9
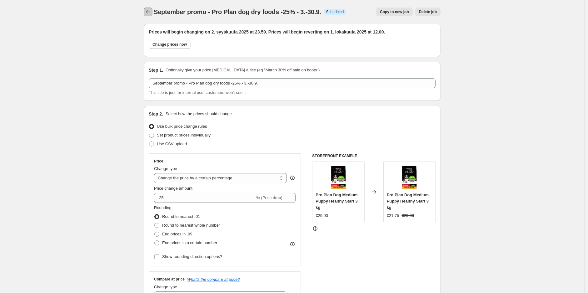
click at [150, 10] on icon "Price change jobs" at bounding box center [148, 12] width 6 height 6
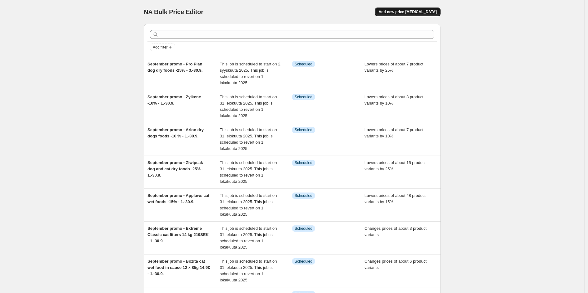
click at [434, 15] on button "Add new price [MEDICAL_DATA]" at bounding box center [408, 12] width 66 height 9
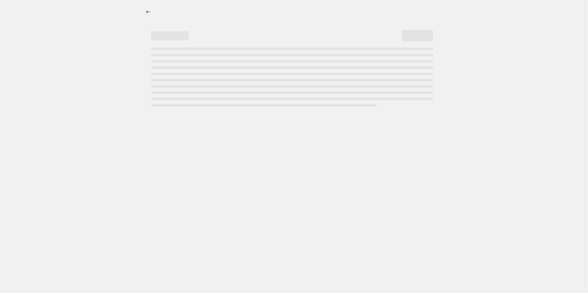
select select "percentage"
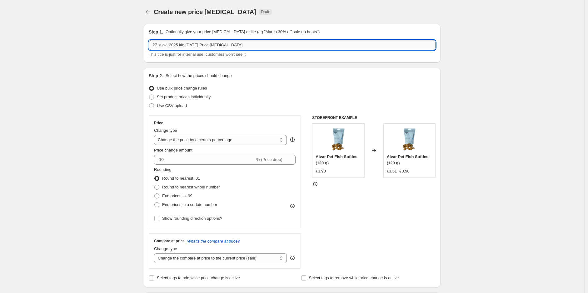
click at [233, 49] on input "27. elok. 2025 klo [DATE] Price [MEDICAL_DATA]" at bounding box center [292, 45] width 287 height 10
click at [232, 49] on input "27. elok. 2025 klo [DATE] Price [MEDICAL_DATA]" at bounding box center [292, 45] width 287 height 10
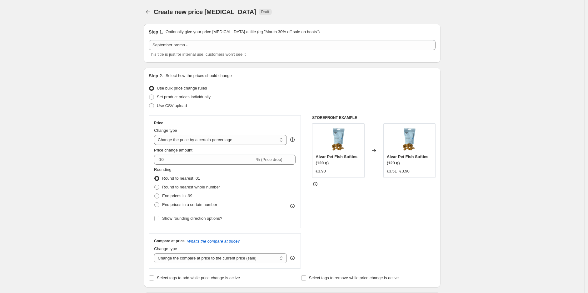
drag, startPoint x: 237, startPoint y: 39, endPoint x: 249, endPoint y: 51, distance: 17.2
click at [237, 39] on div "Step 1. Optionally give your price [MEDICAL_DATA] a title (eg "March 30% off sa…" at bounding box center [292, 43] width 287 height 29
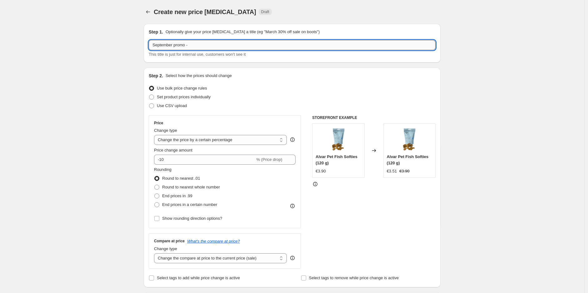
click at [244, 43] on input "September promo -" at bounding box center [292, 45] width 287 height 10
paste input "Pro Plan cat foods -25%"
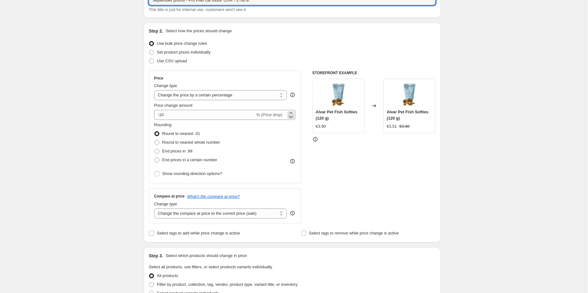
scroll to position [69, 0]
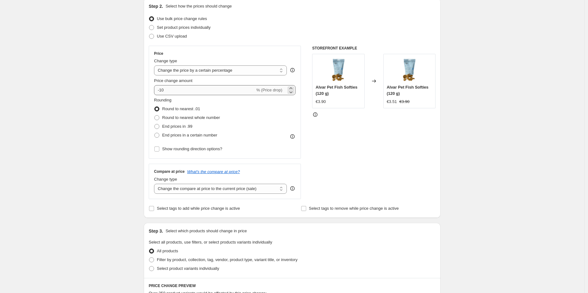
type input "September promo - Pro Plan cat foods -25% - 3.-30.9."
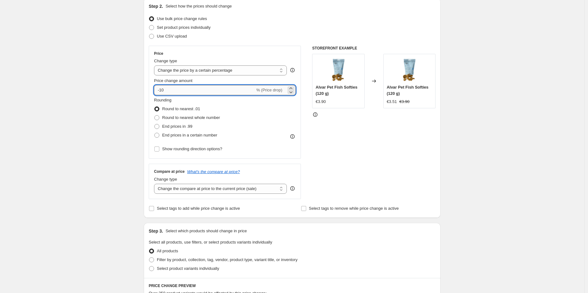
click at [216, 94] on input "-10" at bounding box center [204, 90] width 101 height 10
type input "-1"
type input "-25"
click at [511, 137] on div "Create new price [MEDICAL_DATA]. This page is ready Create new price [MEDICAL_D…" at bounding box center [292, 261] width 585 height 660
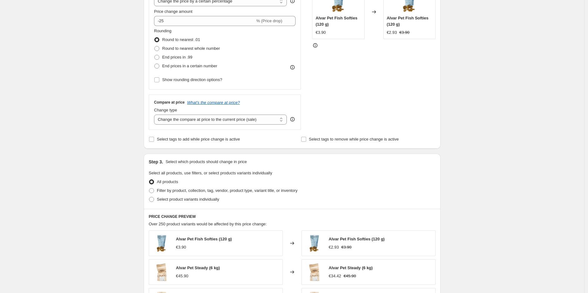
scroll to position [139, 0]
click at [194, 192] on span "Filter by product, collection, tag, vendor, product type, variant title, or inv…" at bounding box center [227, 190] width 141 height 5
click at [149, 188] on input "Filter by product, collection, tag, vendor, product type, variant title, or inv…" at bounding box center [149, 188] width 0 height 0
radio input "true"
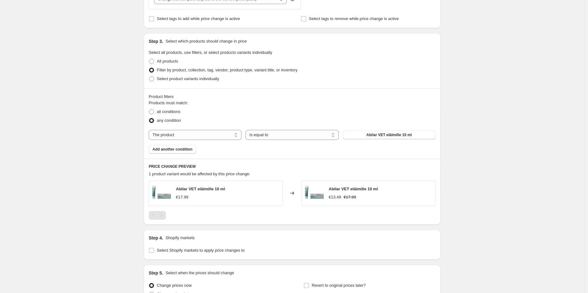
scroll to position [278, 0]
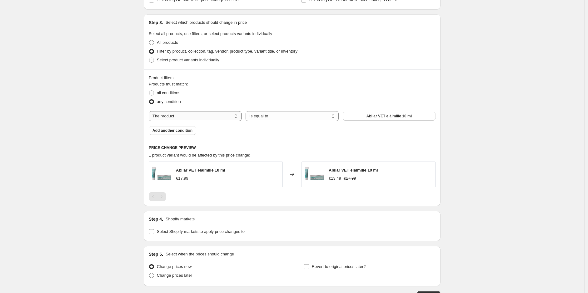
click at [219, 116] on select "The product The product's collection The product's tag The product's vendor The…" at bounding box center [195, 116] width 93 height 10
select select "collection"
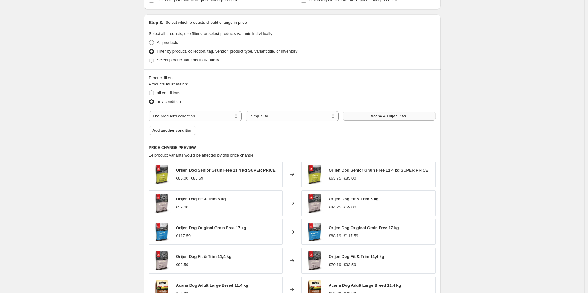
click at [384, 115] on span "Acana & Orijen -15%" at bounding box center [389, 115] width 37 height 5
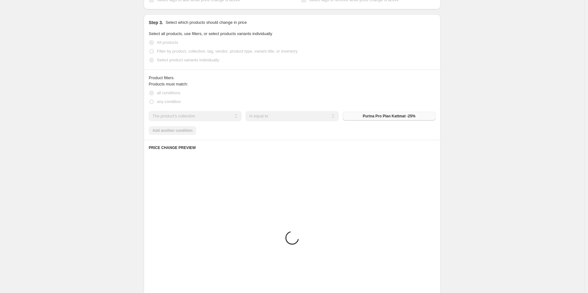
click at [495, 134] on div "Create new price [MEDICAL_DATA]. This page is ready Create new price [MEDICAL_D…" at bounding box center [292, 87] width 585 height 730
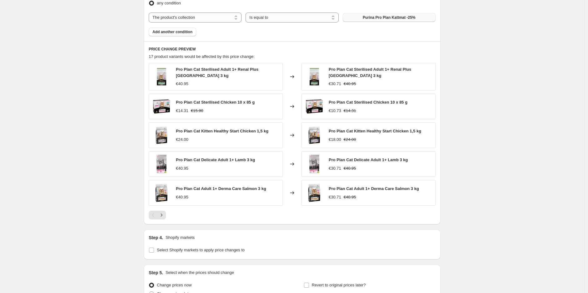
scroll to position [440, 0]
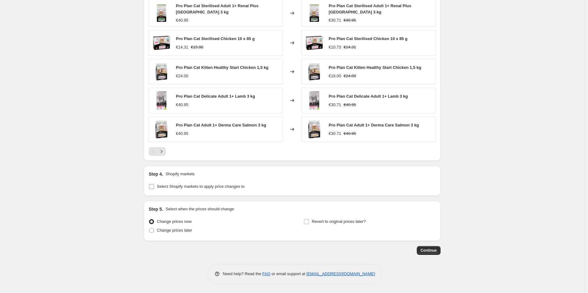
click at [221, 189] on span "Select Shopify markets to apply price changes to" at bounding box center [201, 186] width 88 height 6
click at [154, 189] on input "Select Shopify markets to apply price changes to" at bounding box center [151, 186] width 5 height 5
checkbox input "true"
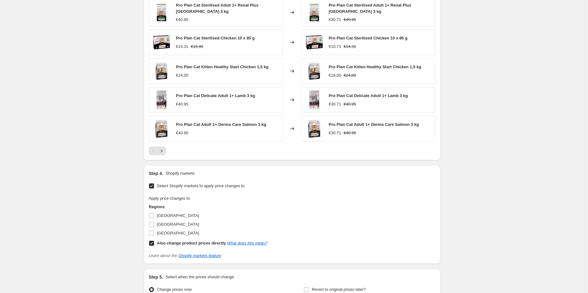
scroll to position [508, 0]
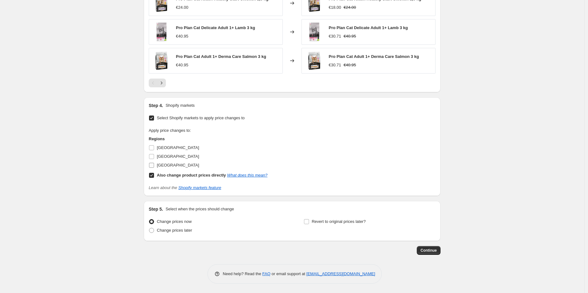
click at [162, 163] on span "[GEOGRAPHIC_DATA]" at bounding box center [178, 165] width 42 height 5
click at [154, 163] on input "[GEOGRAPHIC_DATA]" at bounding box center [151, 165] width 5 height 5
checkbox input "true"
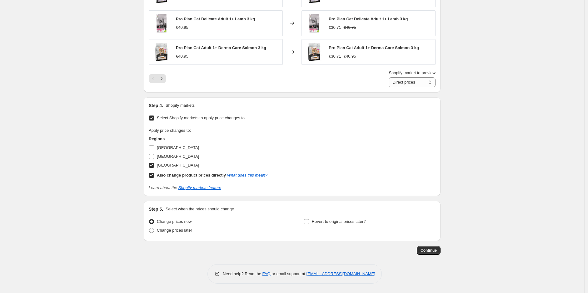
click at [163, 235] on div "Change prices now Change prices later" at bounding box center [215, 226] width 132 height 19
click at [171, 232] on span "Change prices later" at bounding box center [174, 230] width 35 height 5
click at [149, 228] on input "Change prices later" at bounding box center [149, 228] width 0 height 0
radio input "true"
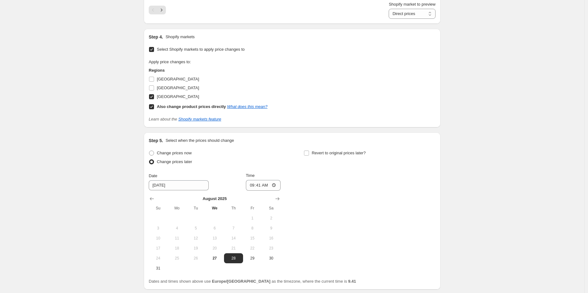
scroll to position [634, 0]
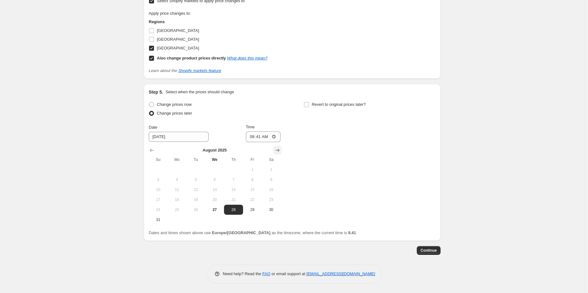
click at [282, 151] on button "Show next month, September 2025" at bounding box center [277, 150] width 9 height 9
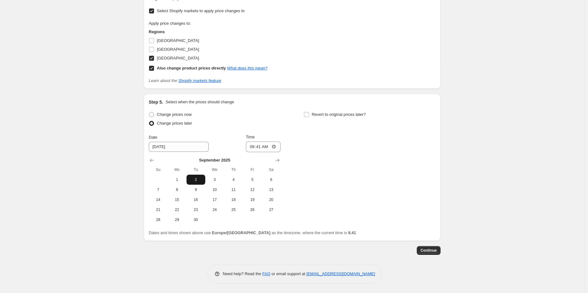
click at [202, 182] on button "2" at bounding box center [196, 179] width 19 height 10
type input "[DATE]"
click at [262, 149] on input "09:41" at bounding box center [263, 146] width 35 height 11
type input "23:59"
click at [302, 111] on div "Change prices now Change prices later Date [DATE] Time 23:59 [DATE] Su Mo Tu We…" at bounding box center [292, 167] width 287 height 114
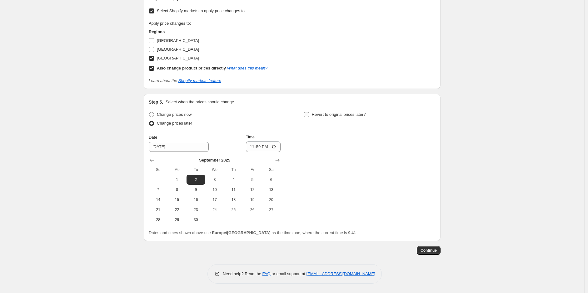
click at [305, 113] on input "Revert to original prices later?" at bounding box center [306, 114] width 5 height 5
checkbox input "true"
click at [434, 160] on icon "Show next month, October 2025" at bounding box center [433, 159] width 4 height 3
click at [375, 178] on span "1" at bounding box center [370, 179] width 14 height 5
type input "[DATE]"
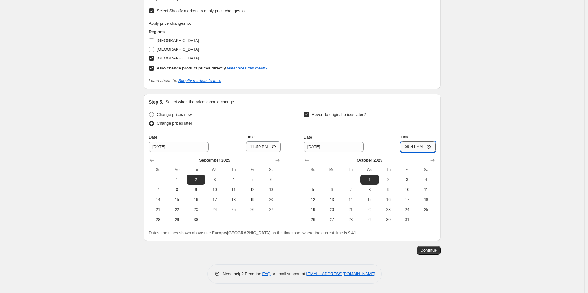
click at [417, 147] on input "09:41" at bounding box center [418, 146] width 35 height 11
type input "12:00"
click at [434, 251] on span "Continue" at bounding box center [429, 250] width 16 height 5
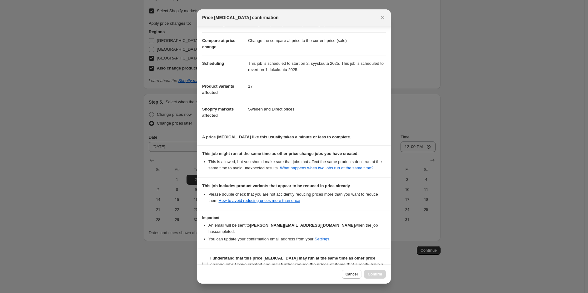
scroll to position [31, 0]
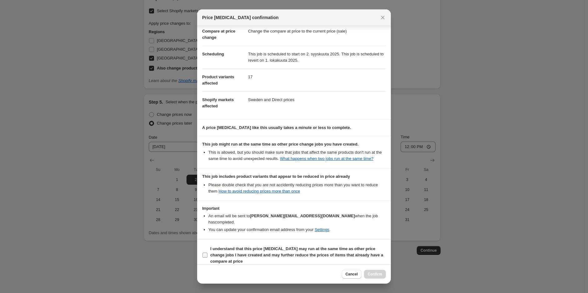
click at [310, 246] on b "I understand that this price [MEDICAL_DATA] may run at the same time as other p…" at bounding box center [296, 254] width 173 height 17
click at [208, 252] on input "I understand that this price [MEDICAL_DATA] may run at the same time as other p…" at bounding box center [205, 254] width 5 height 5
checkbox input "true"
click at [373, 270] on button "Confirm" at bounding box center [375, 273] width 22 height 9
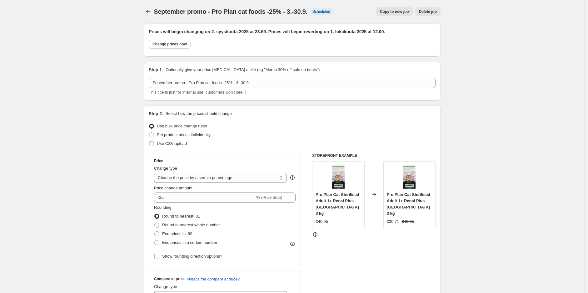
scroll to position [0, 0]
click at [151, 11] on icon "Price change jobs" at bounding box center [148, 12] width 6 height 6
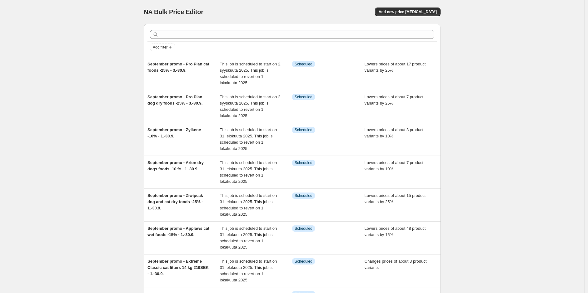
click at [480, 134] on div "NA Bulk Price Editor. This page is ready NA Bulk Price Editor Add new price [ME…" at bounding box center [292, 223] width 585 height 447
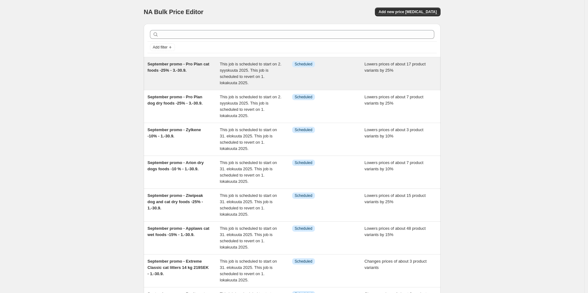
click at [175, 69] on span "September promo - Pro Plan cat foods -25% - 3.-30.9." at bounding box center [179, 67] width 62 height 11
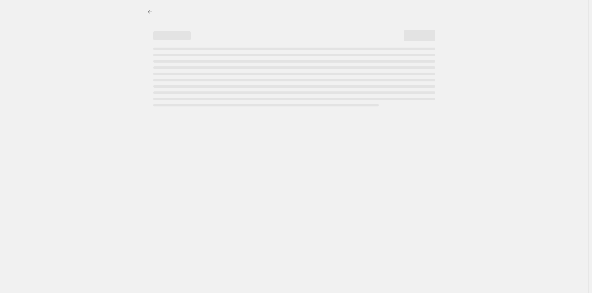
select select "percentage"
select select "collection"
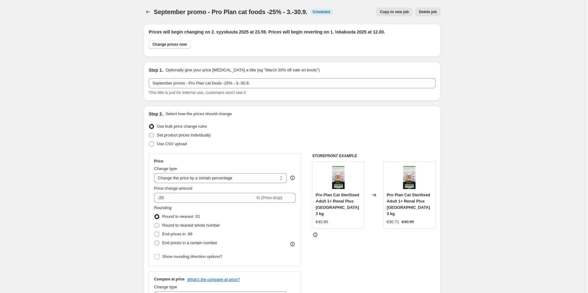
click at [267, 11] on span "September promo - Pro Plan cat foods -25% - 3.-30.9." at bounding box center [231, 11] width 154 height 7
copy span "September promo - Pro Plan cat foods -25% - 3.-30.9."
click at [148, 11] on icon "Price change jobs" at bounding box center [148, 12] width 6 height 6
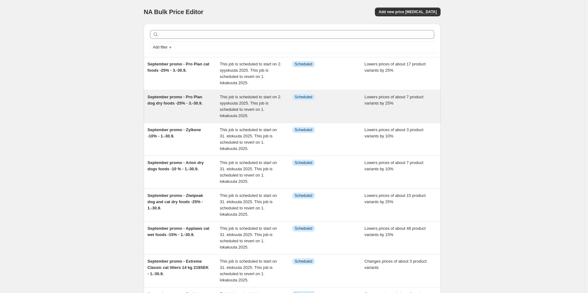
click at [192, 100] on span "September promo - Pro Plan dog dry foods -25% - 3.-30.9." at bounding box center [175, 99] width 55 height 11
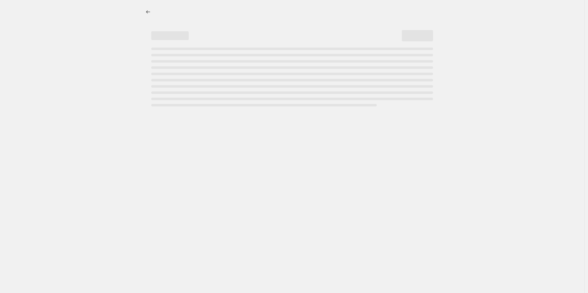
select select "percentage"
select select "collection"
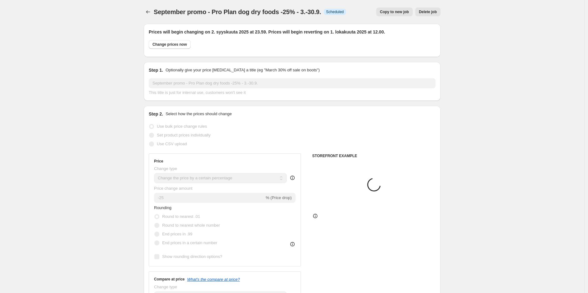
click at [240, 13] on span "September promo - Pro Plan dog dry foods -25% - 3.-30.9." at bounding box center [238, 11] width 168 height 7
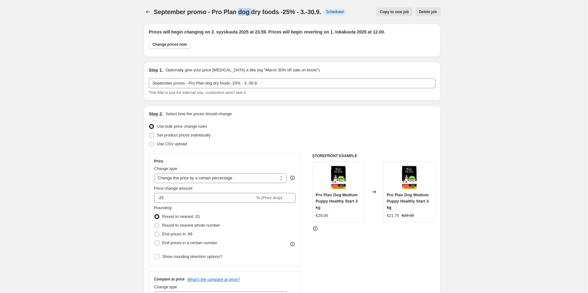
click at [240, 13] on span "September promo - Pro Plan dog dry foods -25% - 3.-30.9." at bounding box center [238, 11] width 168 height 7
copy span "September promo - Pro Plan dog dry foods -25% - 3.-30.9."
